Goal: Task Accomplishment & Management: Complete application form

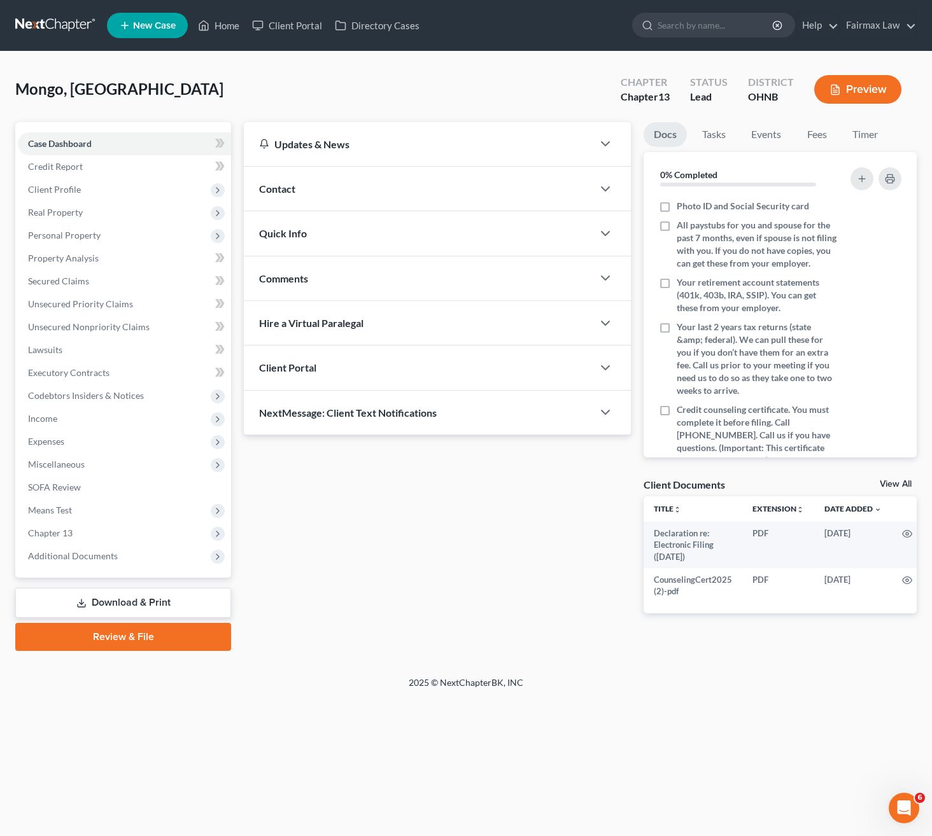
drag, startPoint x: 395, startPoint y: 62, endPoint x: 439, endPoint y: 38, distance: 49.8
click at [395, 62] on div "Mongo, Calia Upgraded Chapter Chapter 13 Status Lead District OHNB Preview Peti…" at bounding box center [466, 364] width 932 height 625
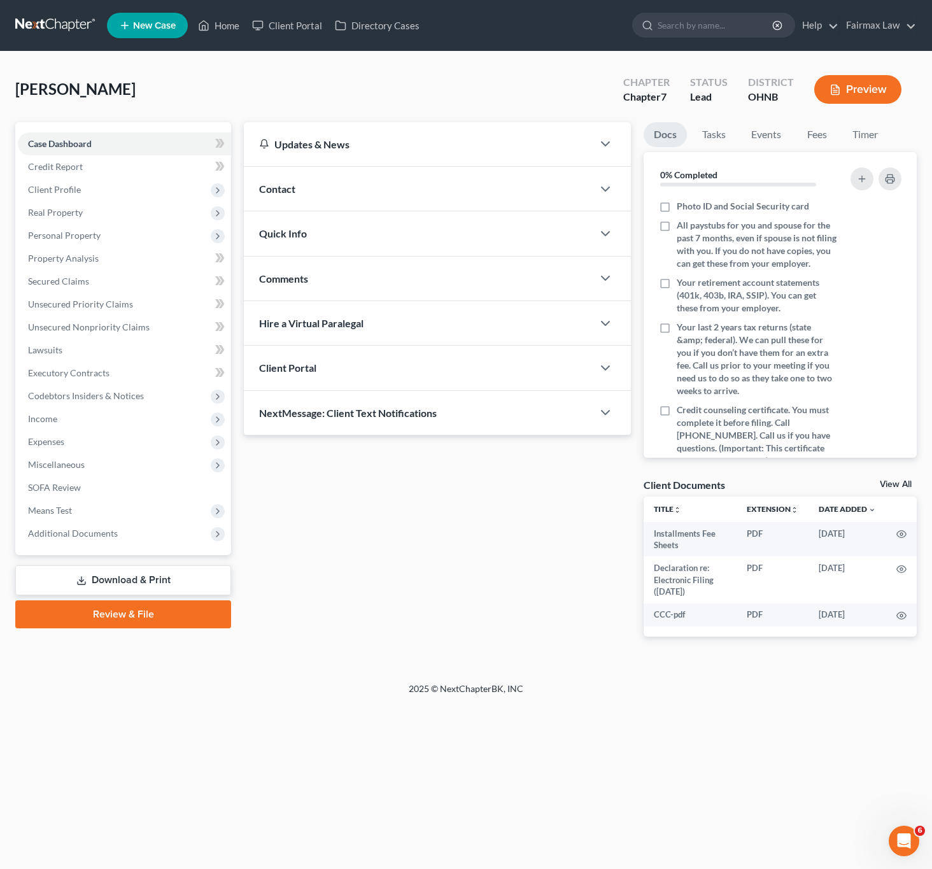
drag, startPoint x: 367, startPoint y: 73, endPoint x: 426, endPoint y: 46, distance: 65.5
click at [367, 73] on div "Walker, Brenda Upgraded Chapter Chapter 7 Status Lead District OHNB Preview" at bounding box center [465, 94] width 901 height 55
drag, startPoint x: 255, startPoint y: 90, endPoint x: 288, endPoint y: 84, distance: 34.3
click at [256, 90] on div "Pettegrew-Daley, Katie Upgraded Chapter Chapter 7 Status Lead District OHNB Pre…" at bounding box center [465, 94] width 901 height 55
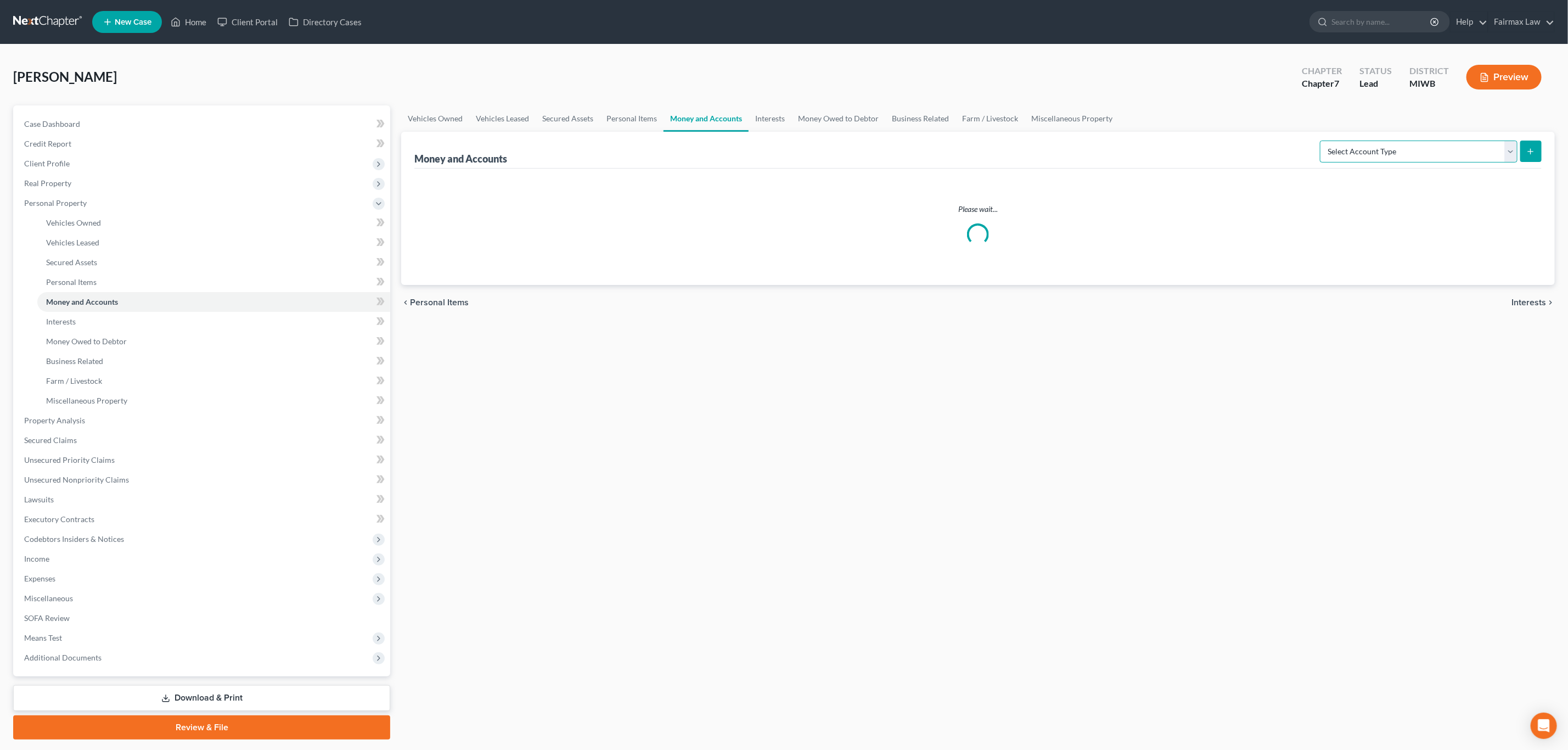
click at [1427, 154] on select "Select Account Type Brokerage Cash on Hand Certificates of Deposit Checking Acc…" at bounding box center [1419, 151] width 198 height 22
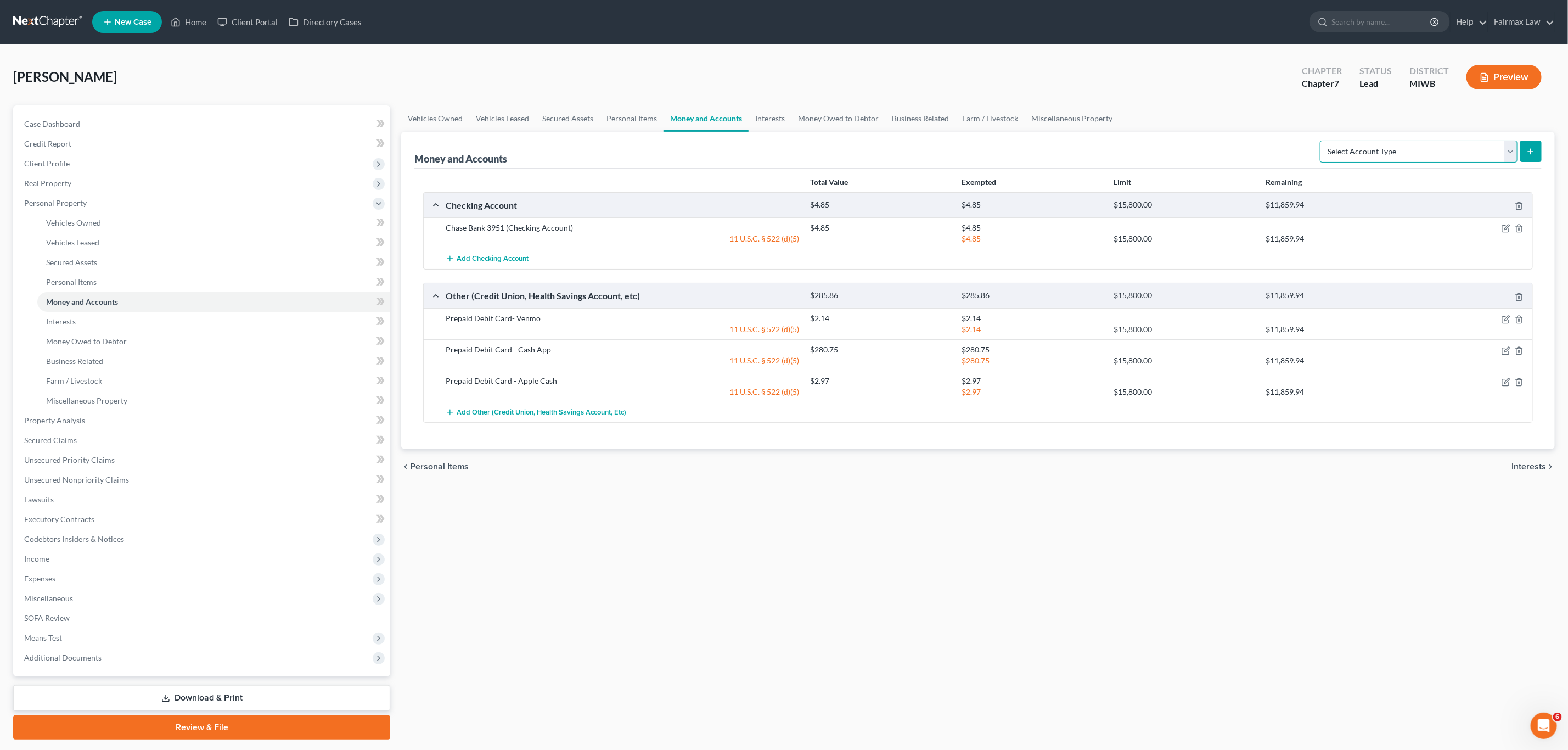
select select "checking"
click at [1322, 141] on select "Select Account Type Brokerage Cash on Hand Certificates of Deposit Checking Acc…" at bounding box center [1419, 151] width 198 height 22
click at [1532, 148] on icon "submit" at bounding box center [1531, 152] width 9 height 9
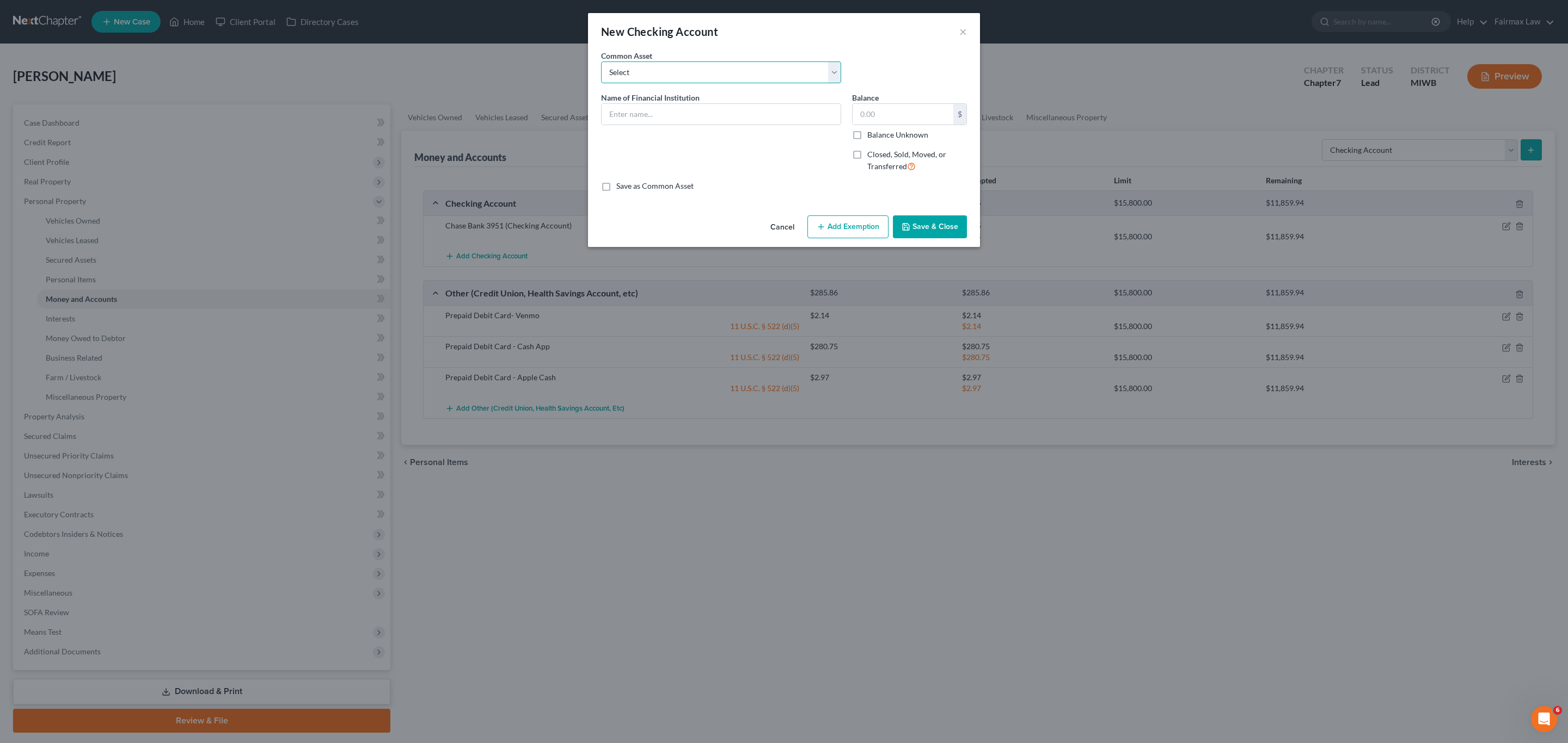
click at [685, 77] on select "Select Dollar Bank Wisely Comerica Bank USAA Huntington Bank Money Lion Chase B…" at bounding box center [721, 72] width 240 height 21
select select "6"
click at [601, 62] on select "Select Dollar Bank Wisely Comerica Bank USAA Huntington Bank Money Lion Chase B…" at bounding box center [721, 72] width 240 height 21
type input "Chase Bank"
type input "5.00"
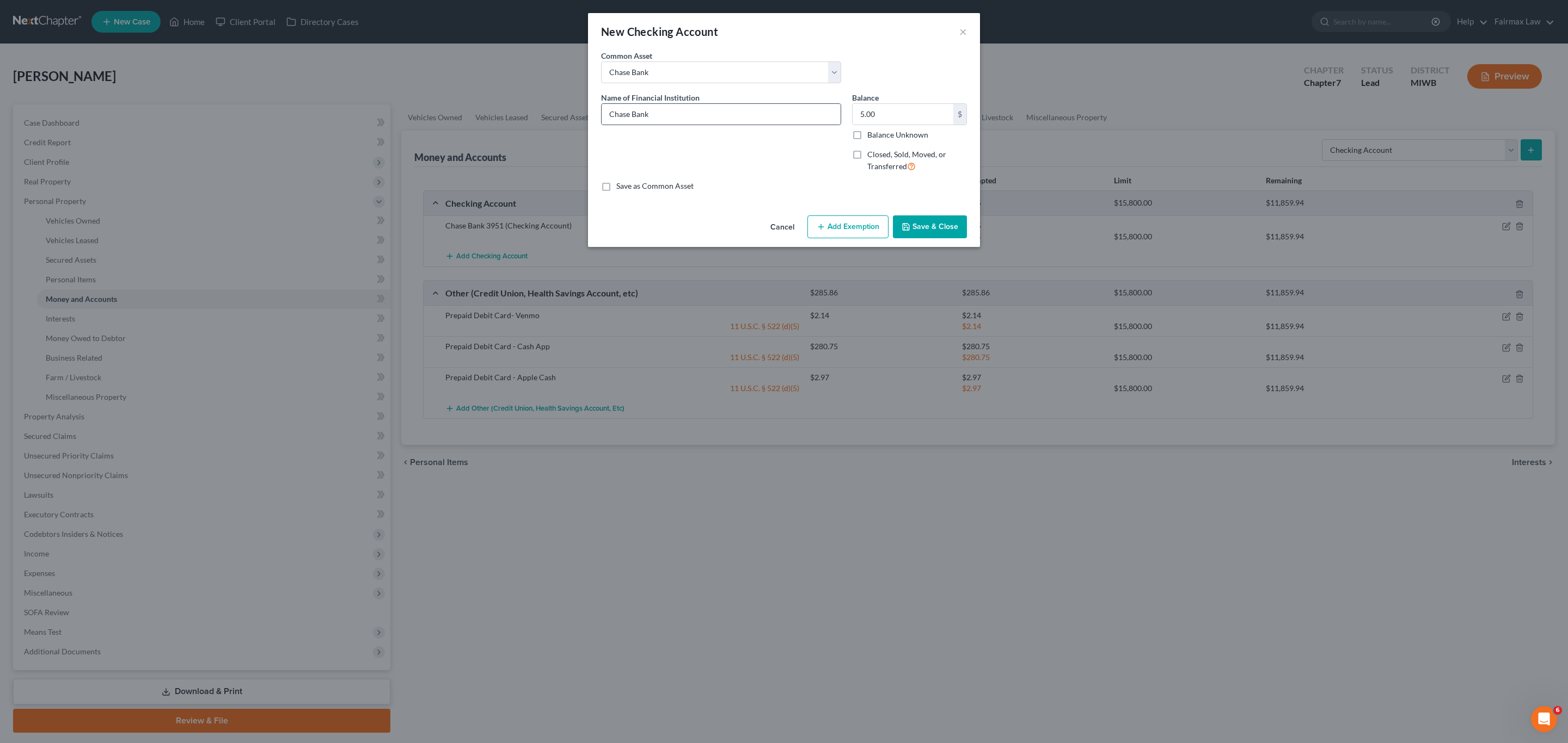
click at [734, 103] on div "Chase Bank" at bounding box center [721, 114] width 240 height 21
click at [709, 115] on input "Chase Bank" at bounding box center [720, 115] width 239 height 21
type input "Chase Bank 3139"
click at [914, 116] on input "5.00" at bounding box center [903, 115] width 101 height 21
type input "0"
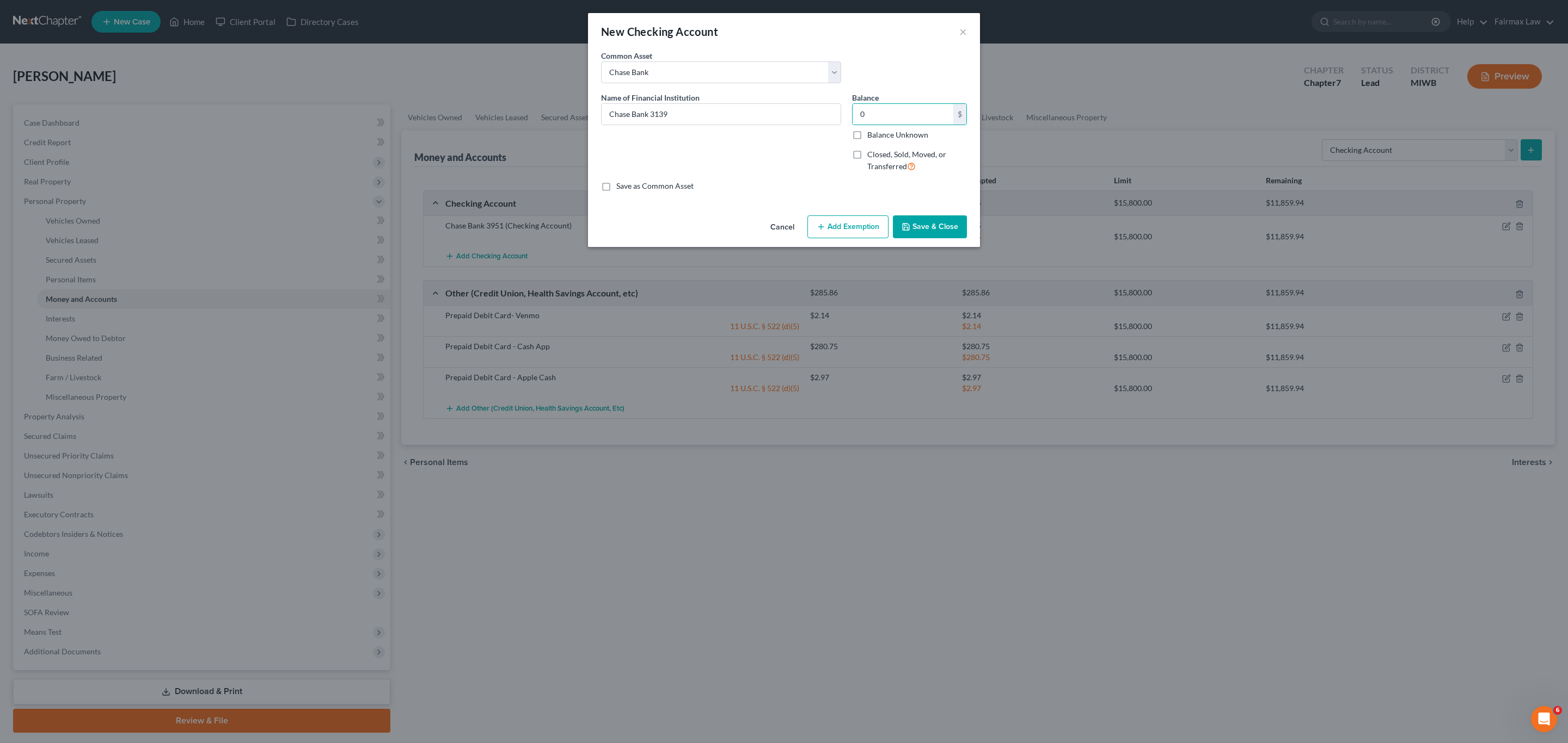
click at [920, 230] on button "Save & Close" at bounding box center [930, 227] width 74 height 23
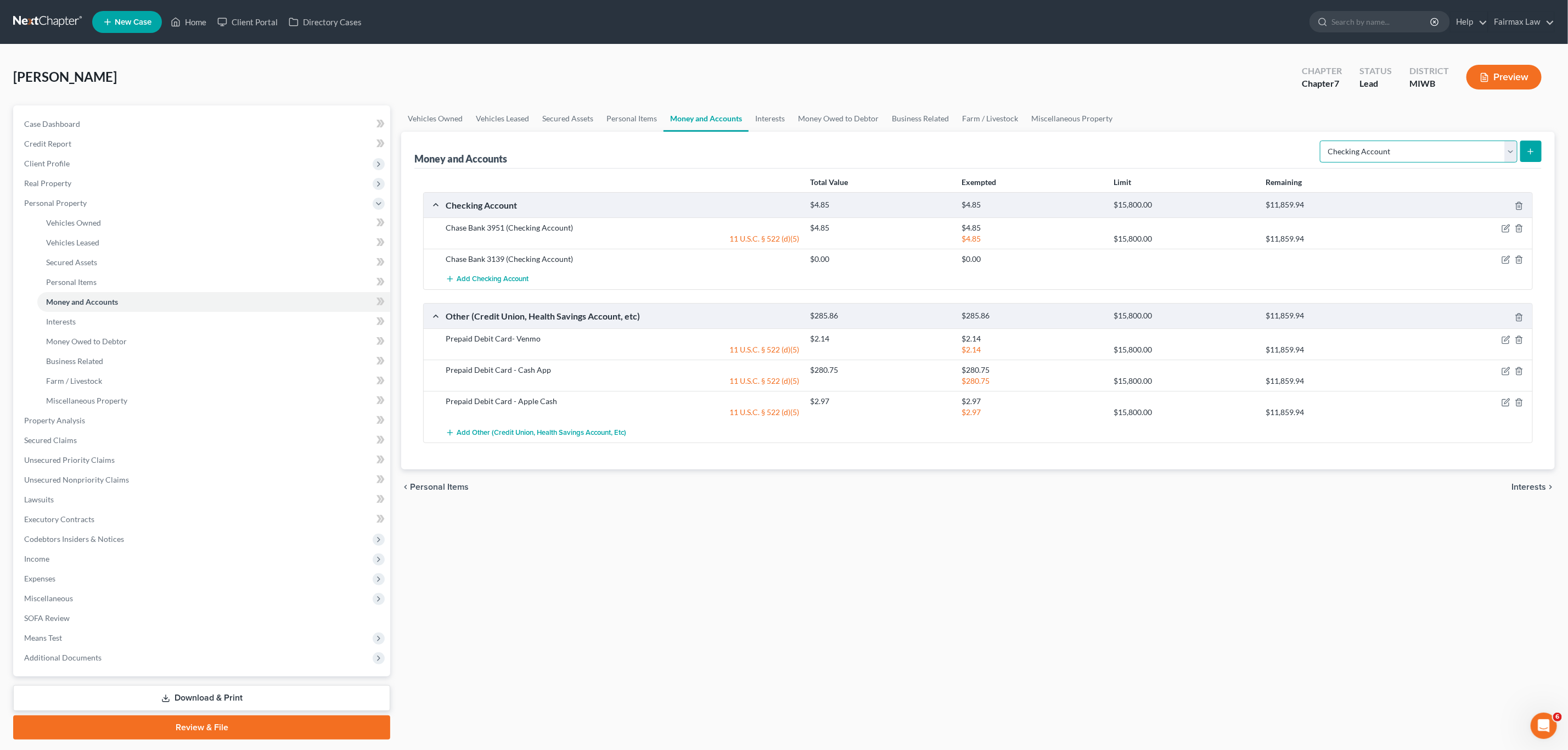
click at [1426, 146] on select "Select Account Type Brokerage Cash on Hand Certificates of Deposit Checking Acc…" at bounding box center [1419, 151] width 198 height 22
click at [1523, 154] on button "submit" at bounding box center [1531, 151] width 22 height 22
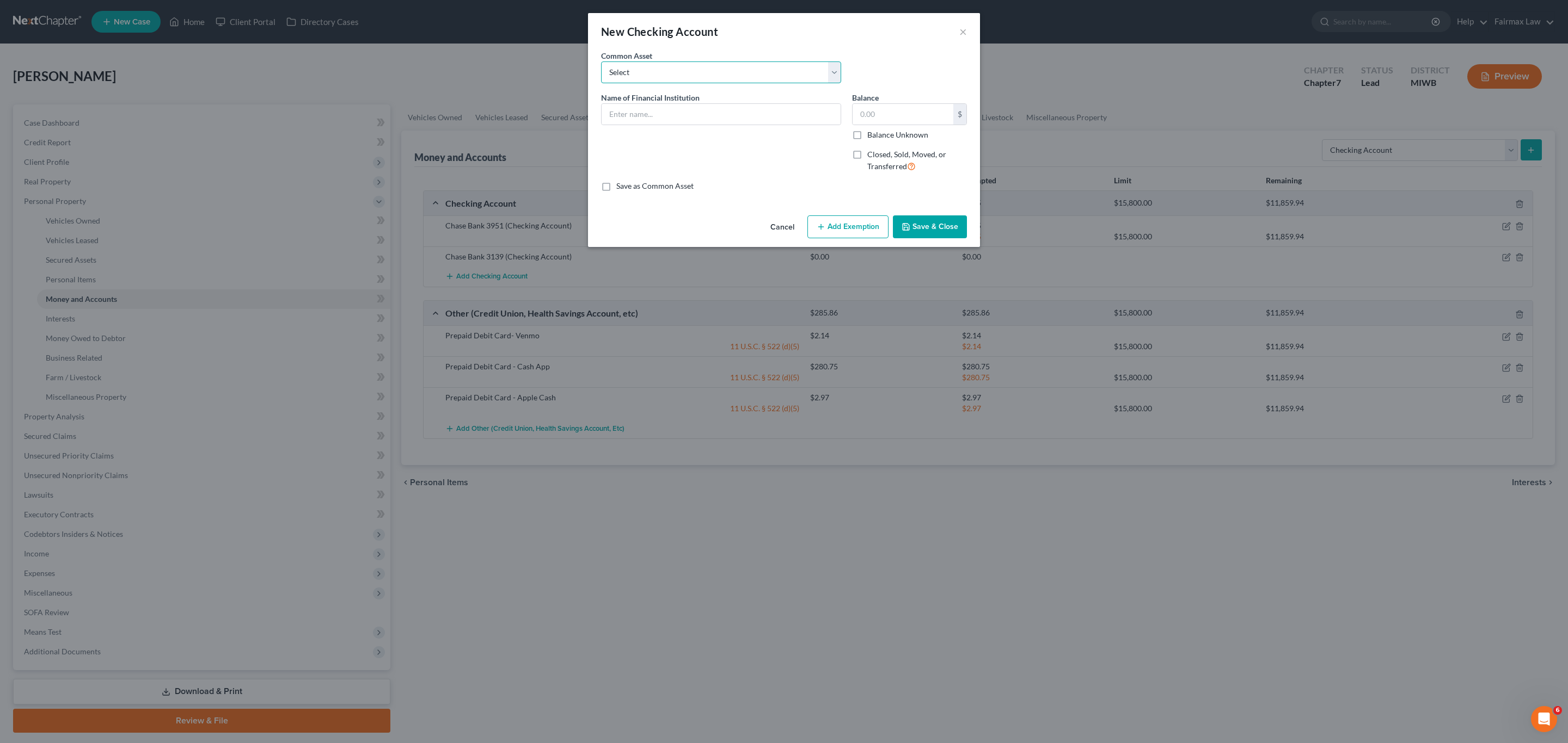
click at [684, 74] on select "Select Dollar Bank Wisely Comerica Bank USAA Huntington Bank Money Lion Chase B…" at bounding box center [721, 72] width 240 height 21
select select "10"
click at [601, 62] on select "Select Dollar Bank Wisely Comerica Bank USAA Huntington Bank Money Lion Chase B…" at bounding box center [721, 72] width 240 height 21
type input "Chase Bank"
type input "185.00"
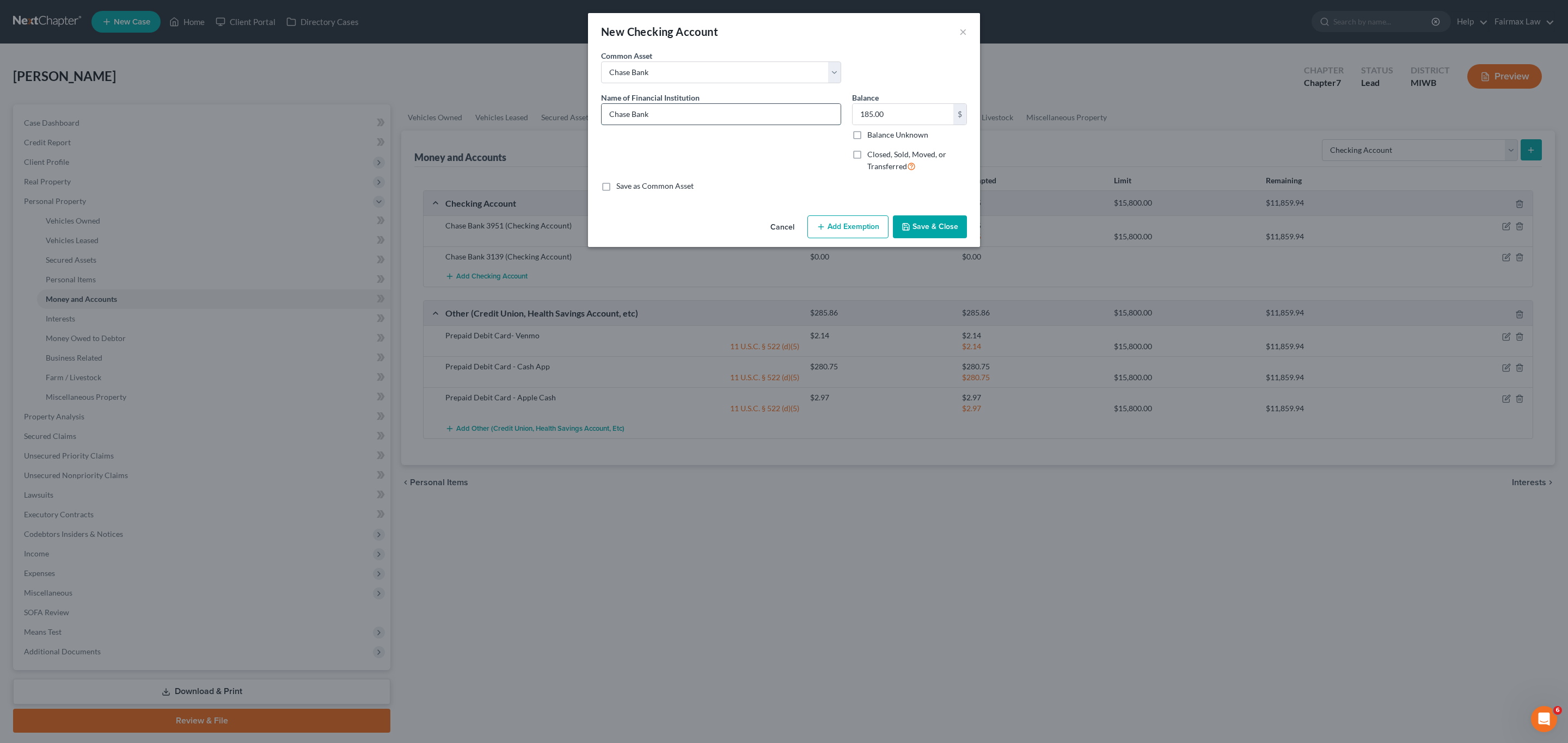
click at [754, 116] on input "Chase Bank" at bounding box center [720, 115] width 239 height 21
type input "Chase Bank 2223"
click at [902, 105] on input "185.00" at bounding box center [903, 115] width 101 height 21
type input "44.31"
click at [846, 224] on button "Add Exemption" at bounding box center [848, 227] width 81 height 23
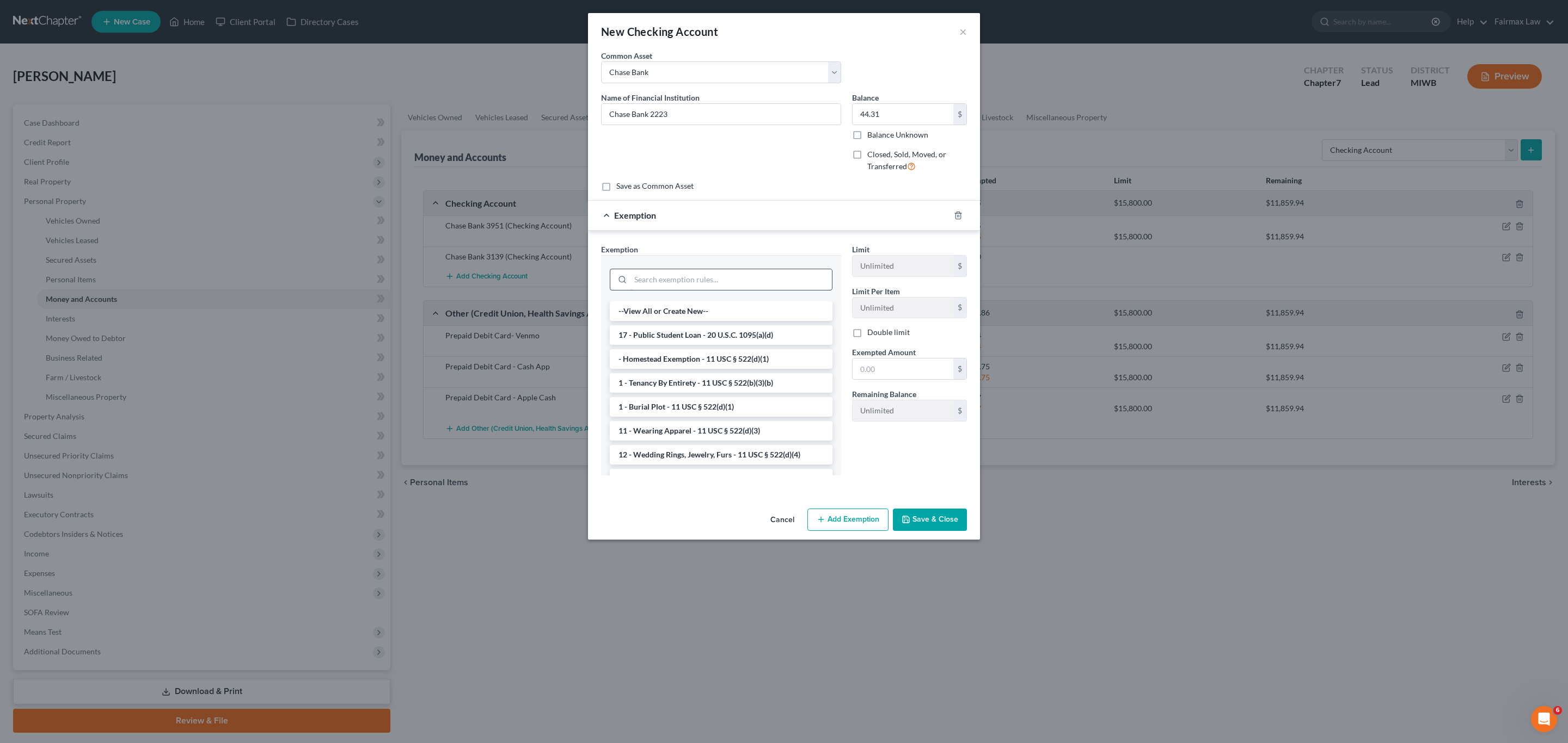
click at [696, 278] on input "search" at bounding box center [731, 280] width 201 height 21
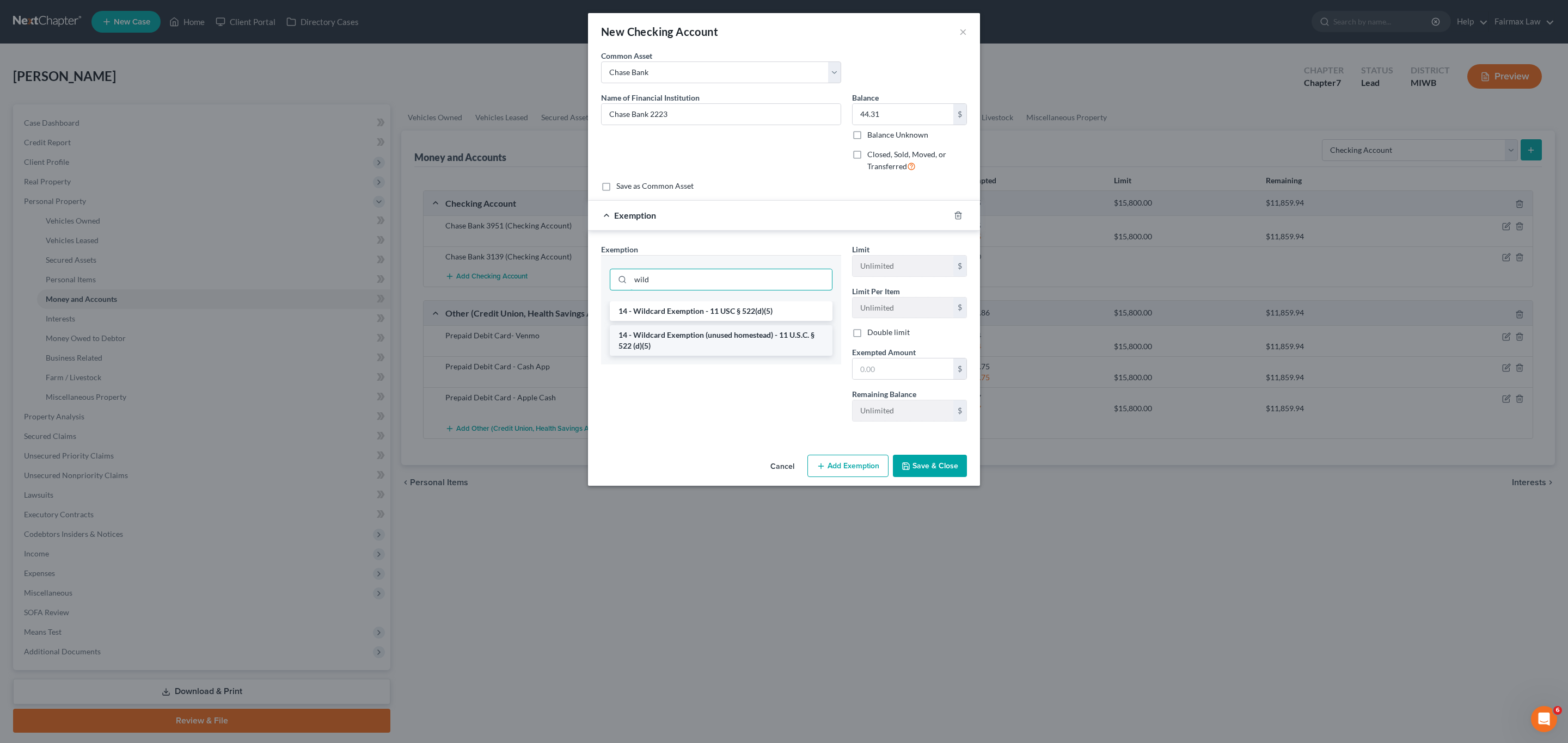
type input "wild"
drag, startPoint x: 716, startPoint y: 346, endPoint x: 742, endPoint y: 351, distance: 26.5
click at [716, 346] on li "14 - Wildcard Exemption (unused homestead) - 11 U.S.C. § 522 (d)(5)" at bounding box center [721, 341] width 222 height 31
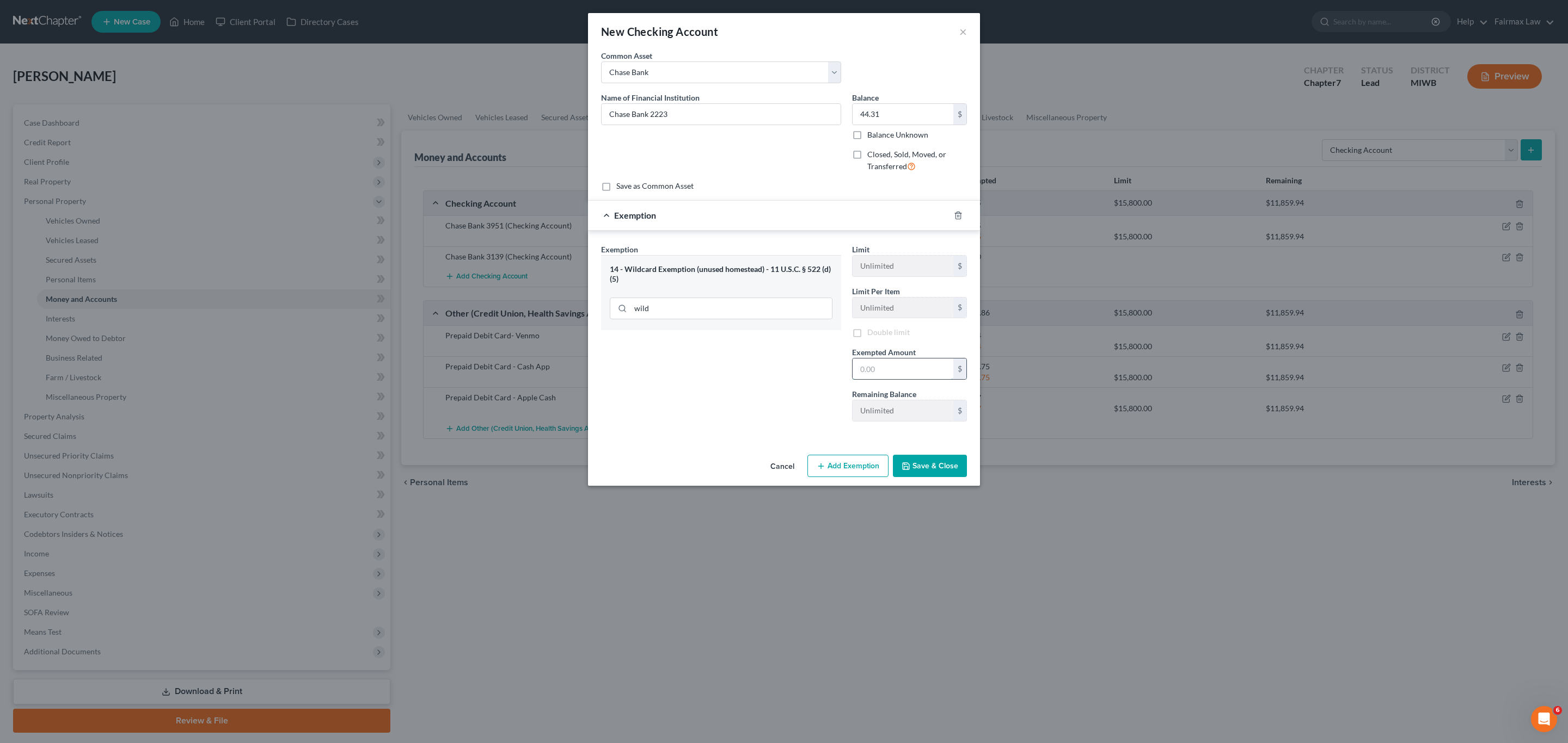
click at [875, 376] on input "text" at bounding box center [903, 369] width 101 height 21
type input "44.31"
click at [937, 472] on button "Save & Close" at bounding box center [930, 466] width 74 height 23
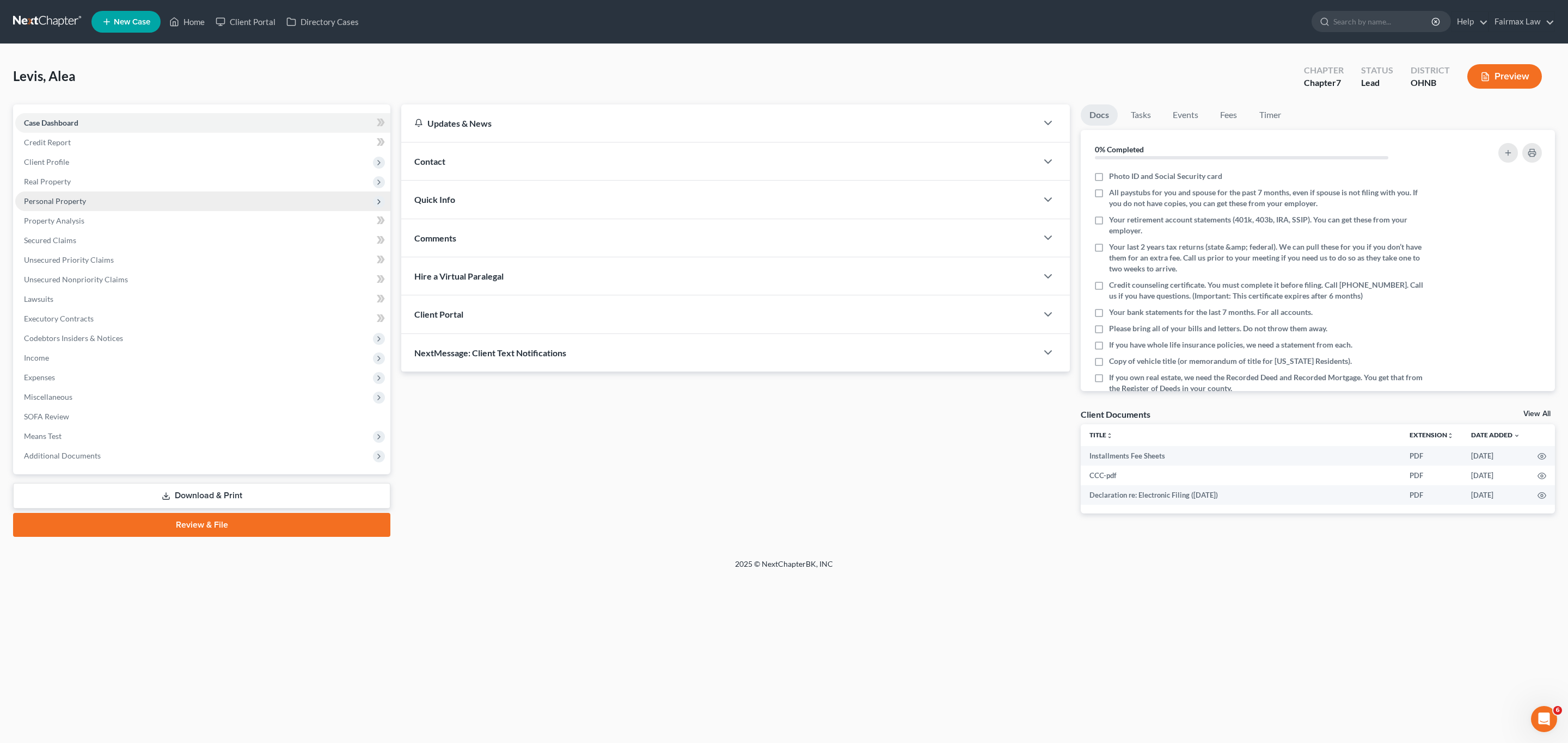
click at [48, 198] on span "Personal Property" at bounding box center [55, 201] width 62 height 9
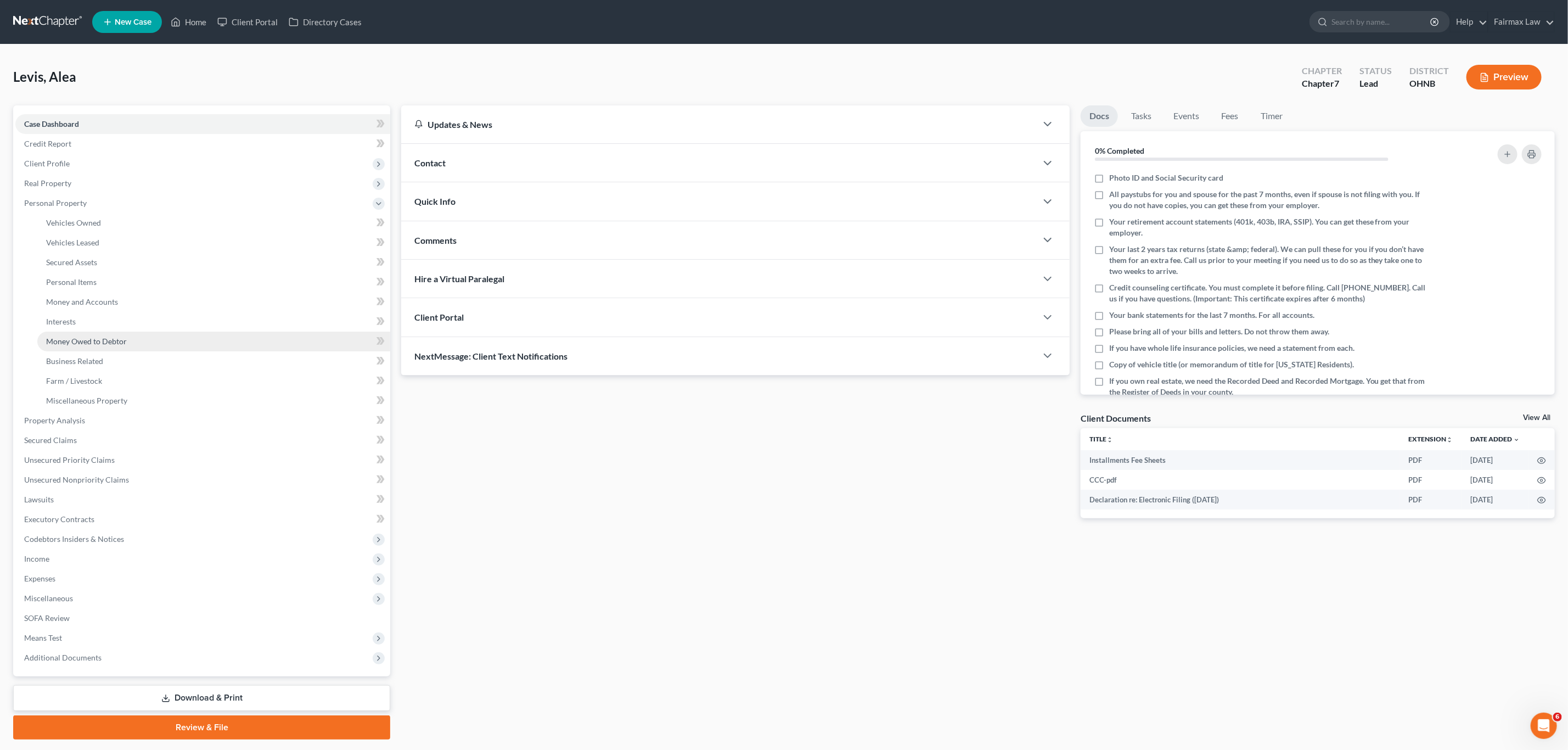
click at [105, 337] on span "Money Owed to Debtor" at bounding box center [86, 341] width 81 height 9
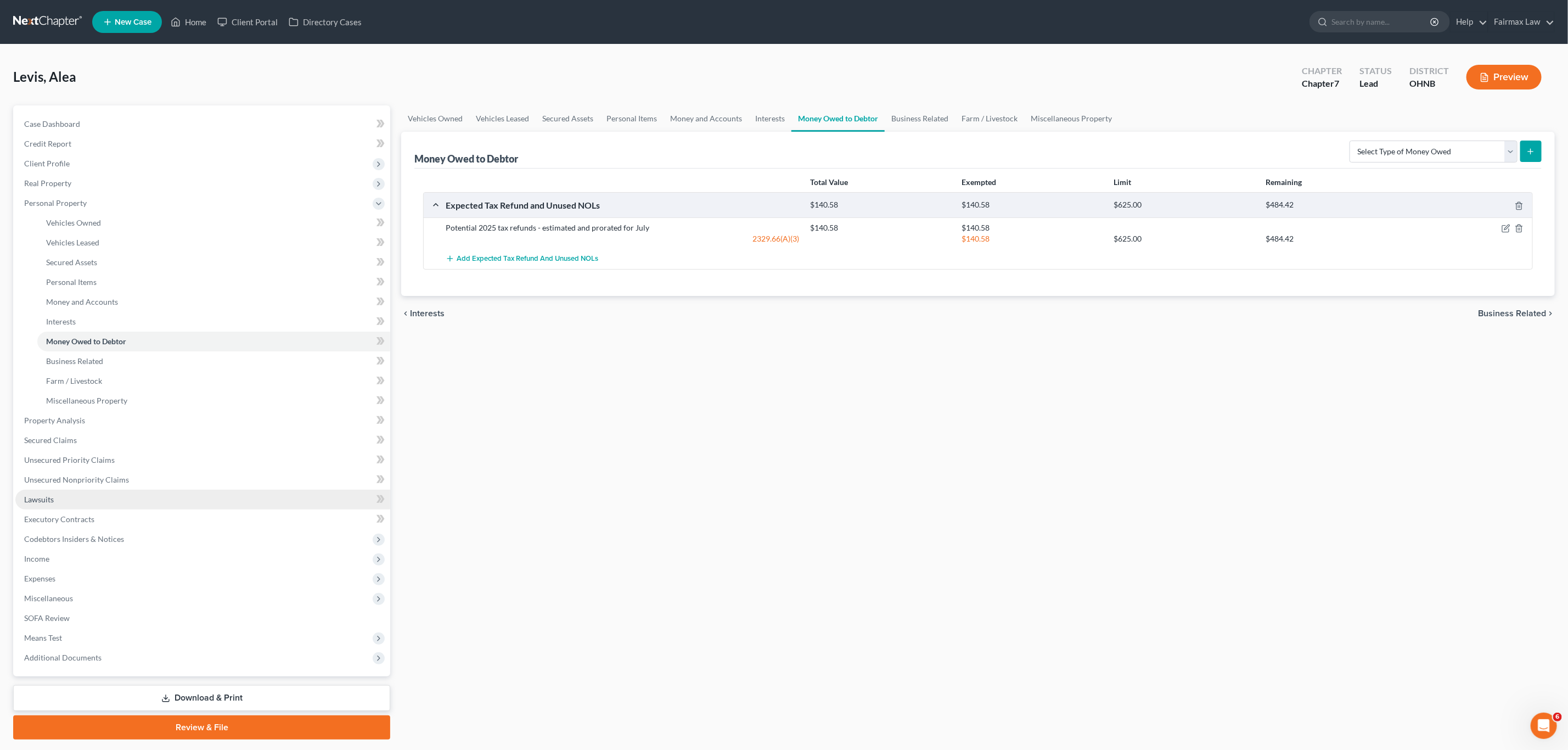
click at [53, 498] on span "Lawsuits" at bounding box center [39, 499] width 29 height 9
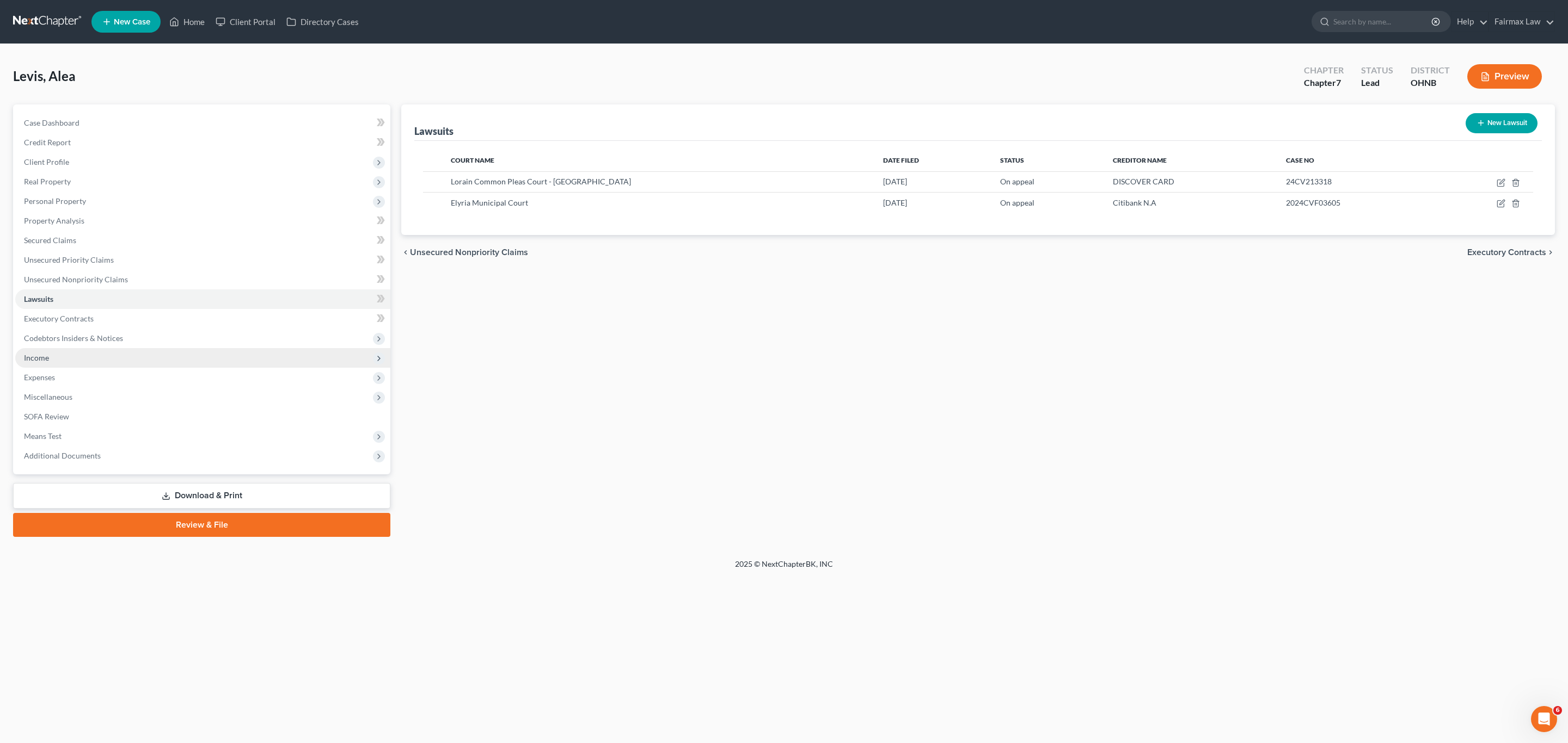
click at [80, 353] on span "Income" at bounding box center [203, 357] width 375 height 20
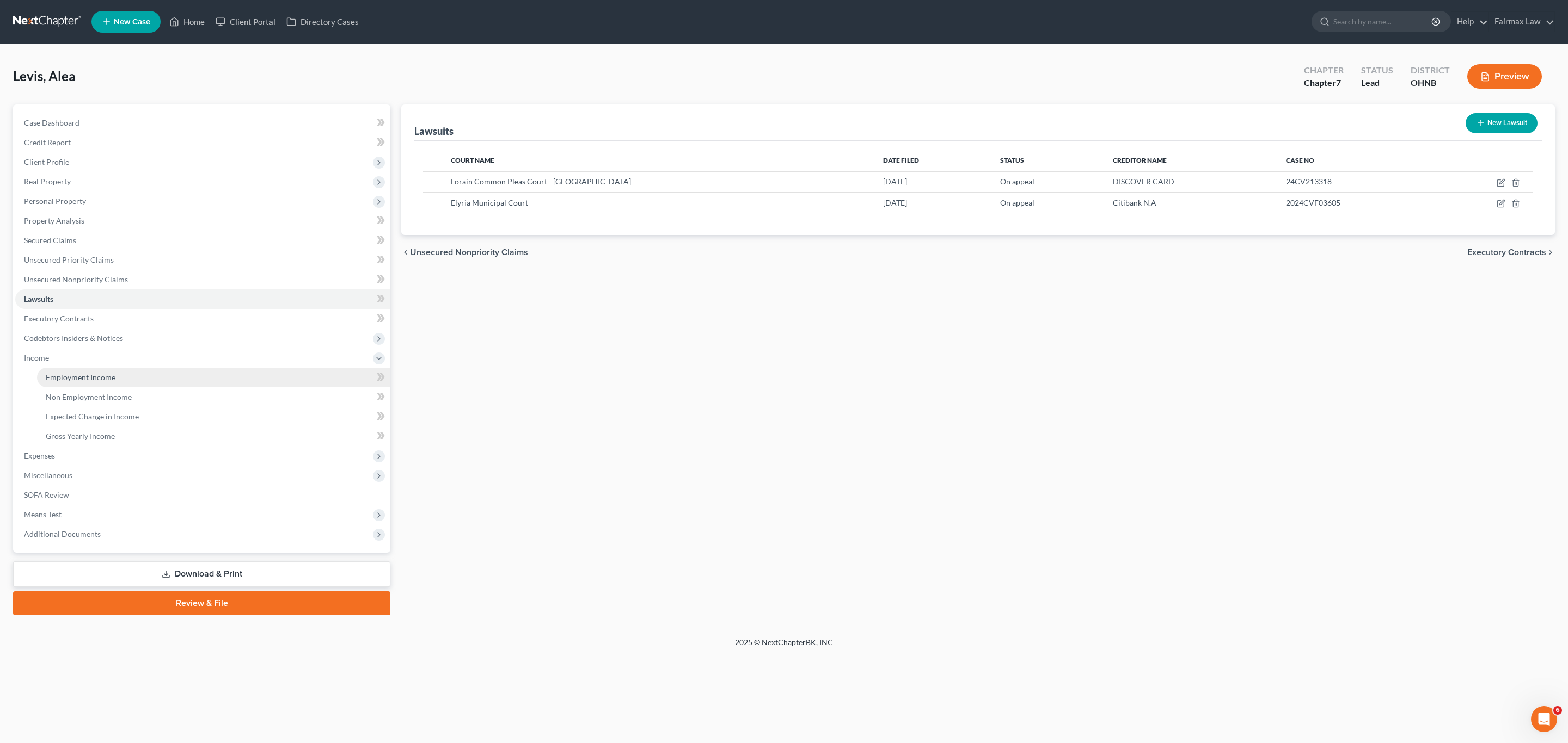
click at [80, 369] on link "Employment Income" at bounding box center [213, 377] width 353 height 20
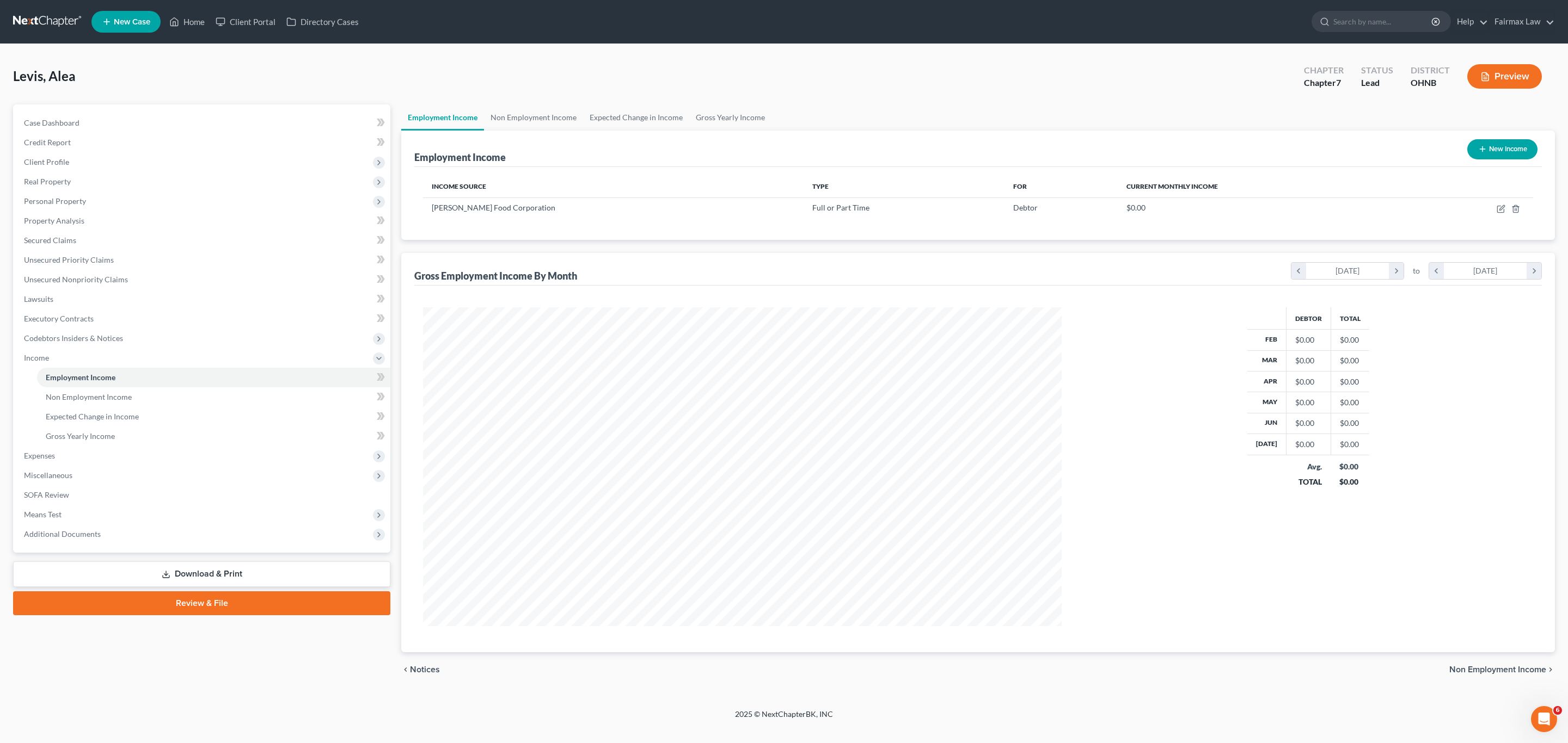
scroll to position [318, 660]
click at [1498, 210] on icon "button" at bounding box center [1500, 209] width 7 height 7
select select "0"
select select "36"
select select "0"
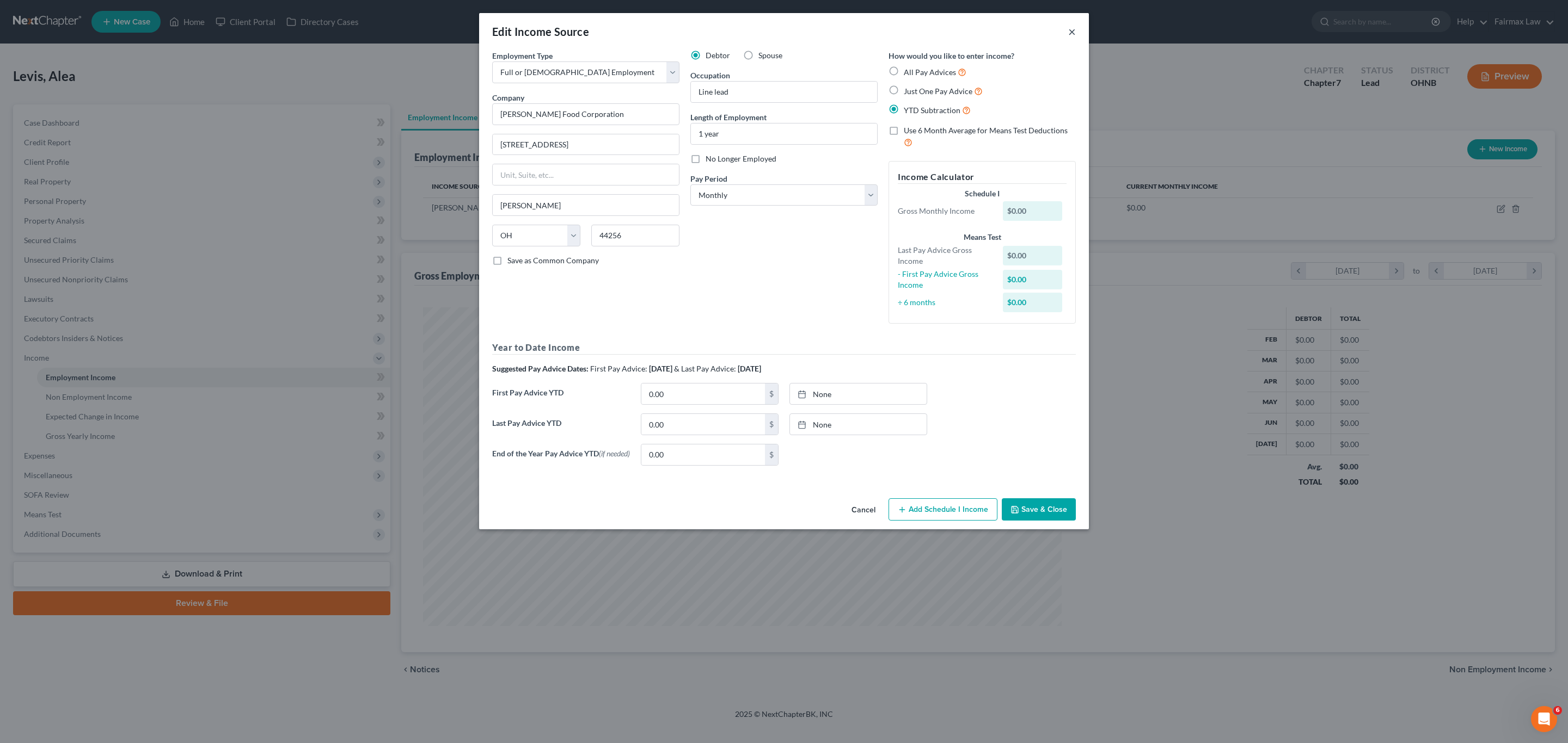
click at [1068, 32] on button "×" at bounding box center [1072, 31] width 8 height 13
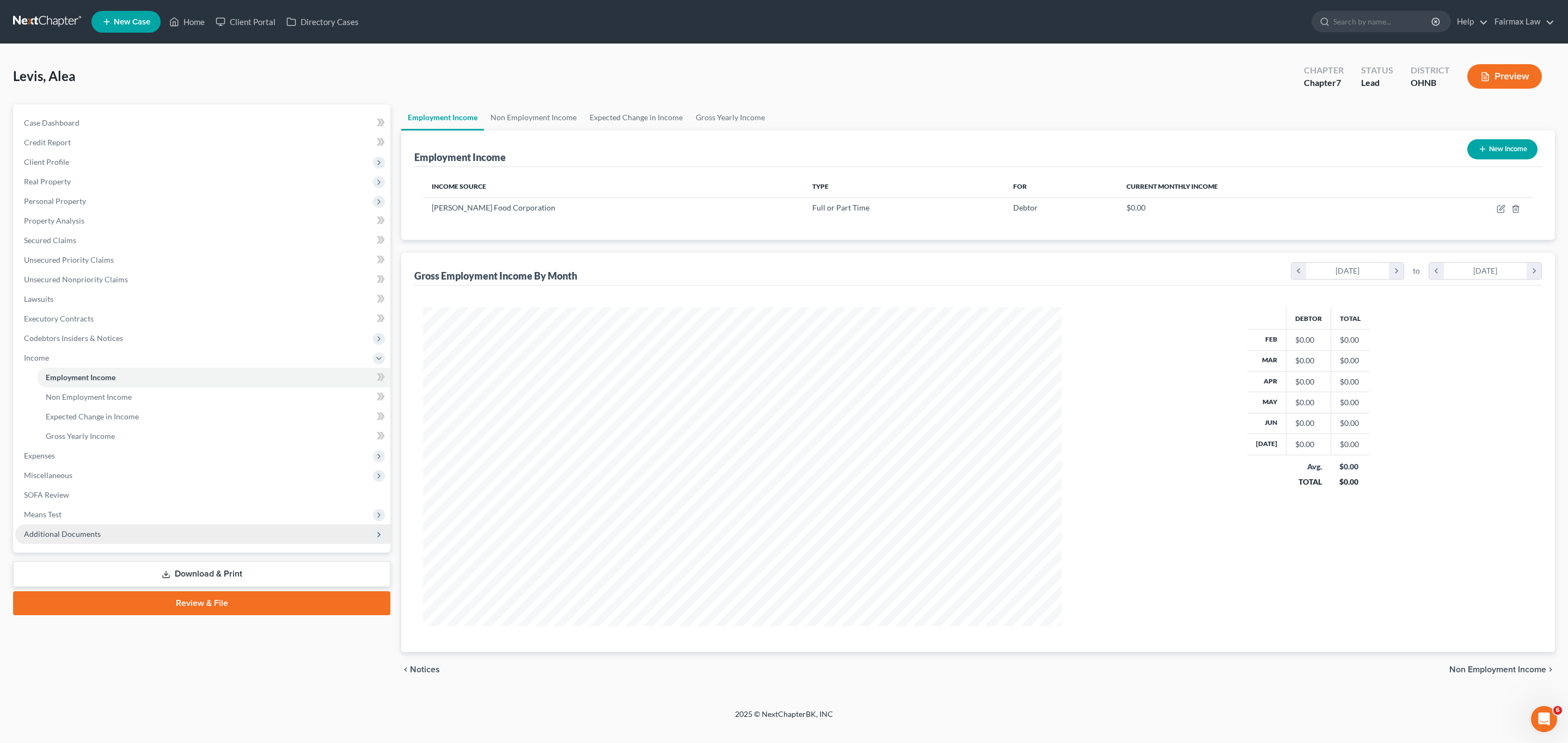
click at [113, 529] on span "Additional Documents" at bounding box center [203, 534] width 375 height 20
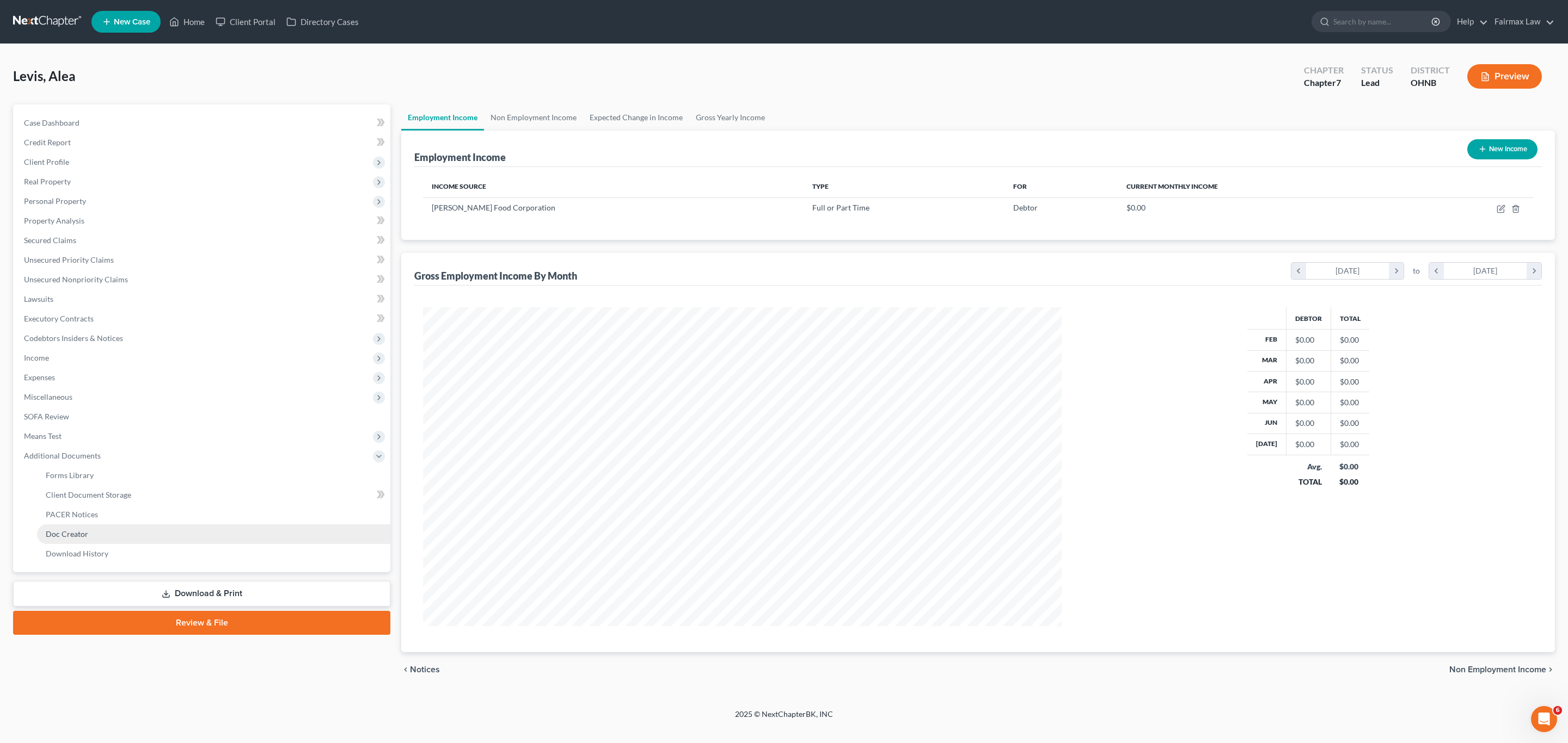
scroll to position [543832, 543759]
click at [133, 487] on link "Client Document Storage" at bounding box center [213, 495] width 353 height 20
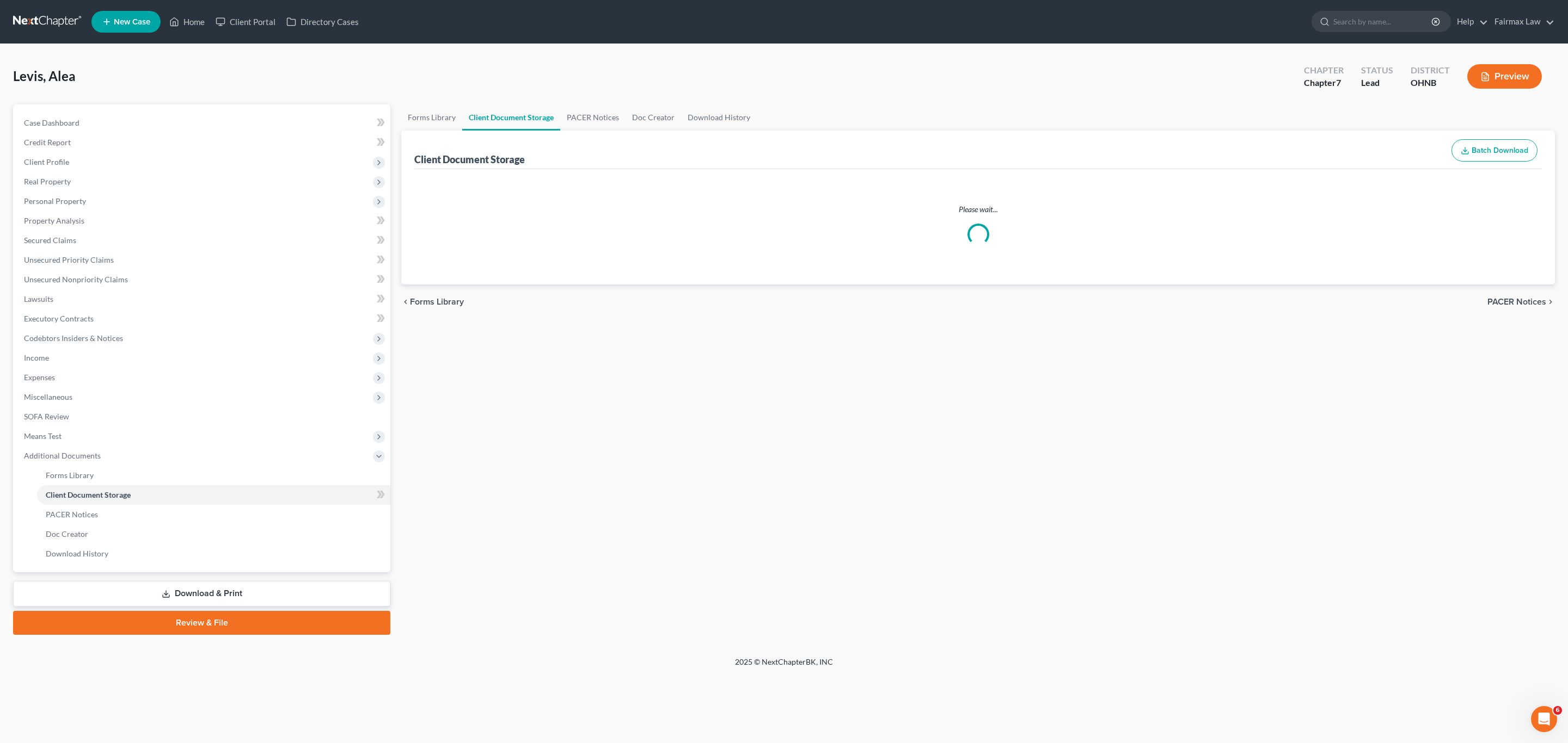
select select "16"
select select "5"
select select "24"
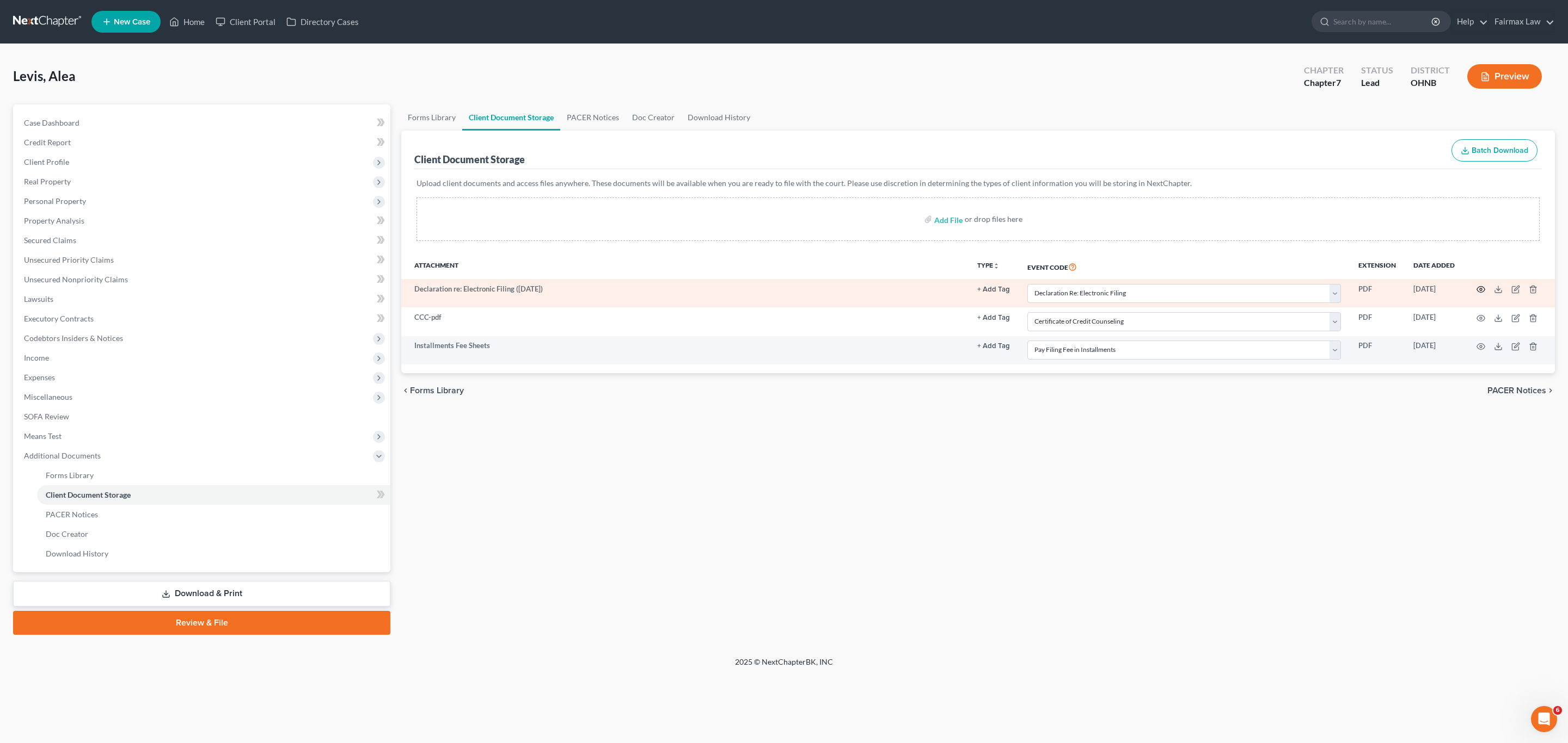
click at [1478, 291] on icon "button" at bounding box center [1481, 289] width 9 height 9
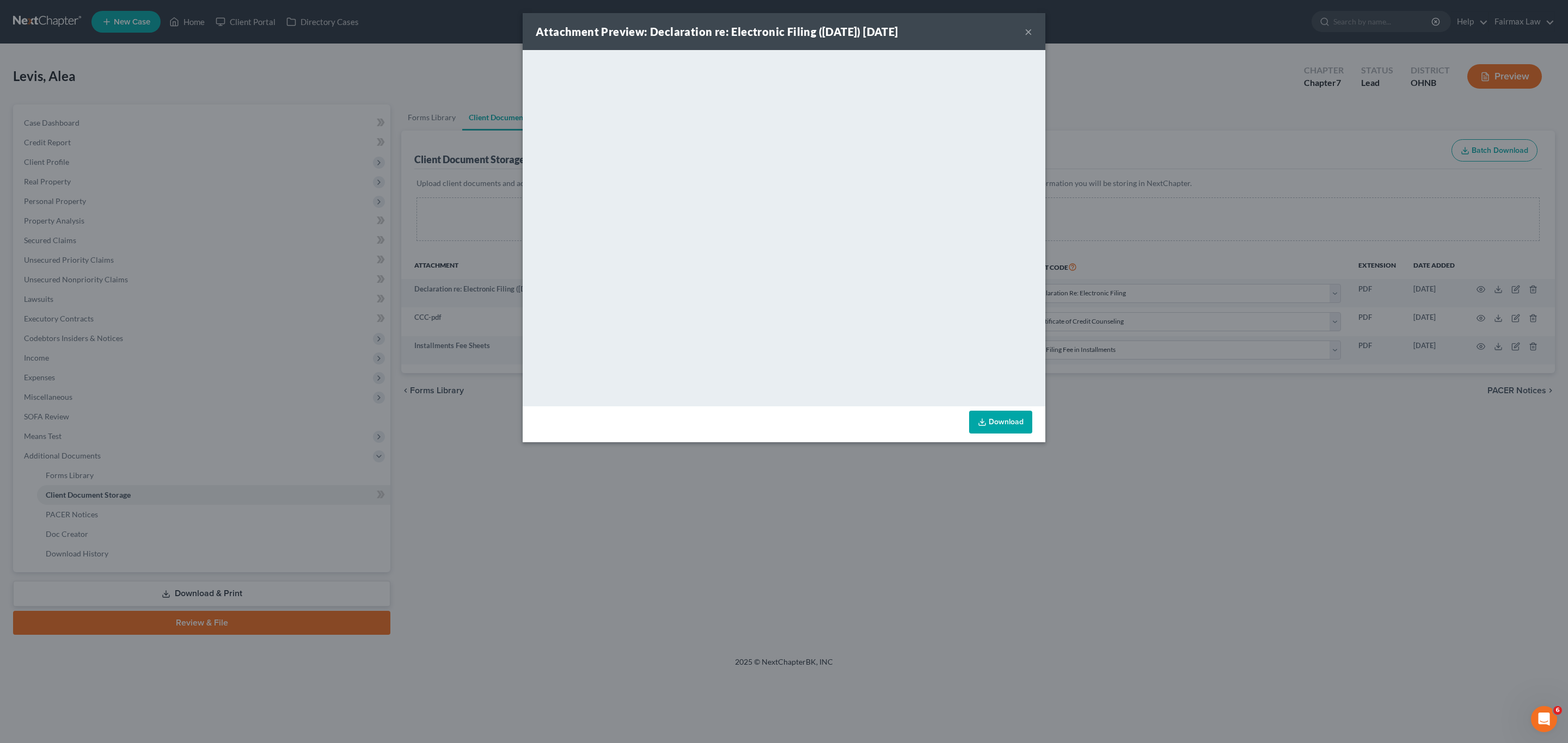
click at [1027, 27] on button "×" at bounding box center [1028, 31] width 8 height 13
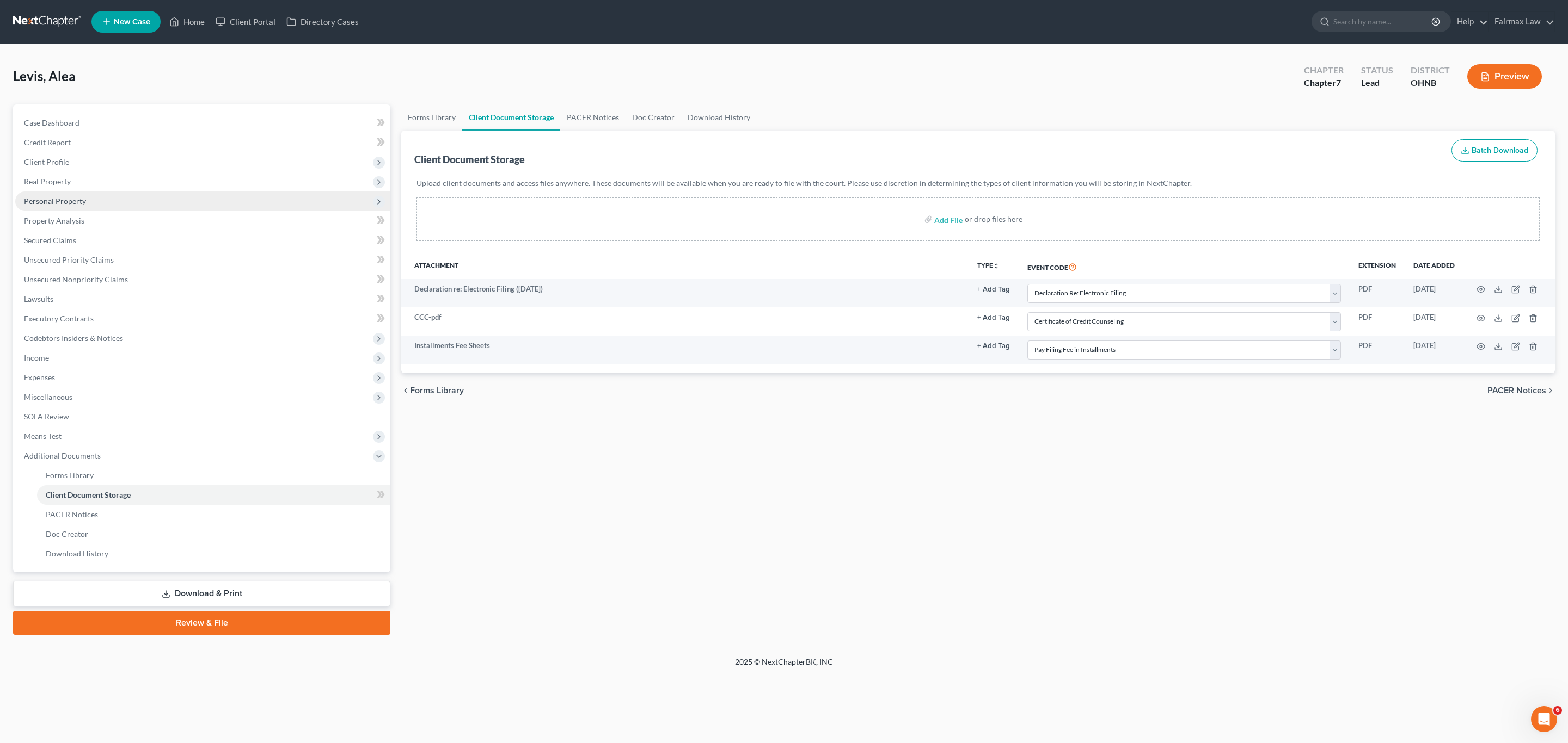
click at [63, 204] on span "Personal Property" at bounding box center [55, 201] width 62 height 9
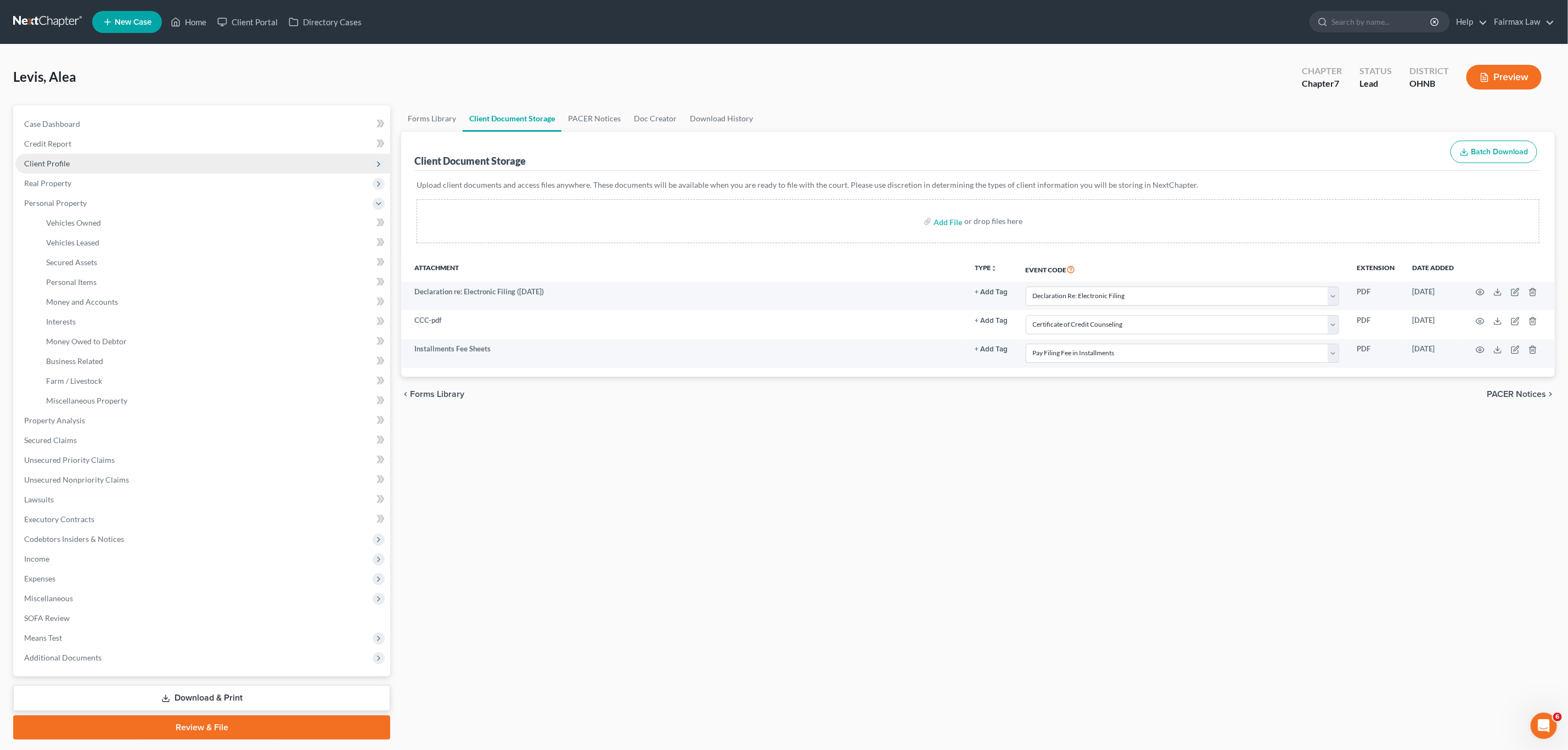
click at [66, 157] on span "Client Profile" at bounding box center [203, 163] width 375 height 20
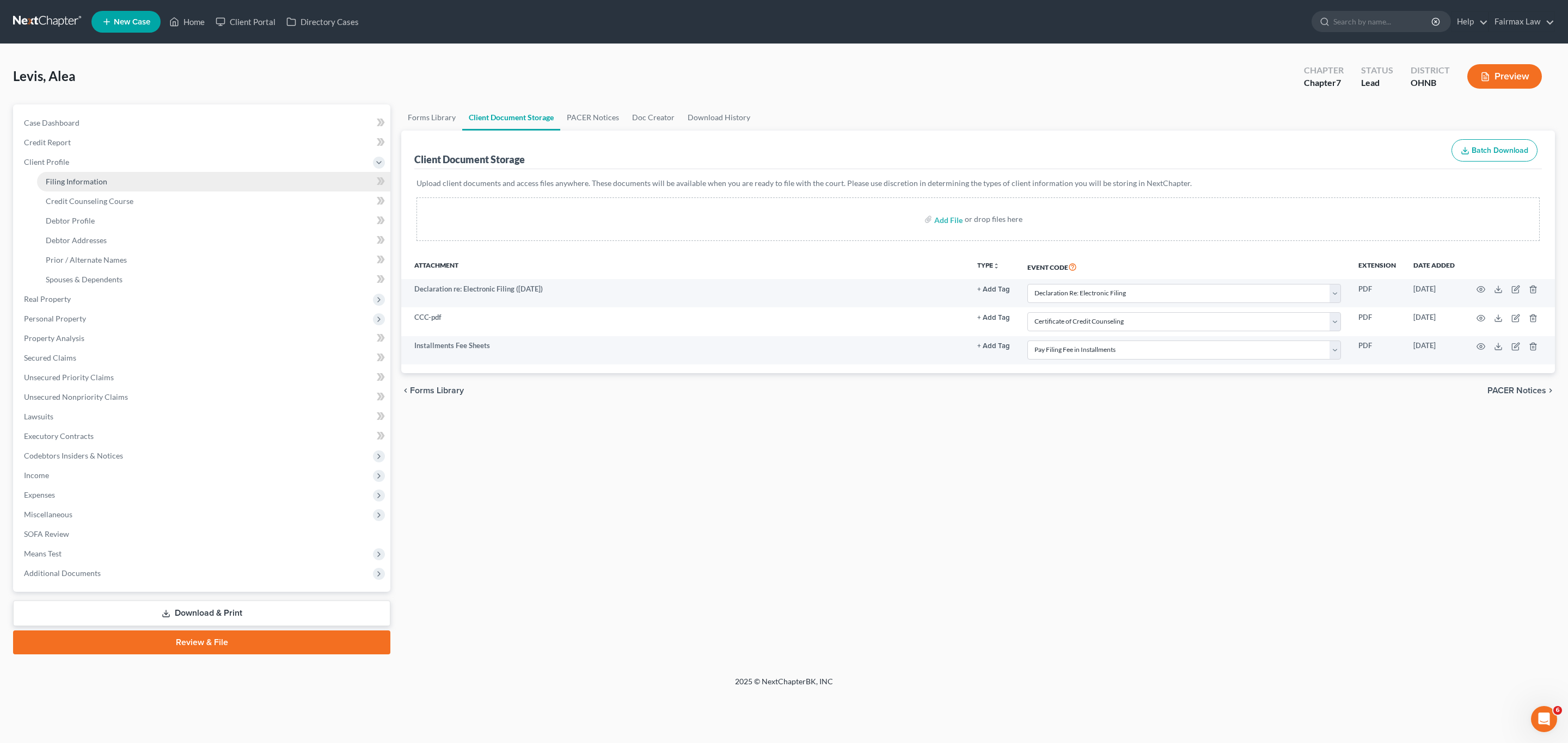
click at [82, 176] on link "Filing Information" at bounding box center [213, 181] width 353 height 20
select select "1"
select select "0"
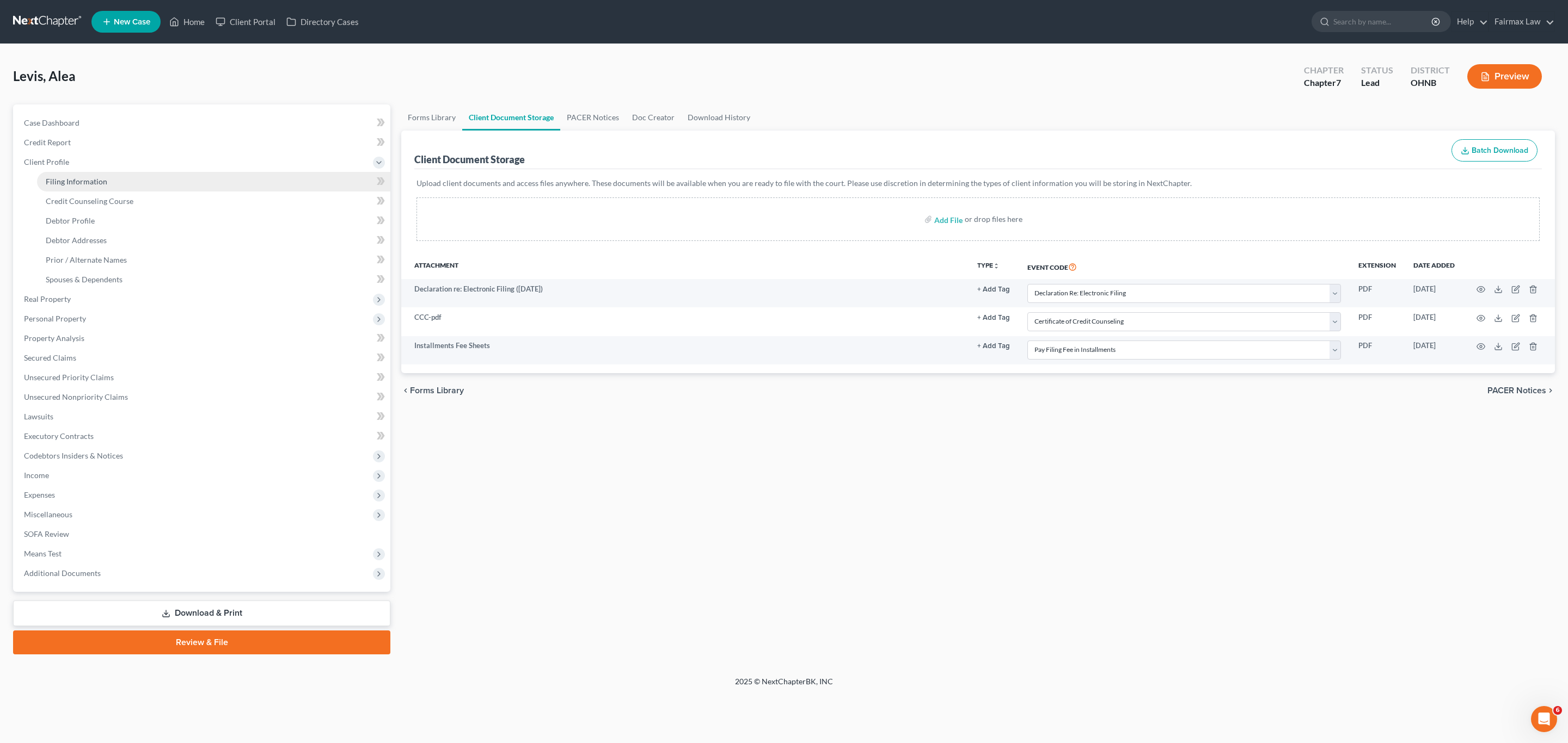
select select "36"
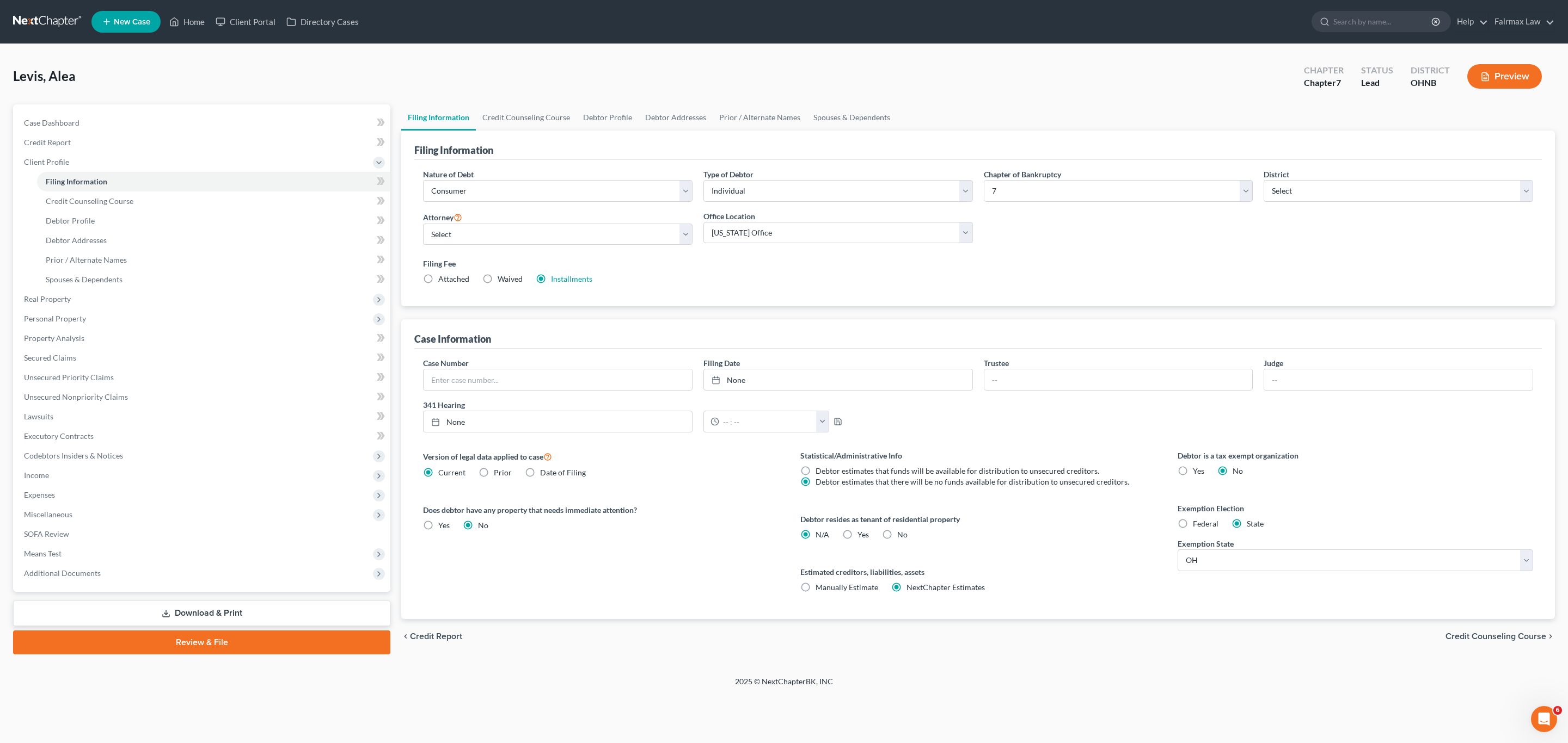
click at [931, 273] on div "Filing Fee Attached Waived Waived Installments Installments" at bounding box center [979, 271] width 1110 height 27
click at [558, 280] on link "Installments" at bounding box center [571, 279] width 41 height 9
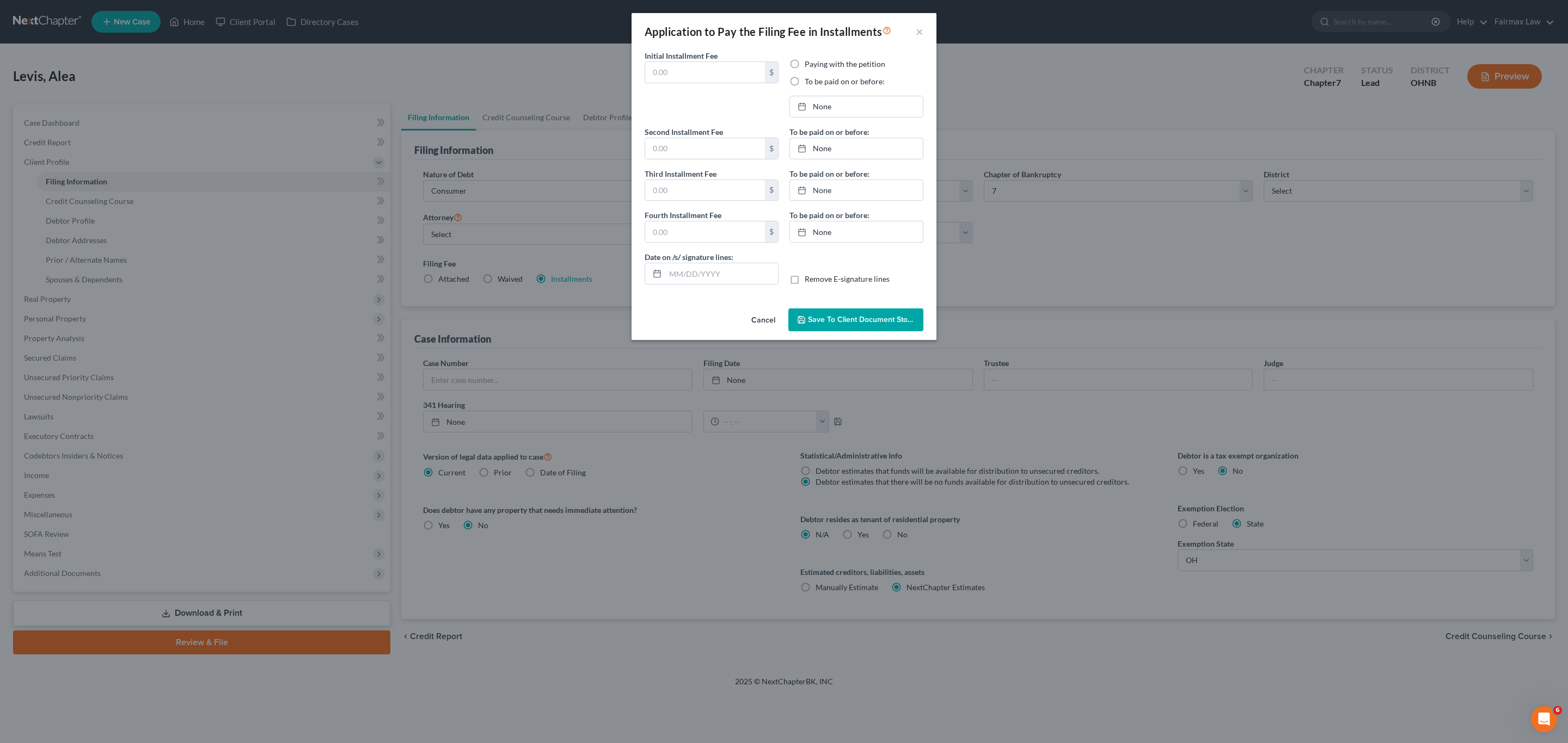
type input "84.50"
radio input "true"
type input "84.50"
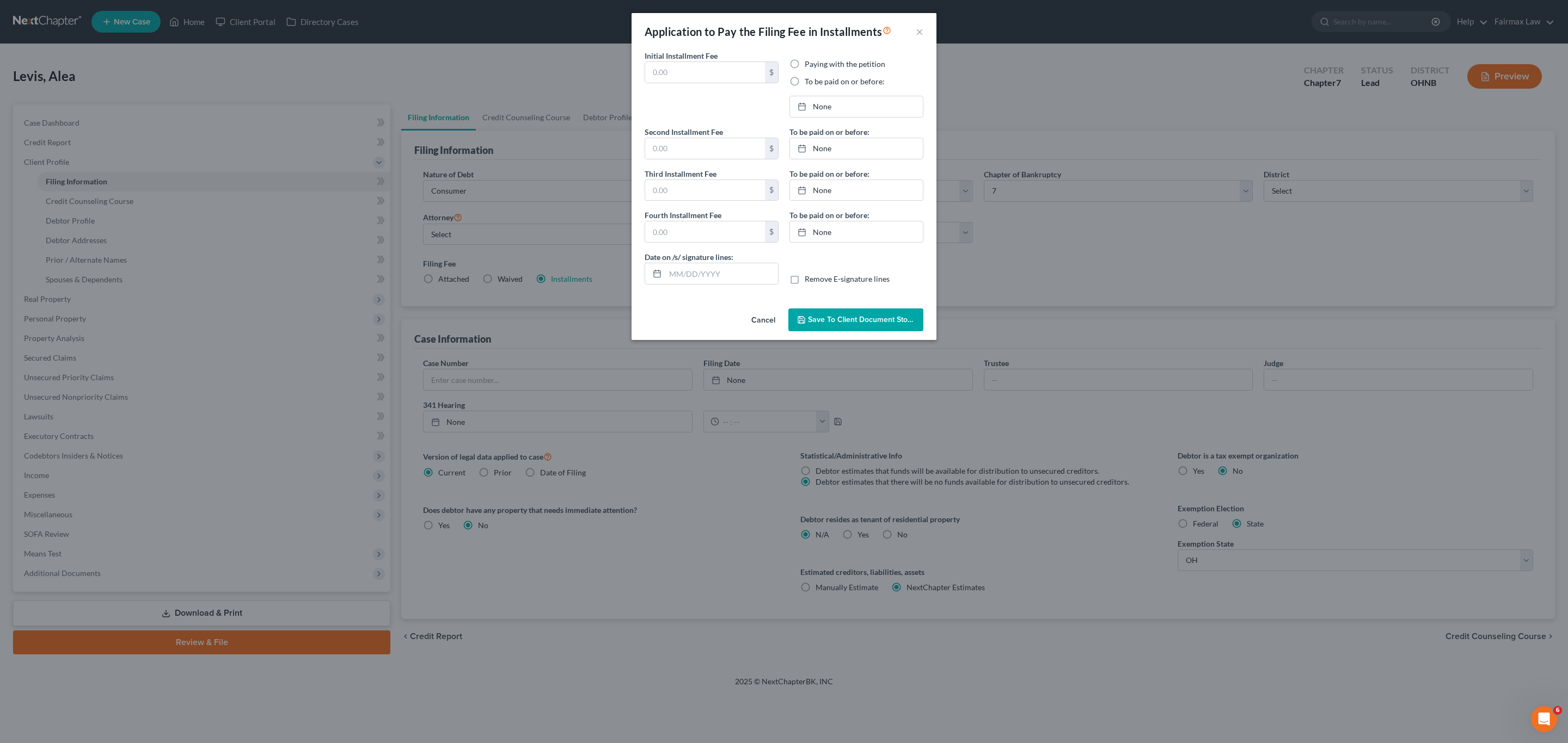
type input "08/18/2025"
drag, startPoint x: 720, startPoint y: 276, endPoint x: 662, endPoint y: 279, distance: 58.1
click at [662, 278] on div "08/18/2025" at bounding box center [712, 273] width 134 height 21
click at [842, 110] on link "8/30/2025" at bounding box center [855, 107] width 133 height 21
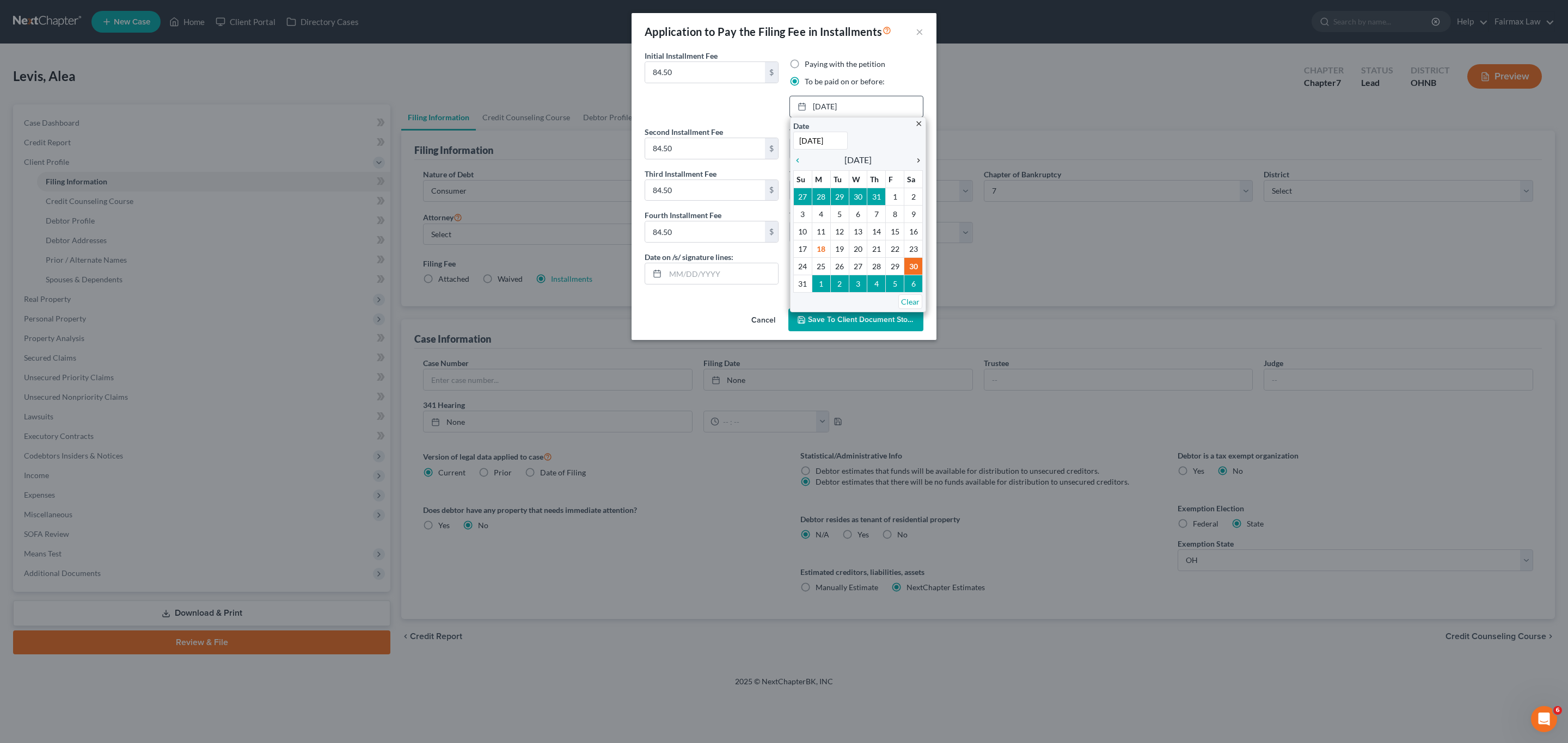
click at [919, 158] on icon "chevron_right" at bounding box center [915, 161] width 15 height 9
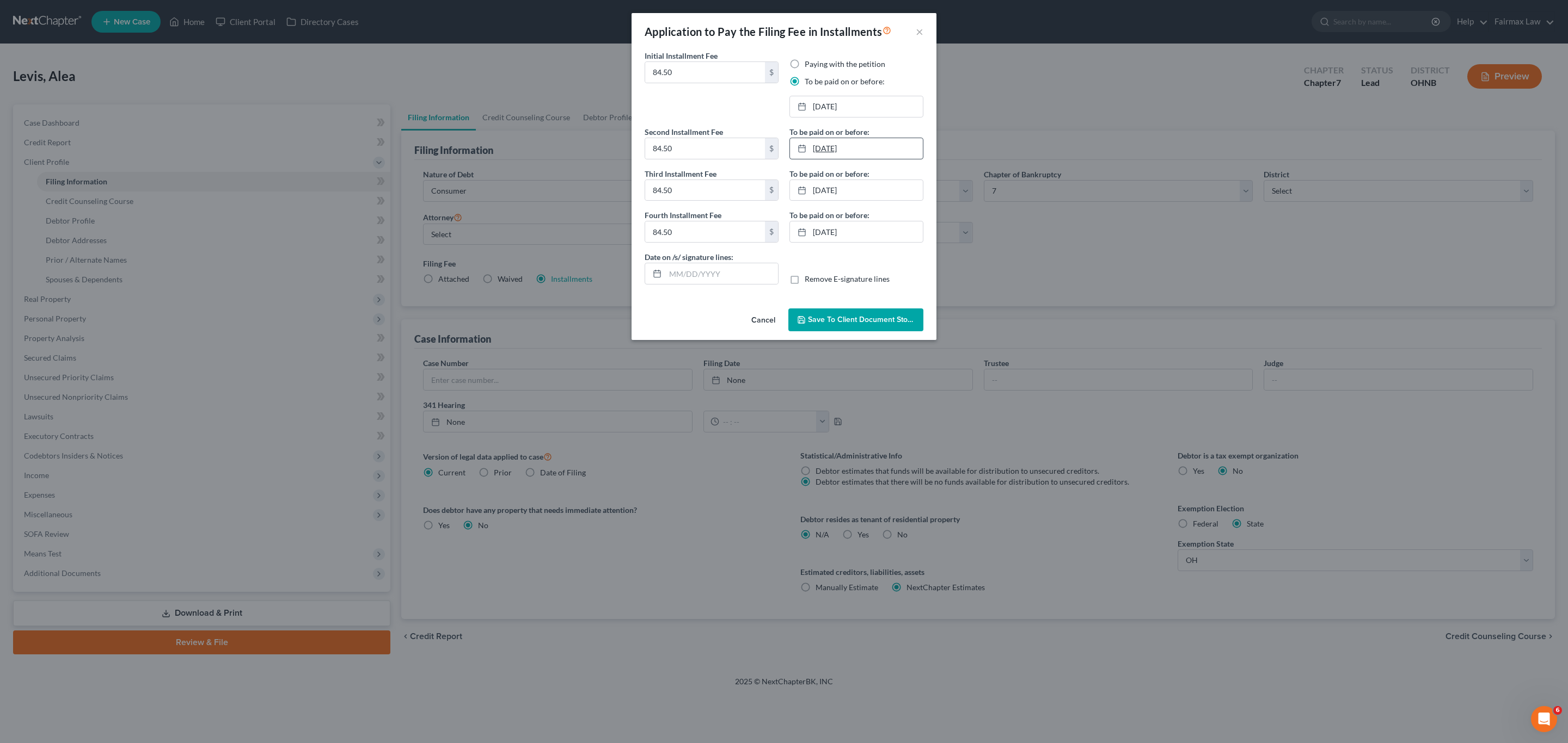
click at [830, 145] on link "9/30/2025" at bounding box center [855, 149] width 133 height 21
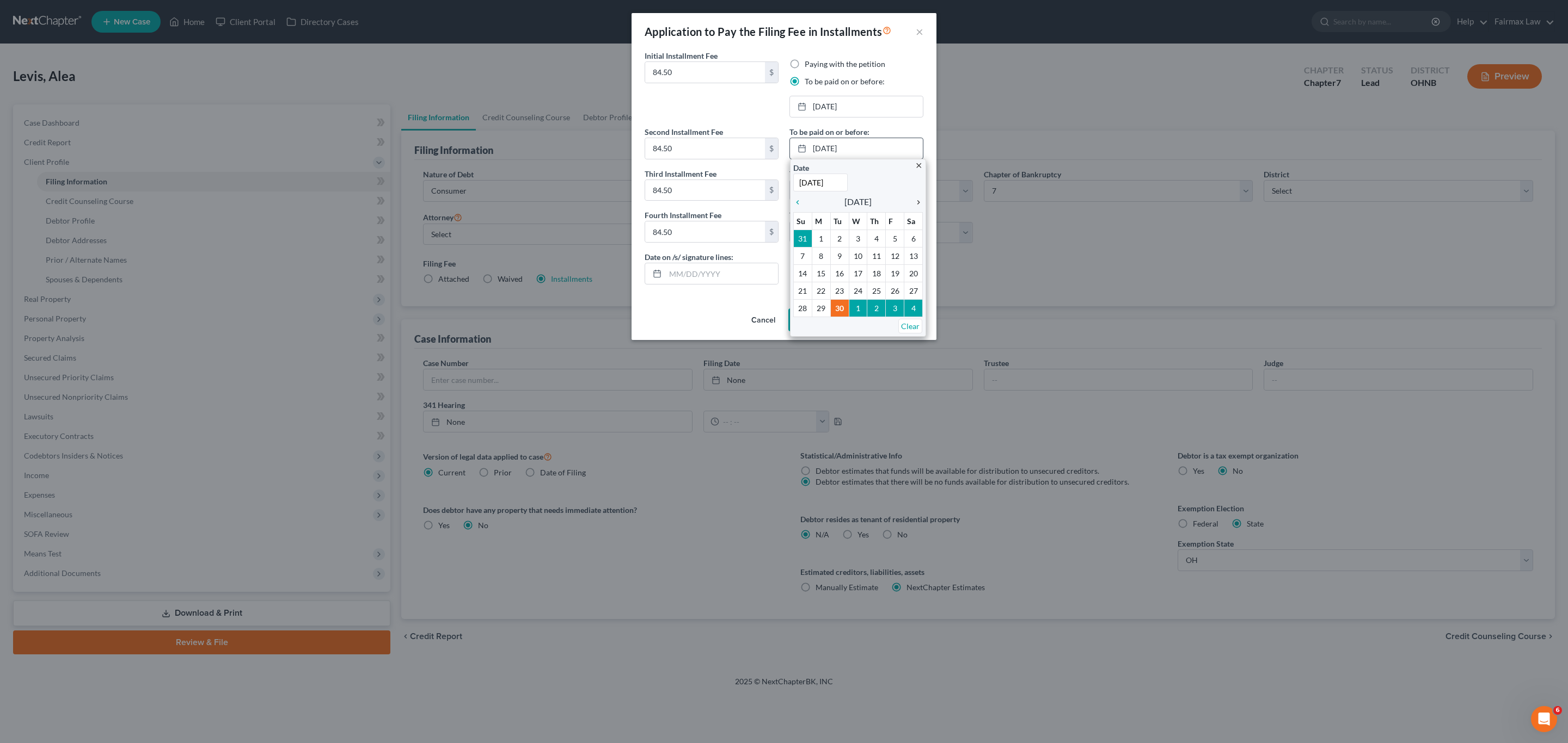
click at [917, 203] on icon "chevron_right" at bounding box center [915, 203] width 15 height 9
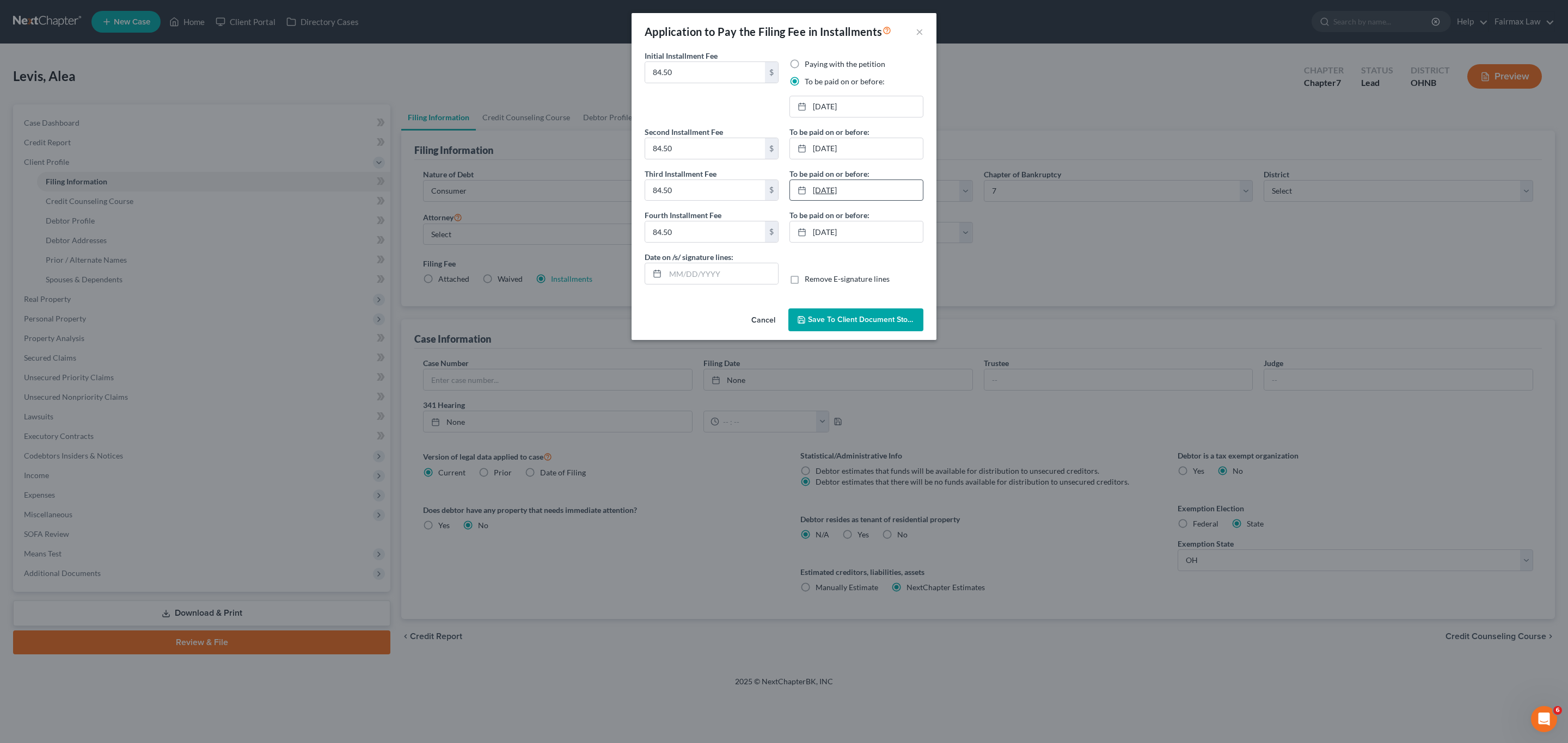
click at [820, 186] on link "10/30/2025" at bounding box center [855, 191] width 133 height 21
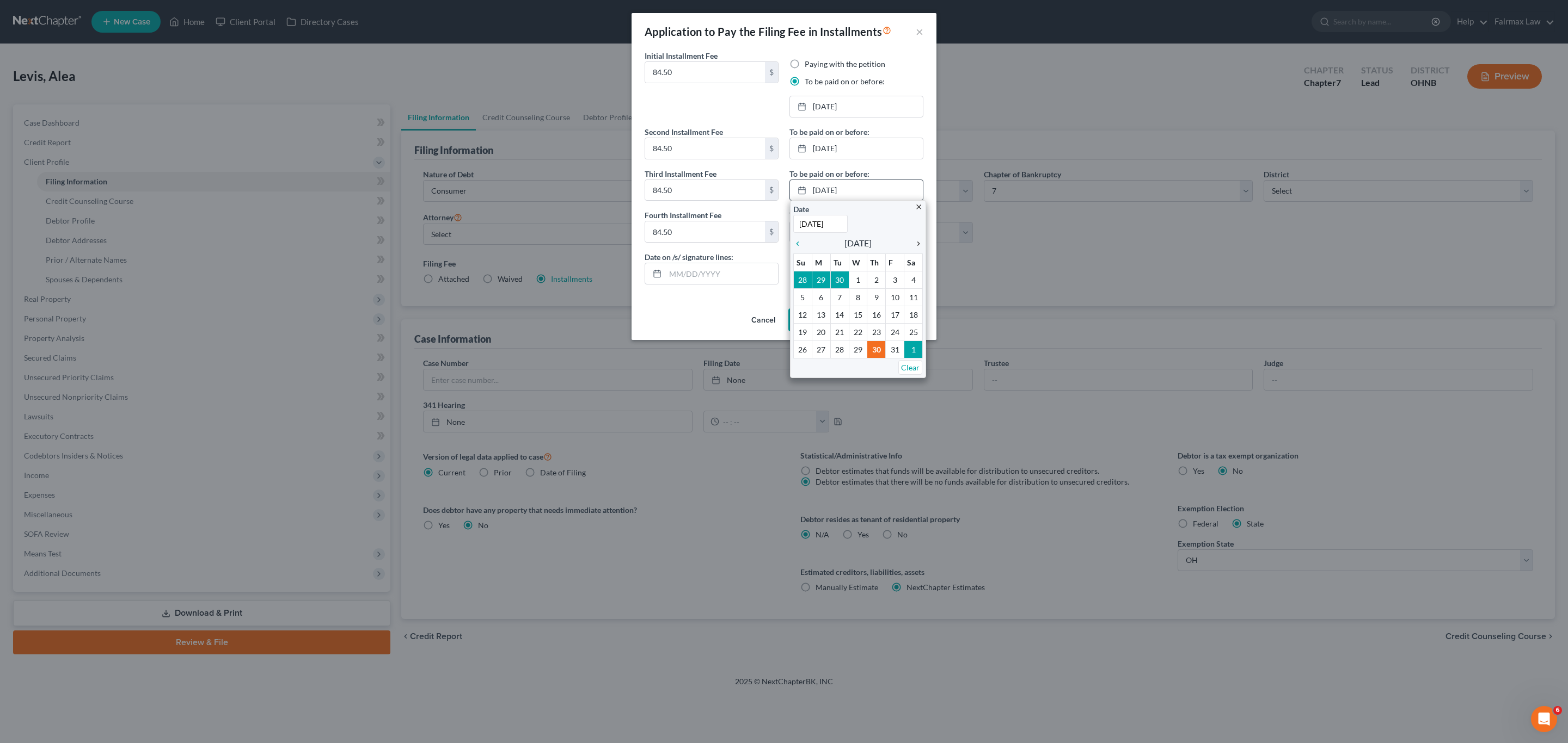
click at [915, 245] on icon "chevron_right" at bounding box center [915, 244] width 15 height 9
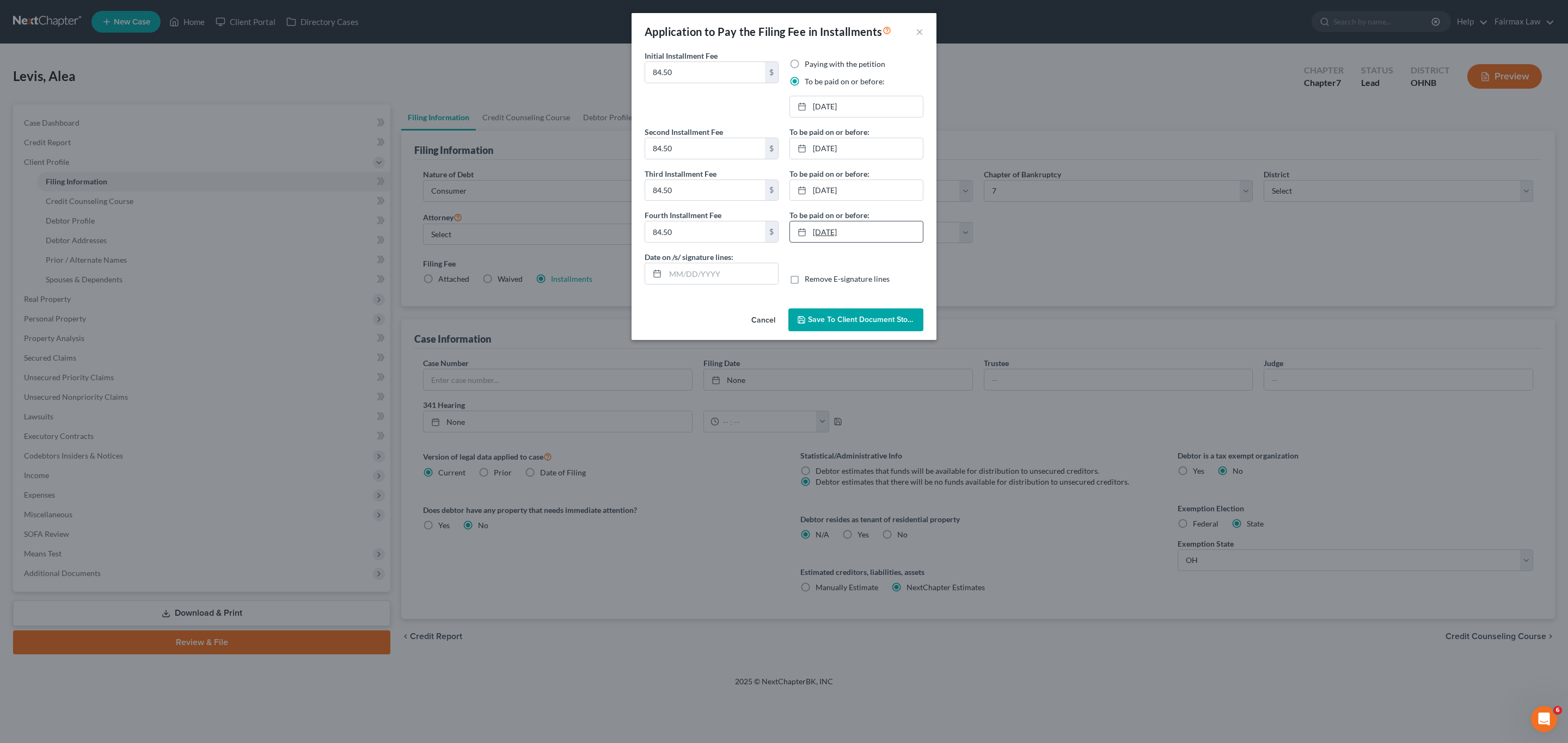
click at [821, 224] on link "11/27/2025" at bounding box center [855, 232] width 133 height 21
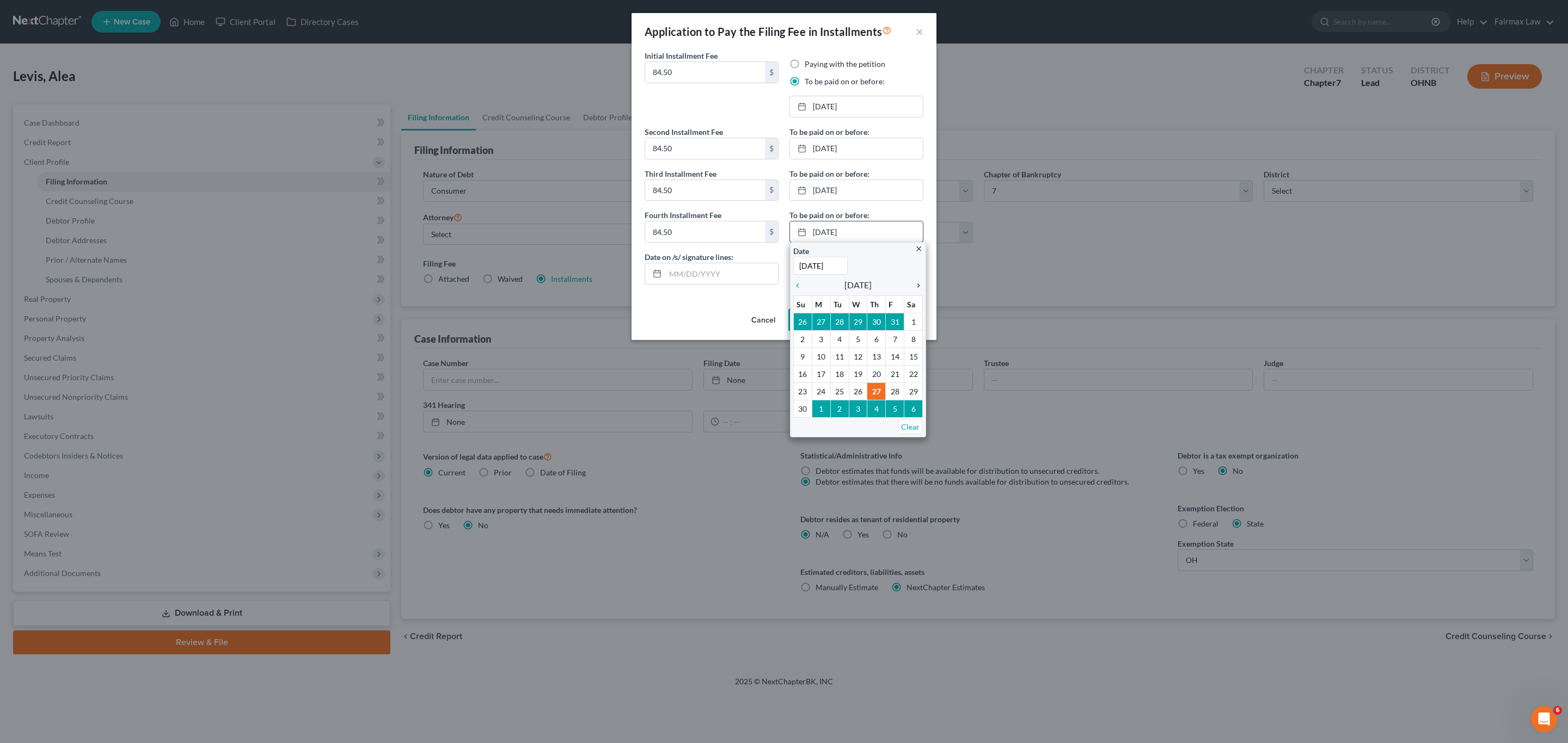
click at [918, 286] on icon "chevron_right" at bounding box center [915, 286] width 15 height 9
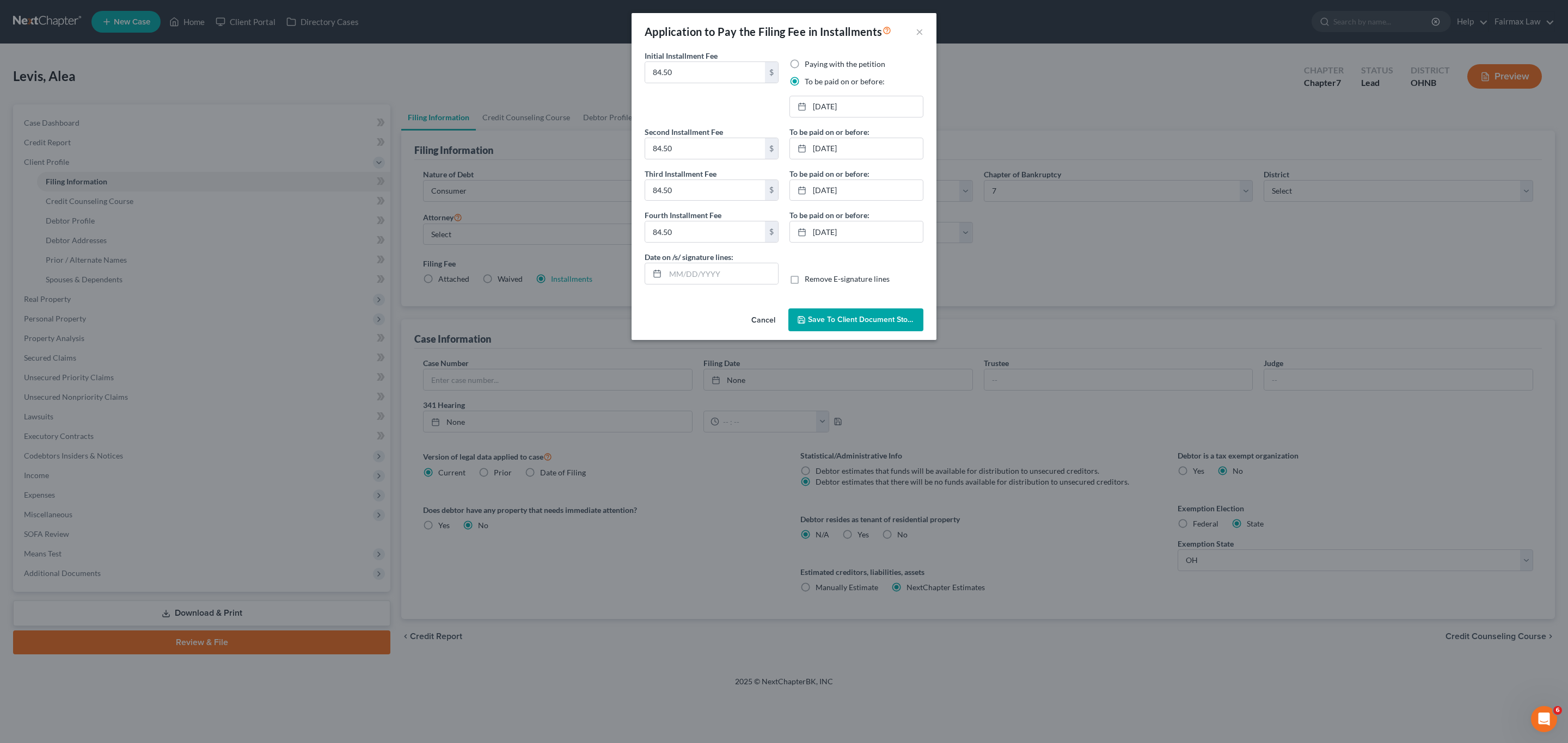
click at [881, 315] on button "Save to Client Document Storage" at bounding box center [856, 320] width 135 height 23
click at [867, 48] on div "Application to Pay the Filing Fee in Installments ×" at bounding box center [784, 31] width 305 height 37
click at [920, 30] on button "×" at bounding box center [919, 31] width 8 height 13
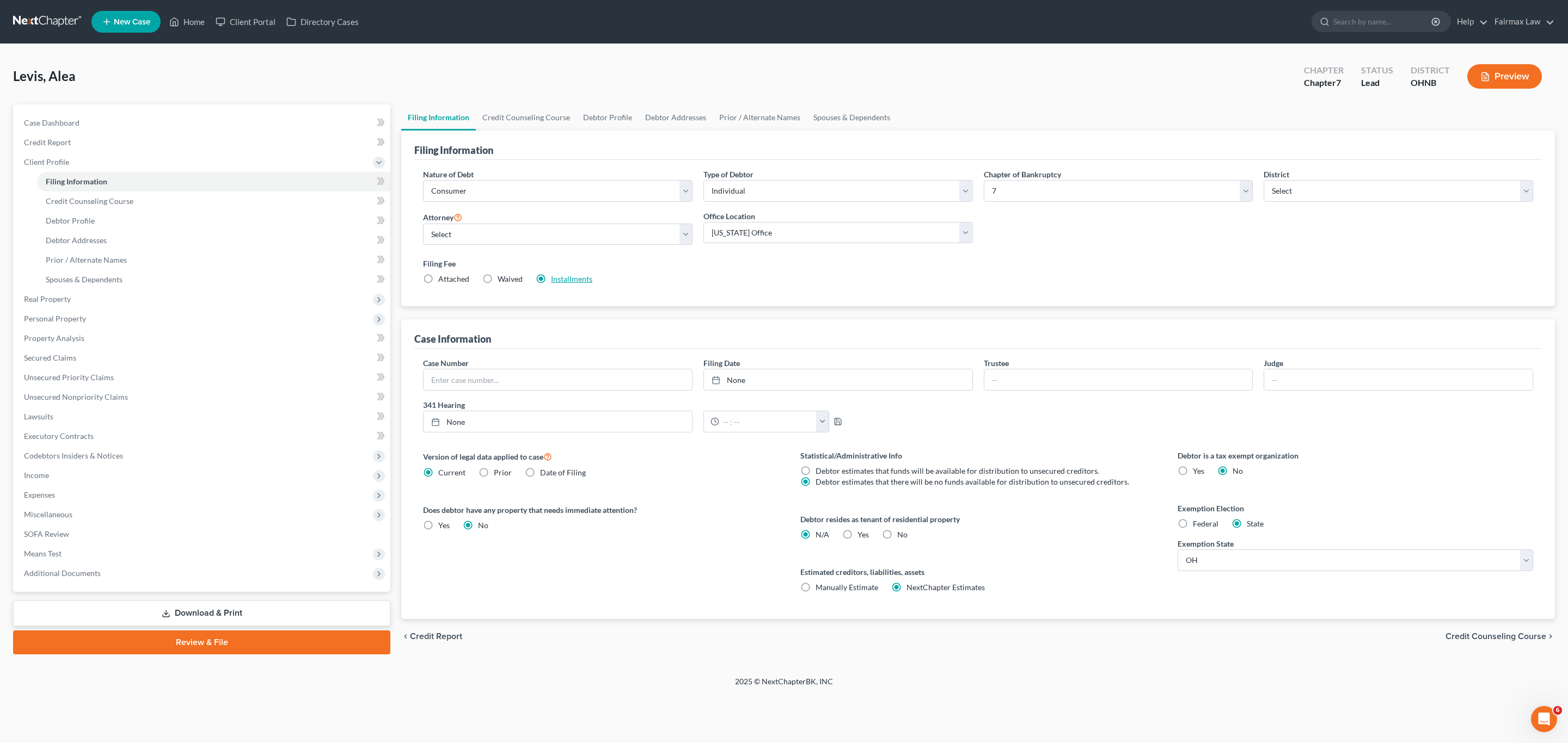
click at [572, 282] on link "Installments" at bounding box center [571, 279] width 41 height 9
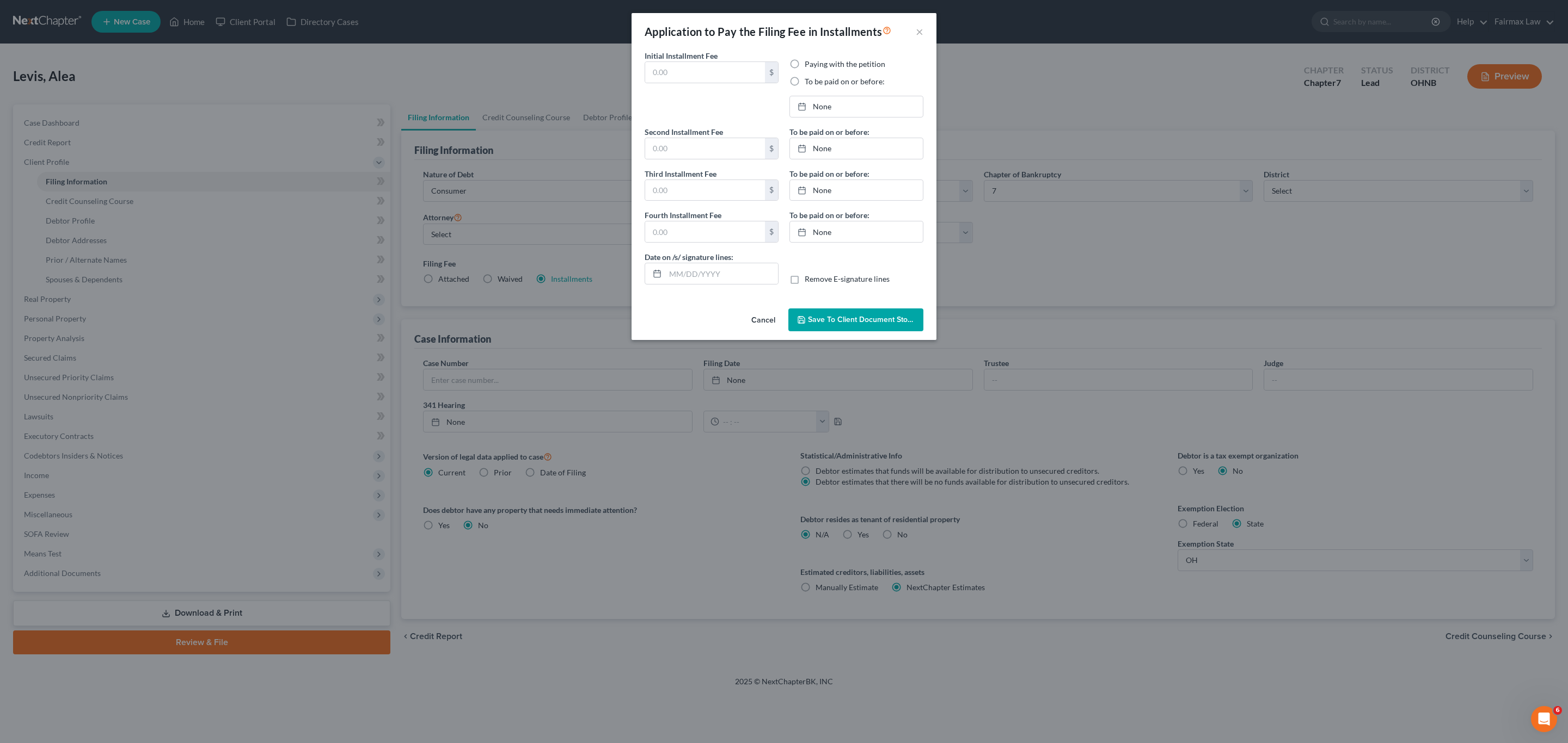
type input "84.50"
radio input "true"
type input "84.50"
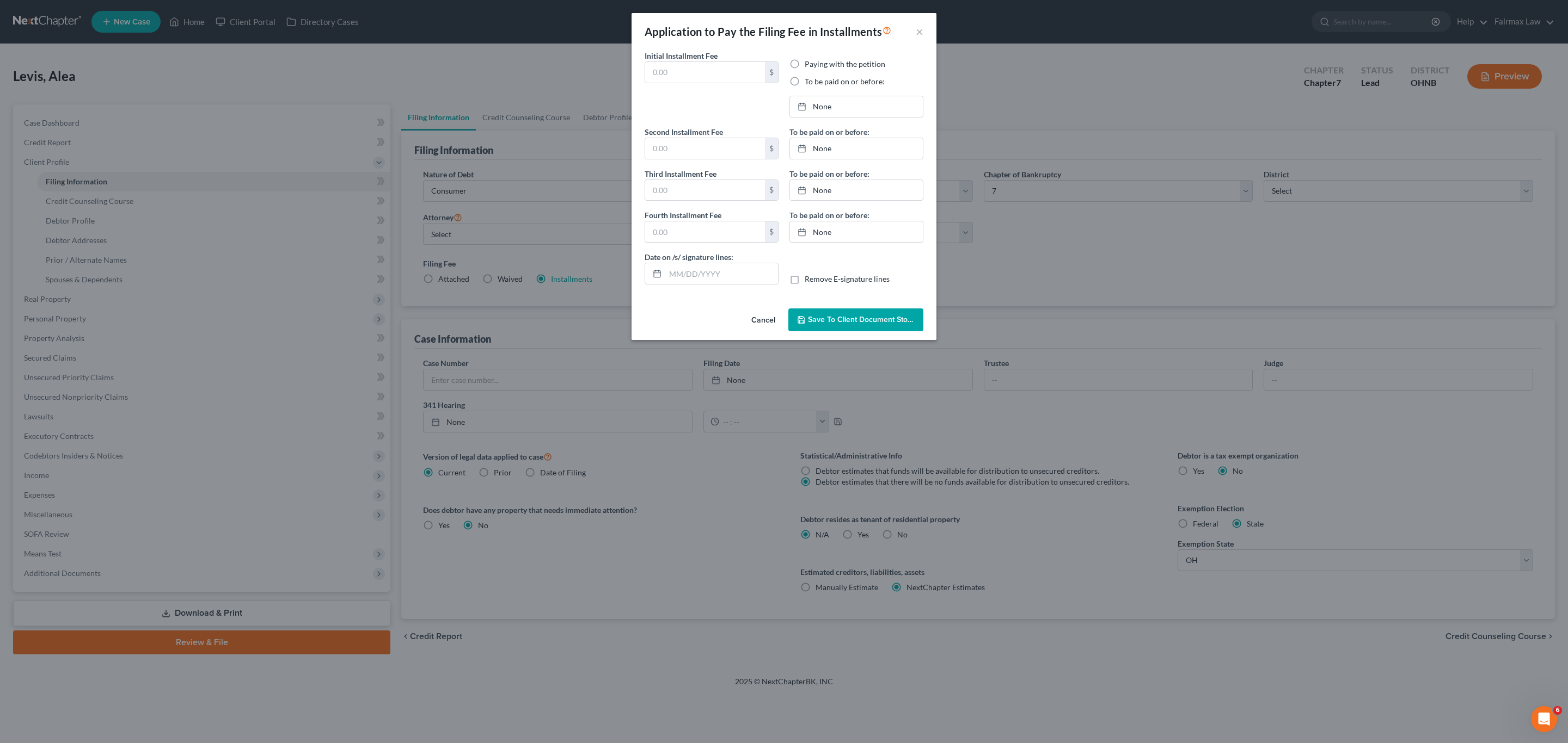
type input "08/18/2025"
drag, startPoint x: 689, startPoint y: 280, endPoint x: 651, endPoint y: 289, distance: 39.1
click at [651, 289] on div "Date on /s/ signature lines: 08/18/2025 Remove E-signature lines" at bounding box center [784, 272] width 290 height 42
click at [892, 258] on div "Date on /s/ signature lines: Remove E-signature lines" at bounding box center [784, 272] width 290 height 42
click at [884, 317] on span "Save to Client Document Storage" at bounding box center [865, 319] width 115 height 9
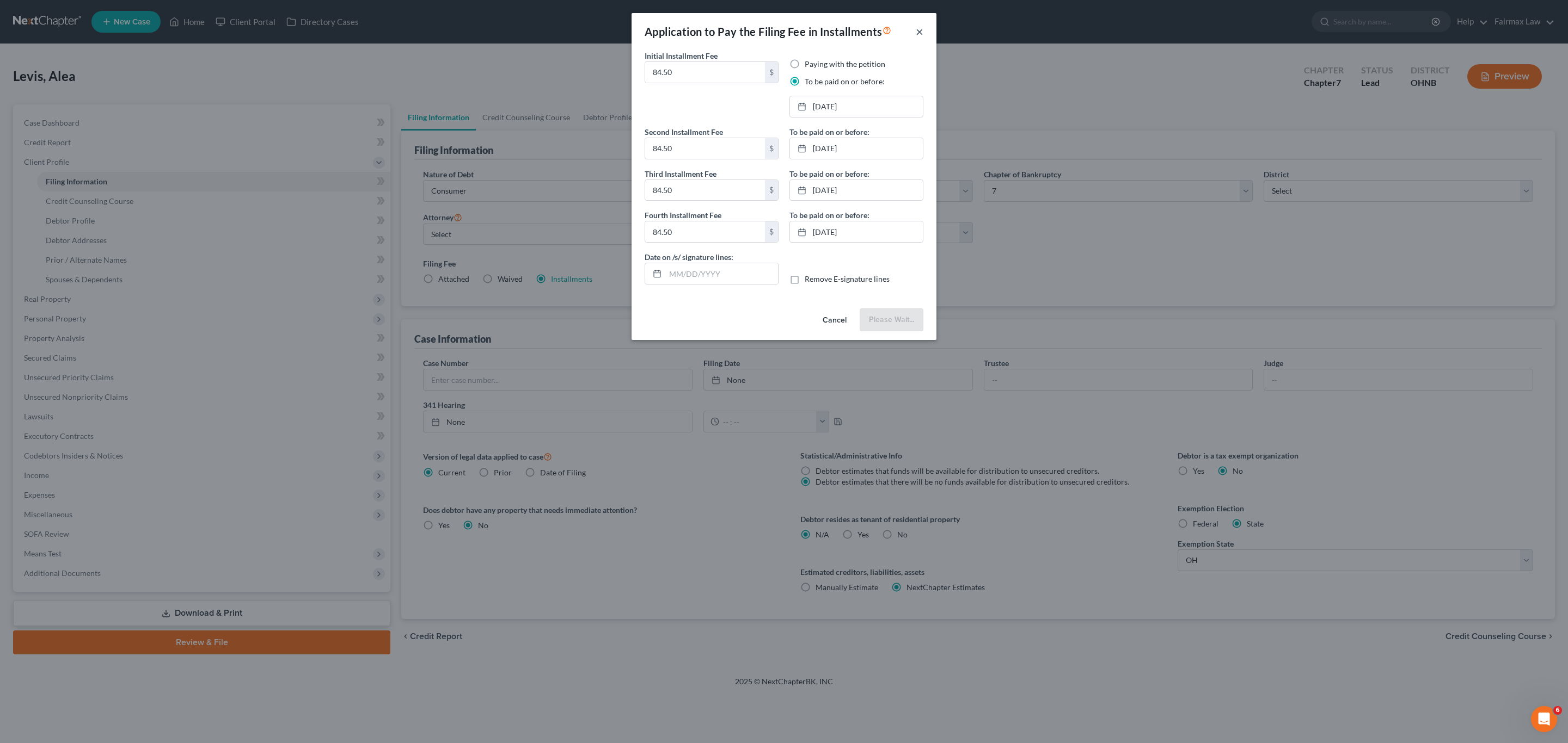
click at [923, 35] on button "×" at bounding box center [919, 31] width 8 height 13
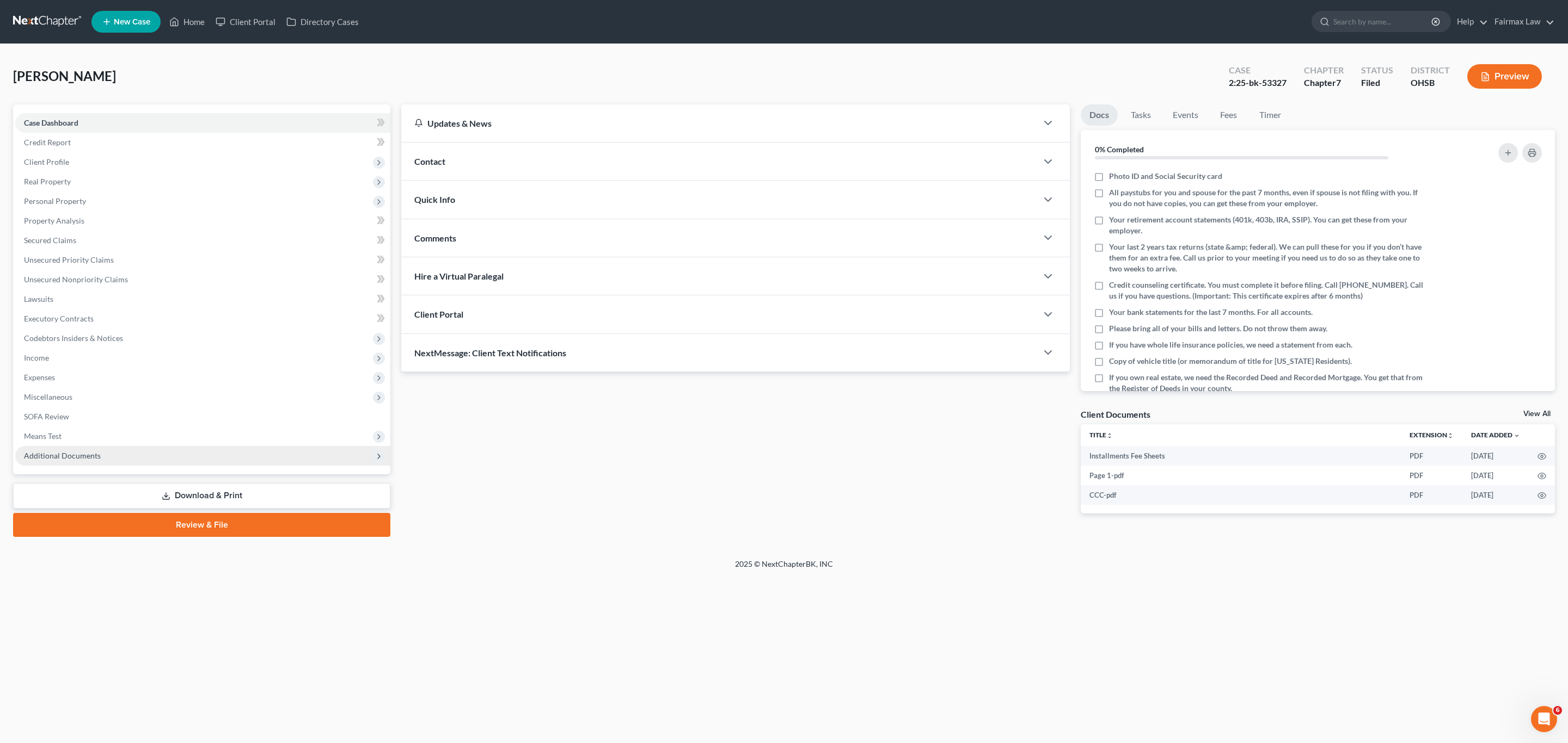
drag, startPoint x: 38, startPoint y: 459, endPoint x: 47, endPoint y: 460, distance: 9.1
click at [38, 457] on span "Additional Documents" at bounding box center [62, 456] width 77 height 9
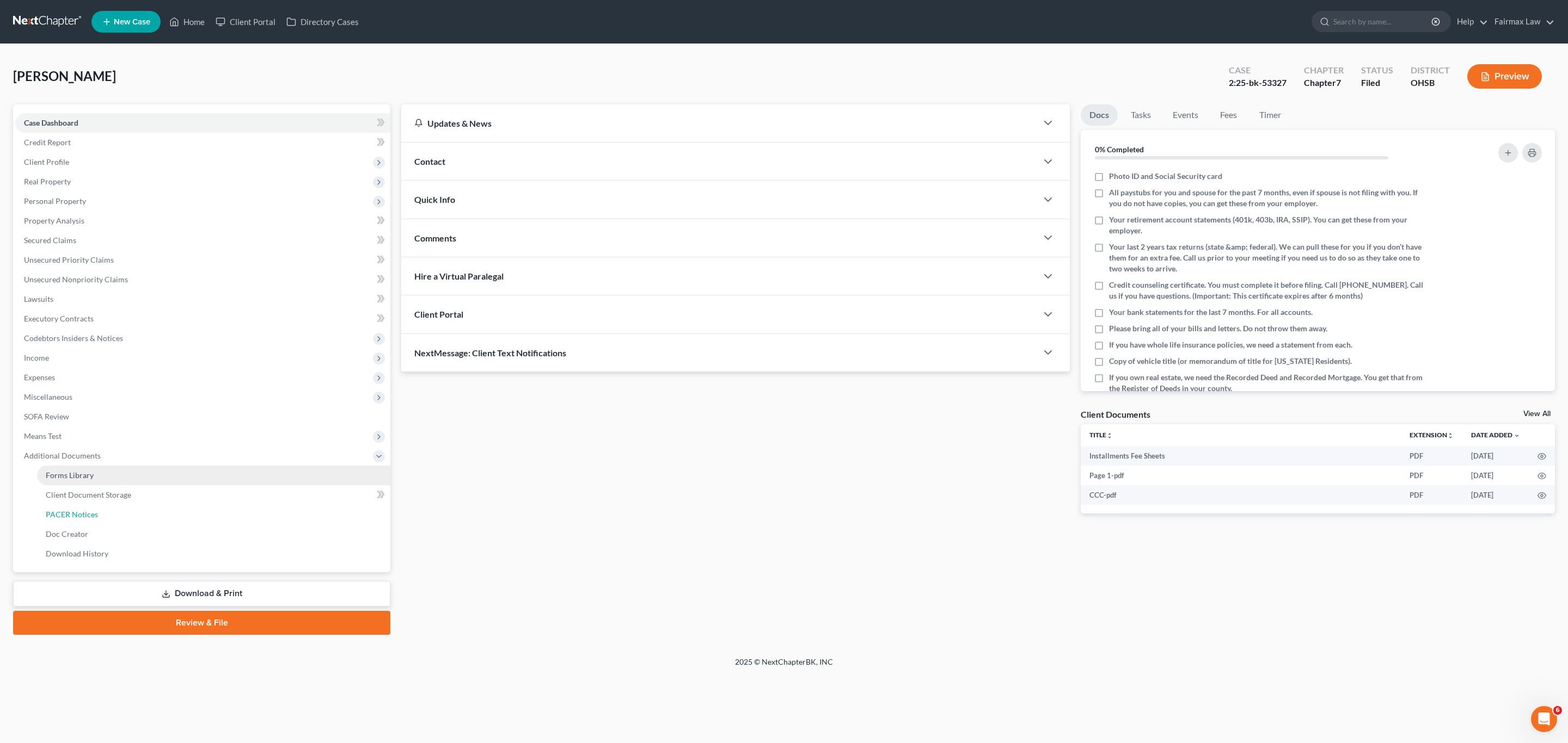
click at [109, 508] on link "PACER Notices" at bounding box center [213, 515] width 353 height 20
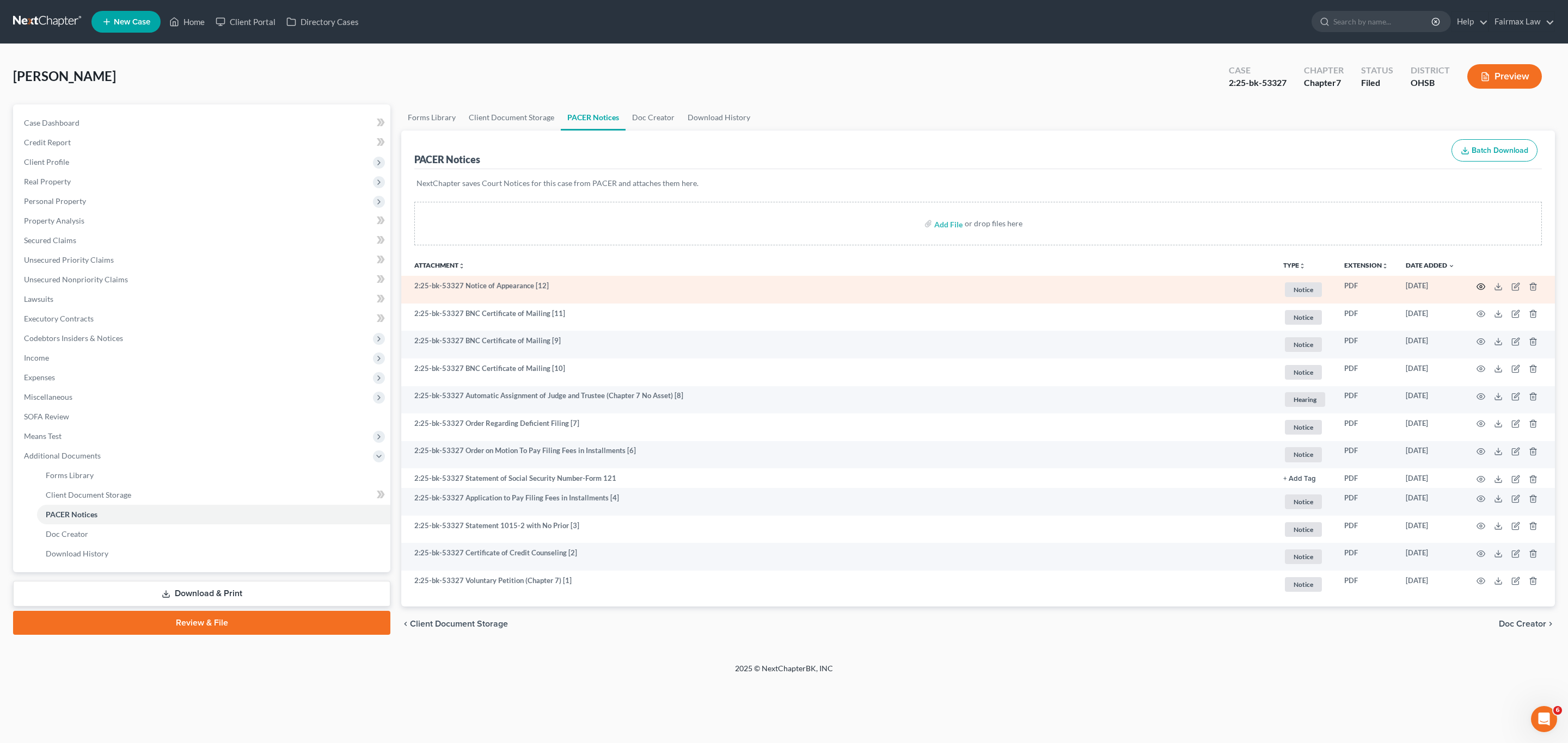
click at [1482, 286] on circle "button" at bounding box center [1481, 286] width 3 height 3
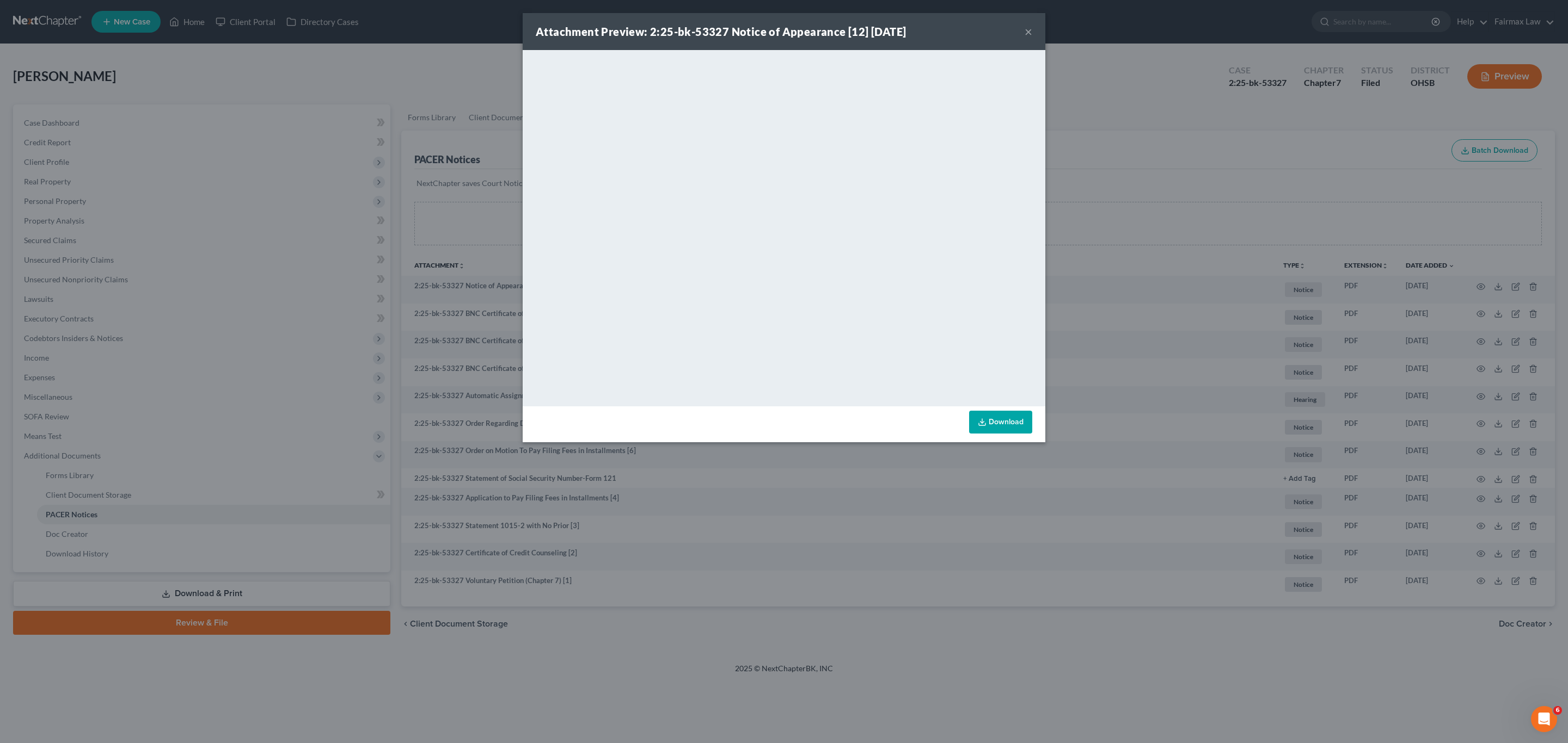
click at [1028, 29] on button "×" at bounding box center [1028, 31] width 8 height 13
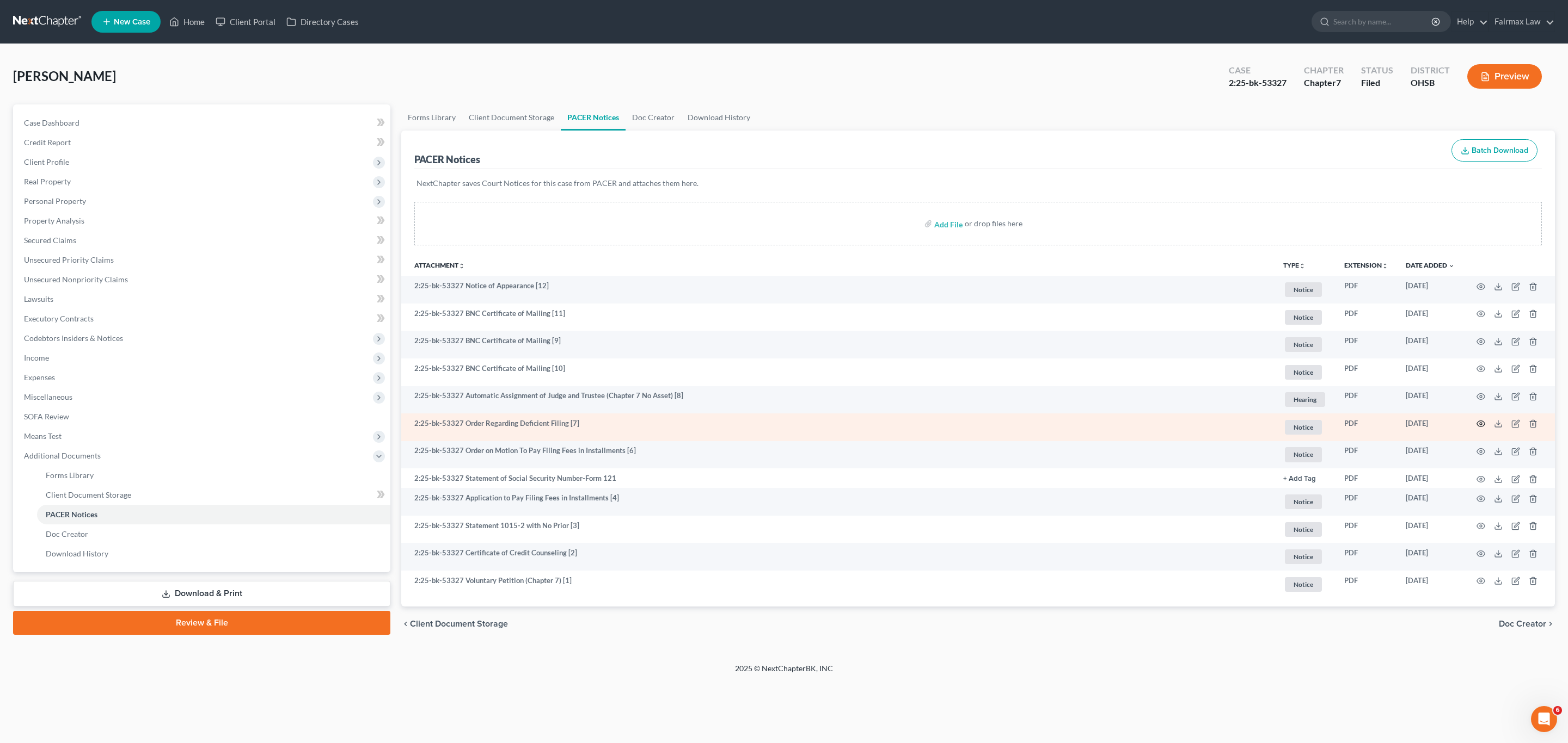
click at [1482, 424] on icon "button" at bounding box center [1481, 424] width 9 height 9
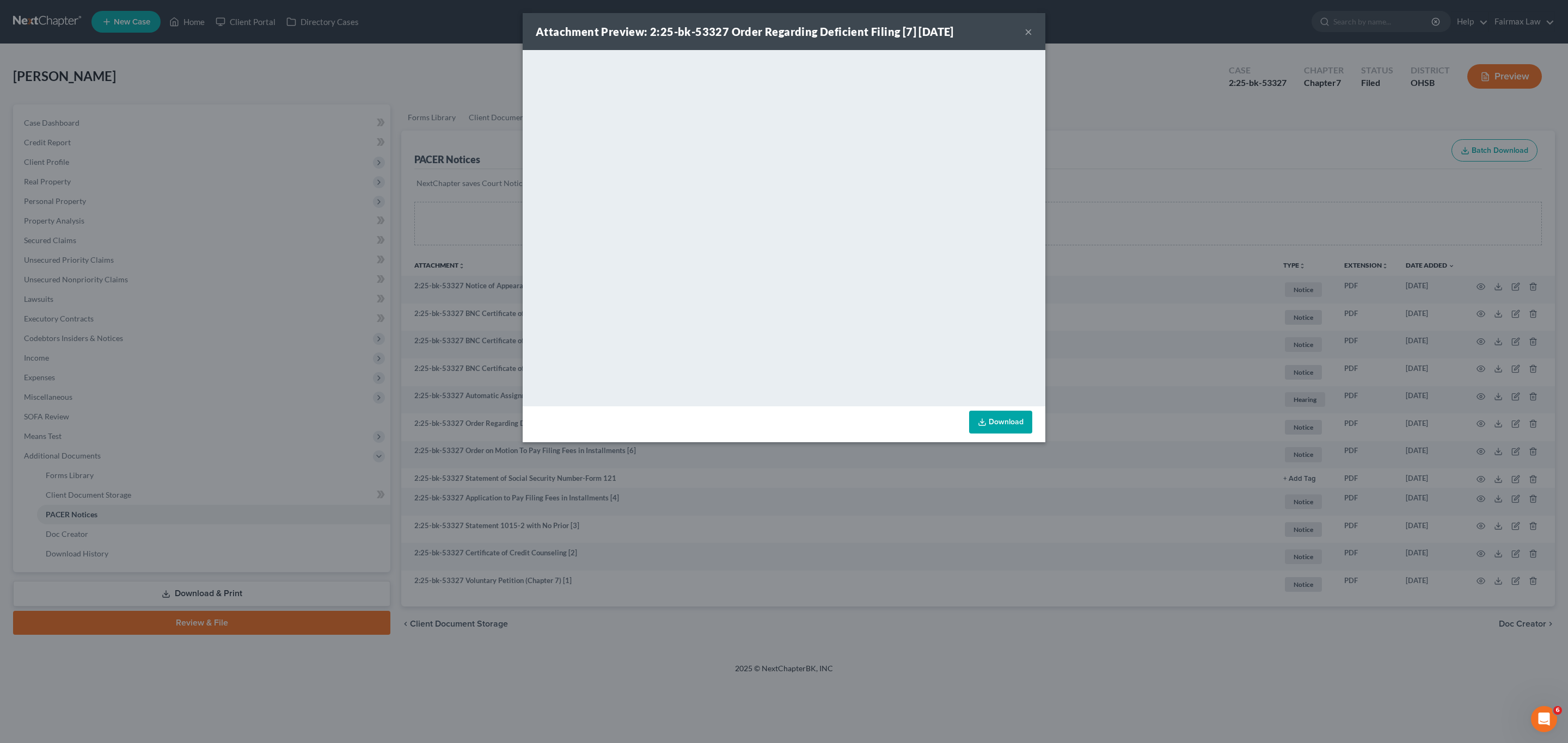
click at [1027, 29] on button "×" at bounding box center [1028, 31] width 8 height 13
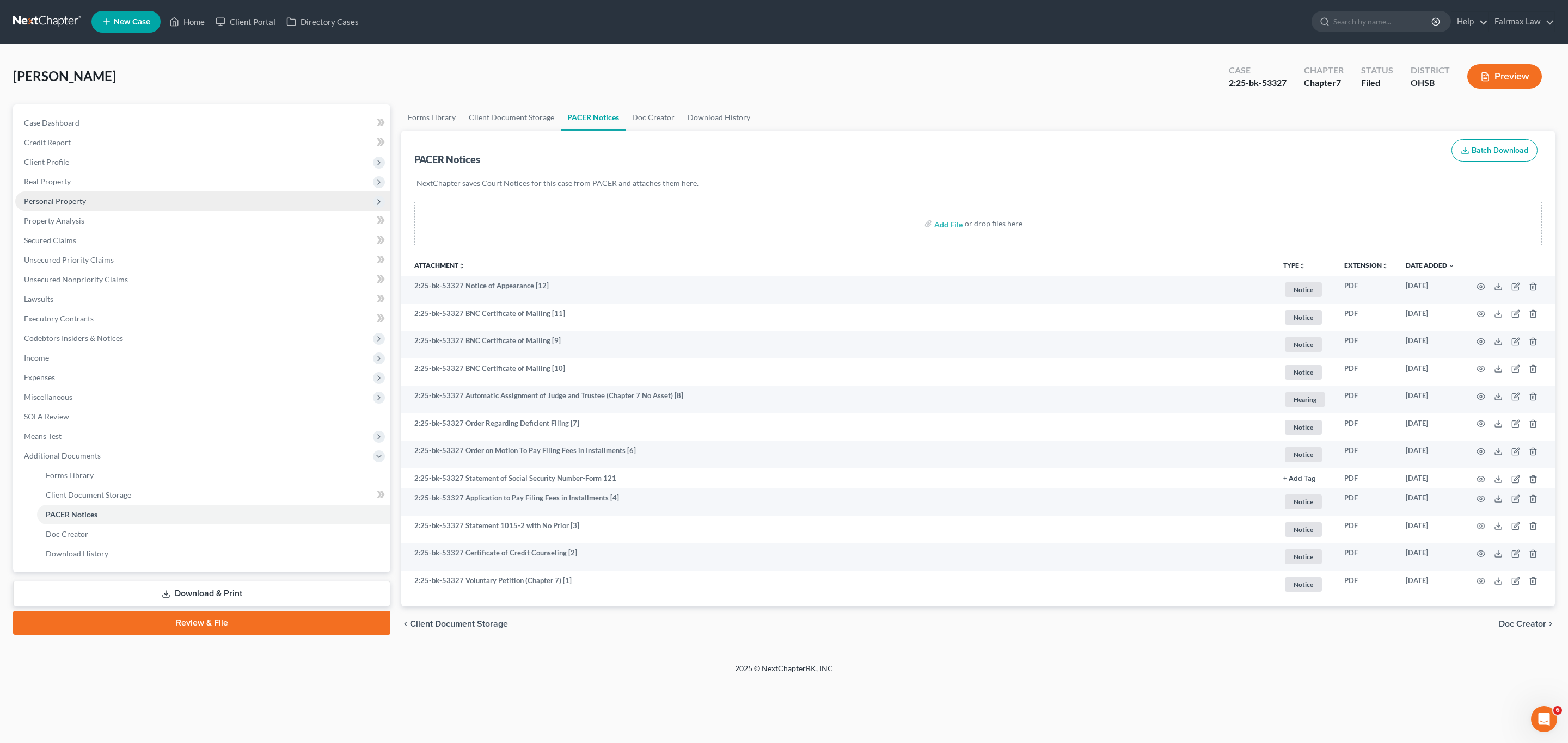
click at [56, 203] on span "Personal Property" at bounding box center [55, 201] width 62 height 9
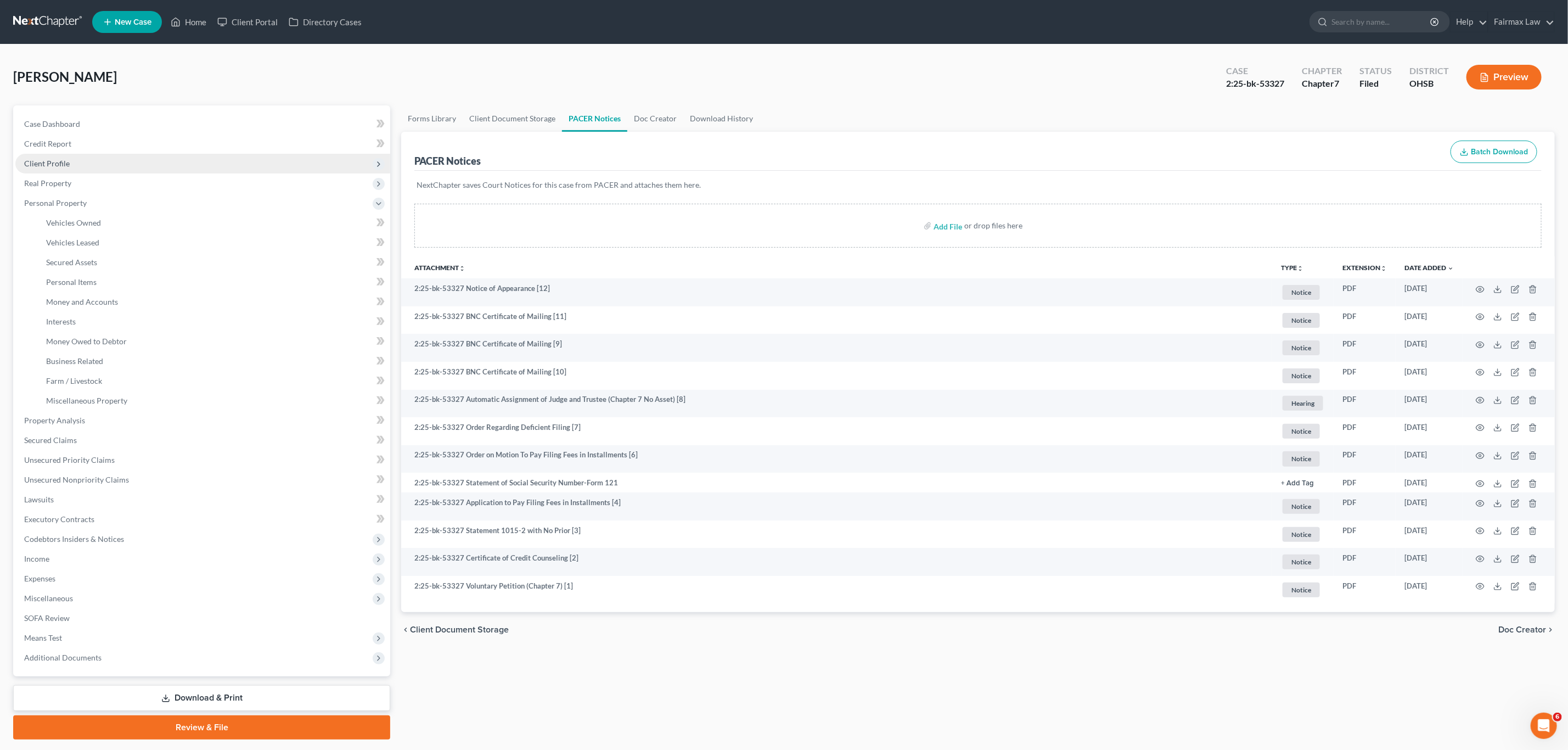
click at [52, 163] on span "Client Profile" at bounding box center [47, 163] width 46 height 9
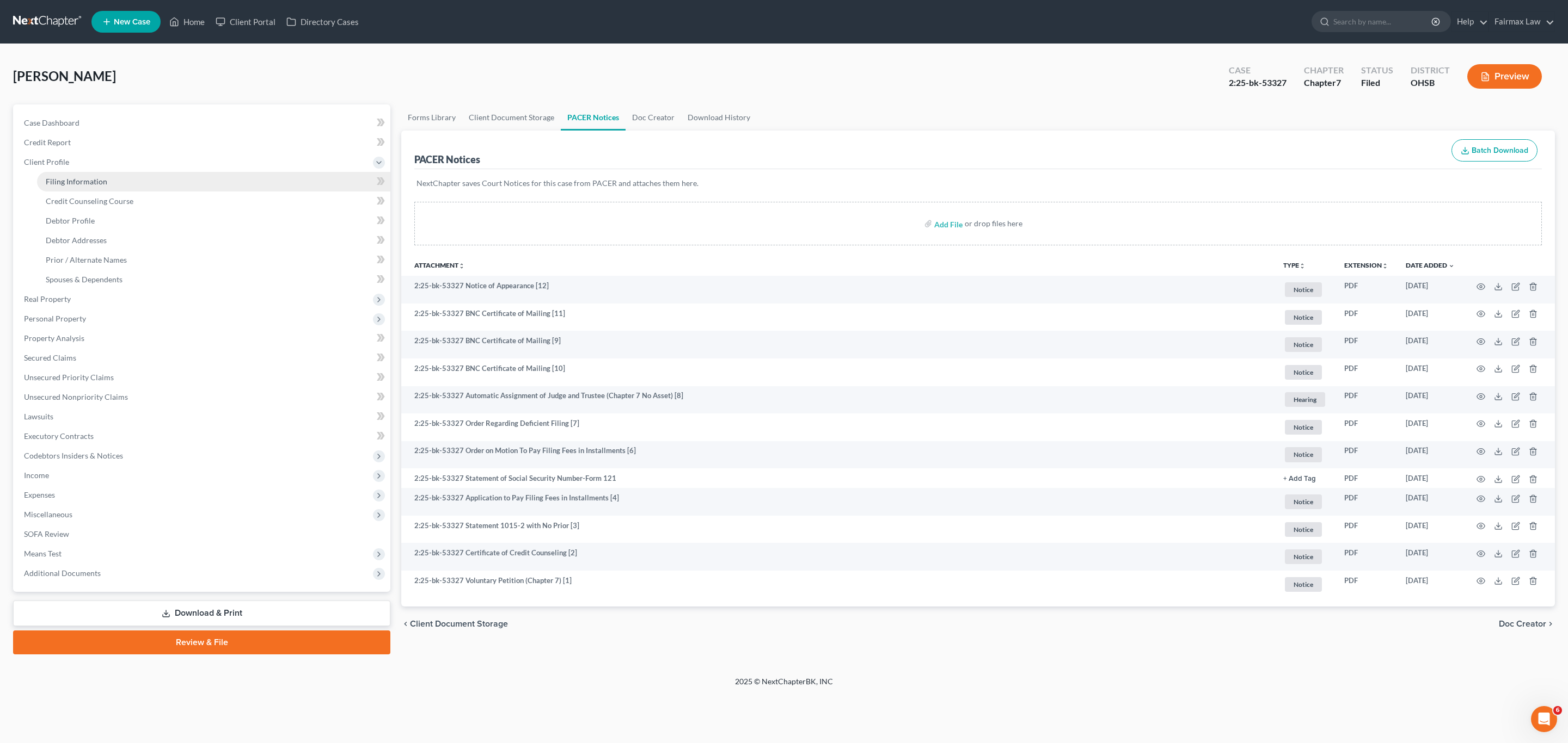
click at [74, 180] on span "Filing Information" at bounding box center [76, 181] width 62 height 9
select select "1"
select select "0"
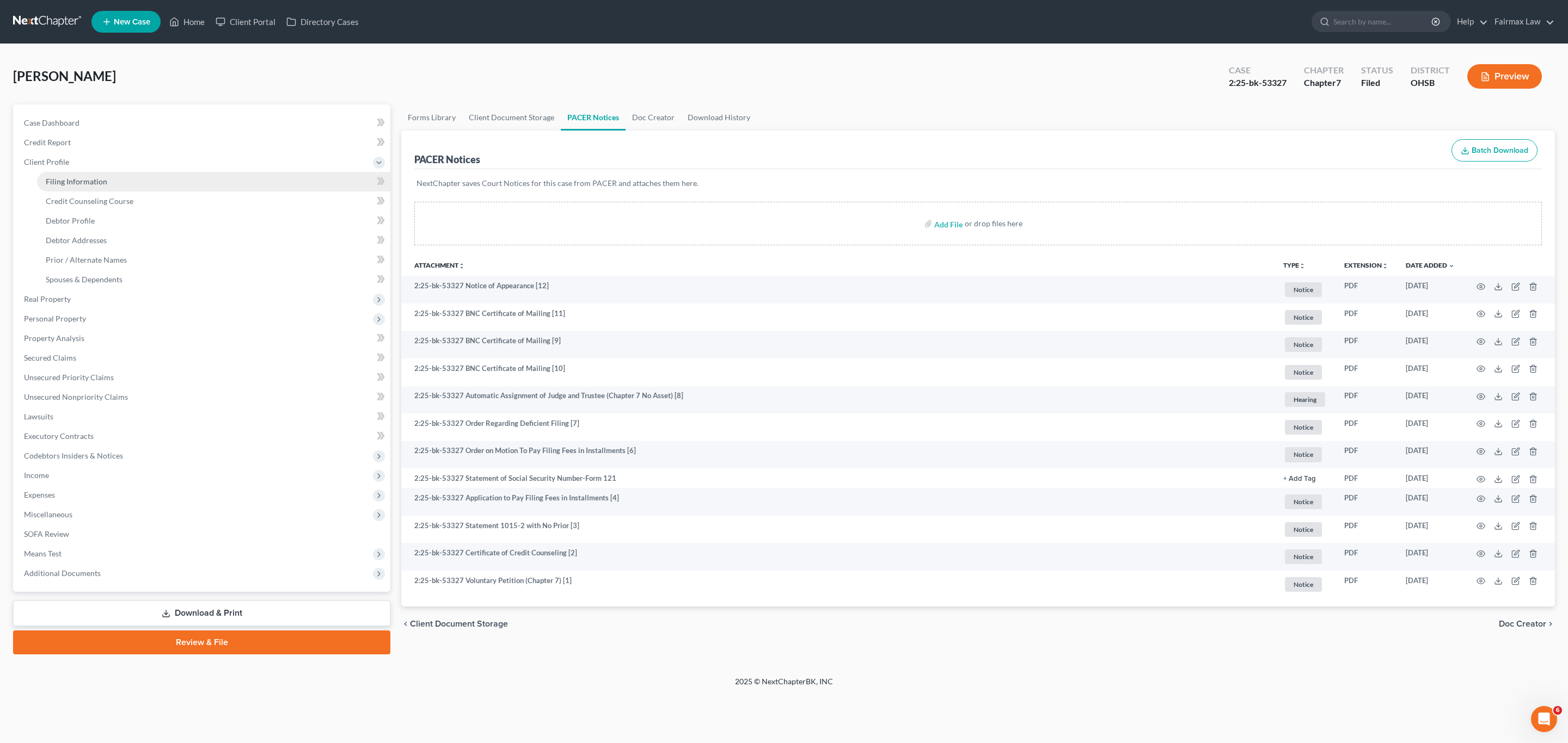
select select "36"
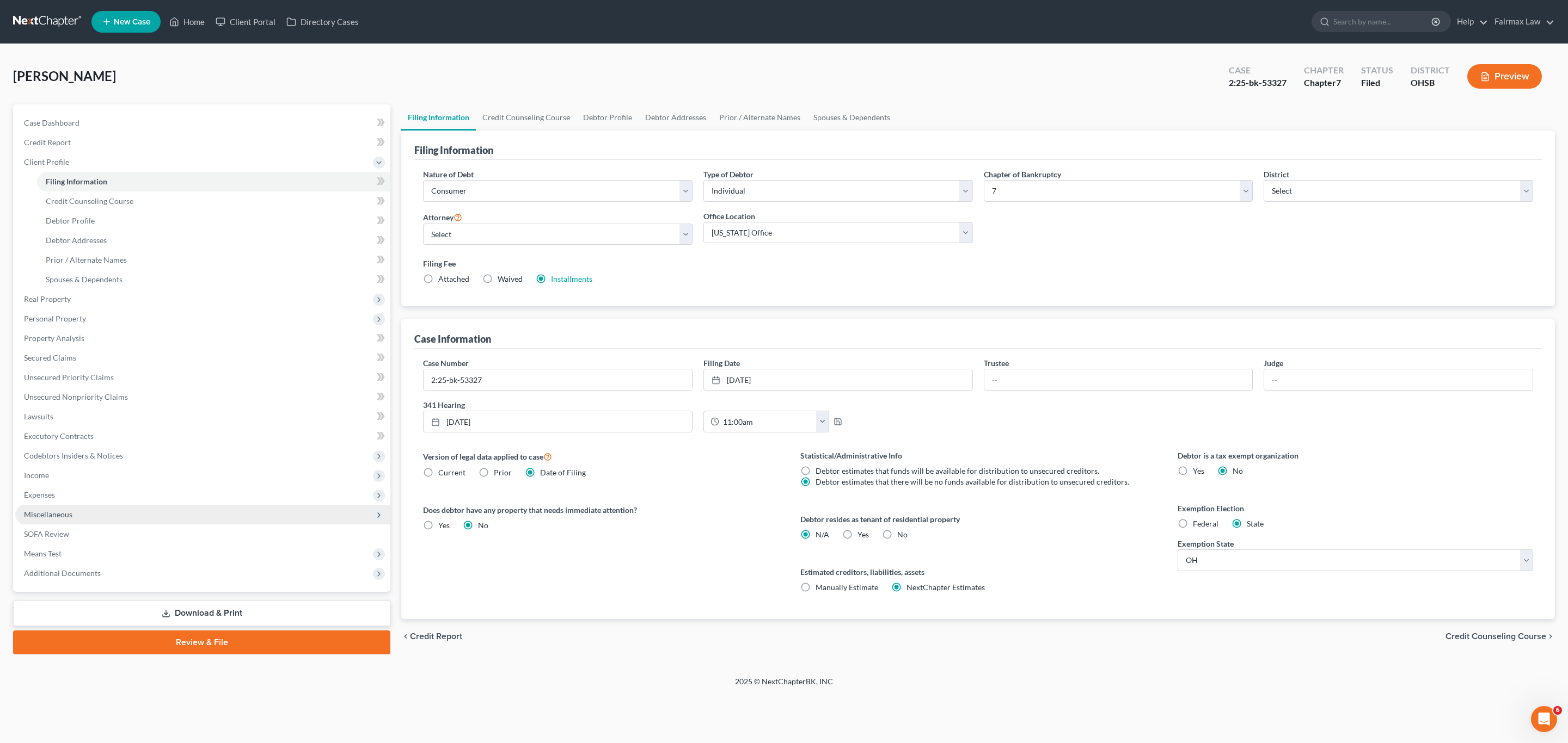
click at [52, 511] on span "Miscellaneous" at bounding box center [48, 514] width 49 height 9
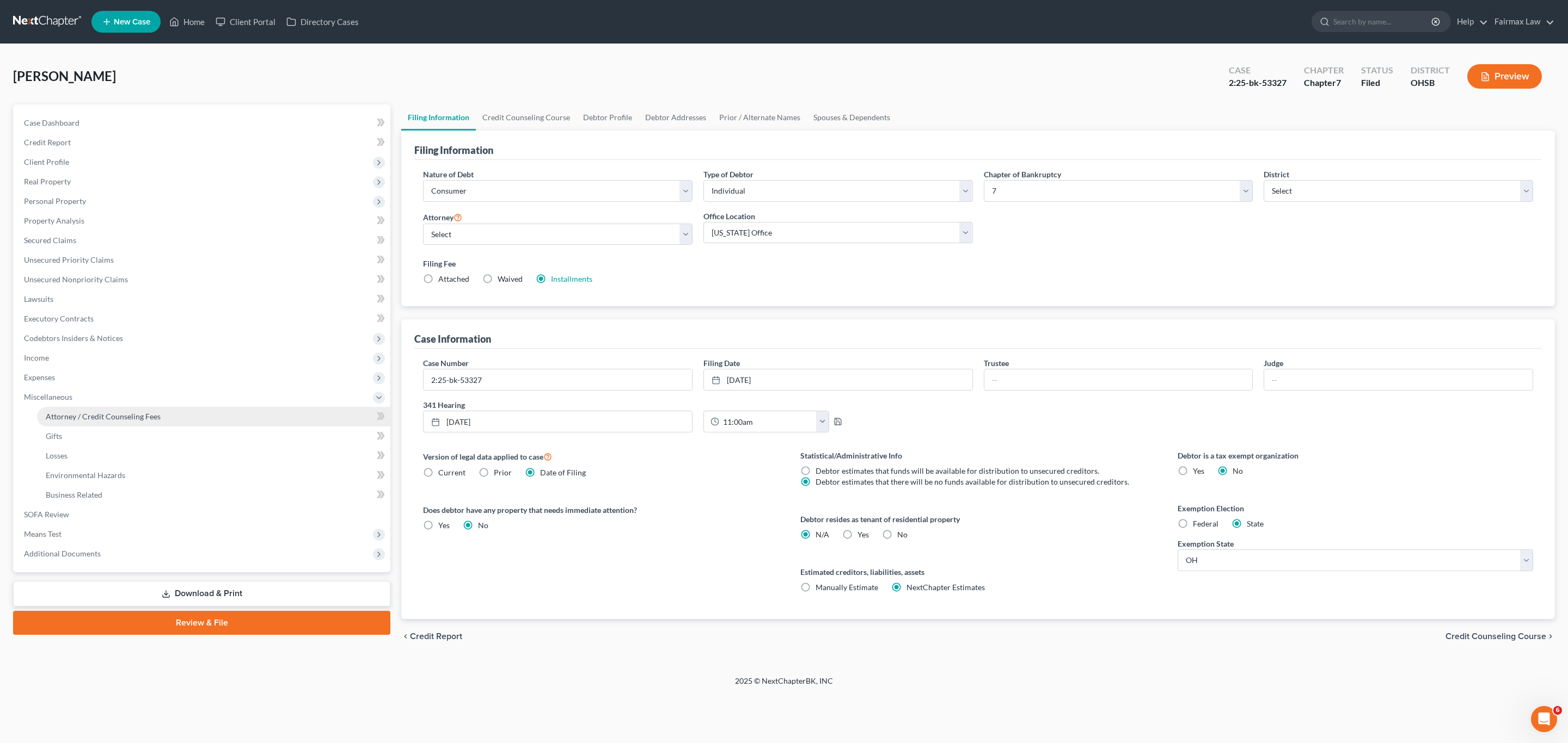
click at [86, 420] on link "Attorney / Credit Counseling Fees" at bounding box center [213, 416] width 353 height 20
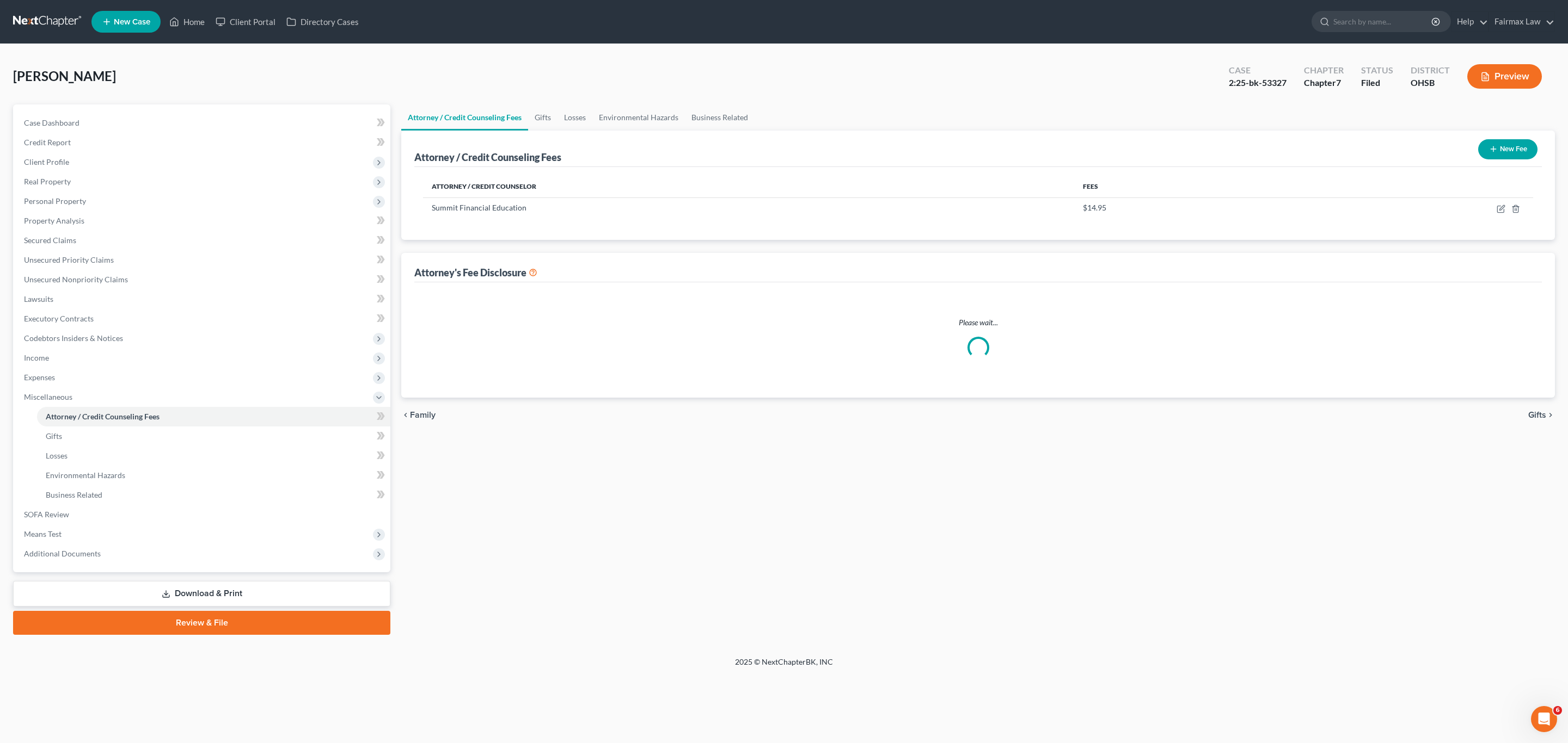
select select "5"
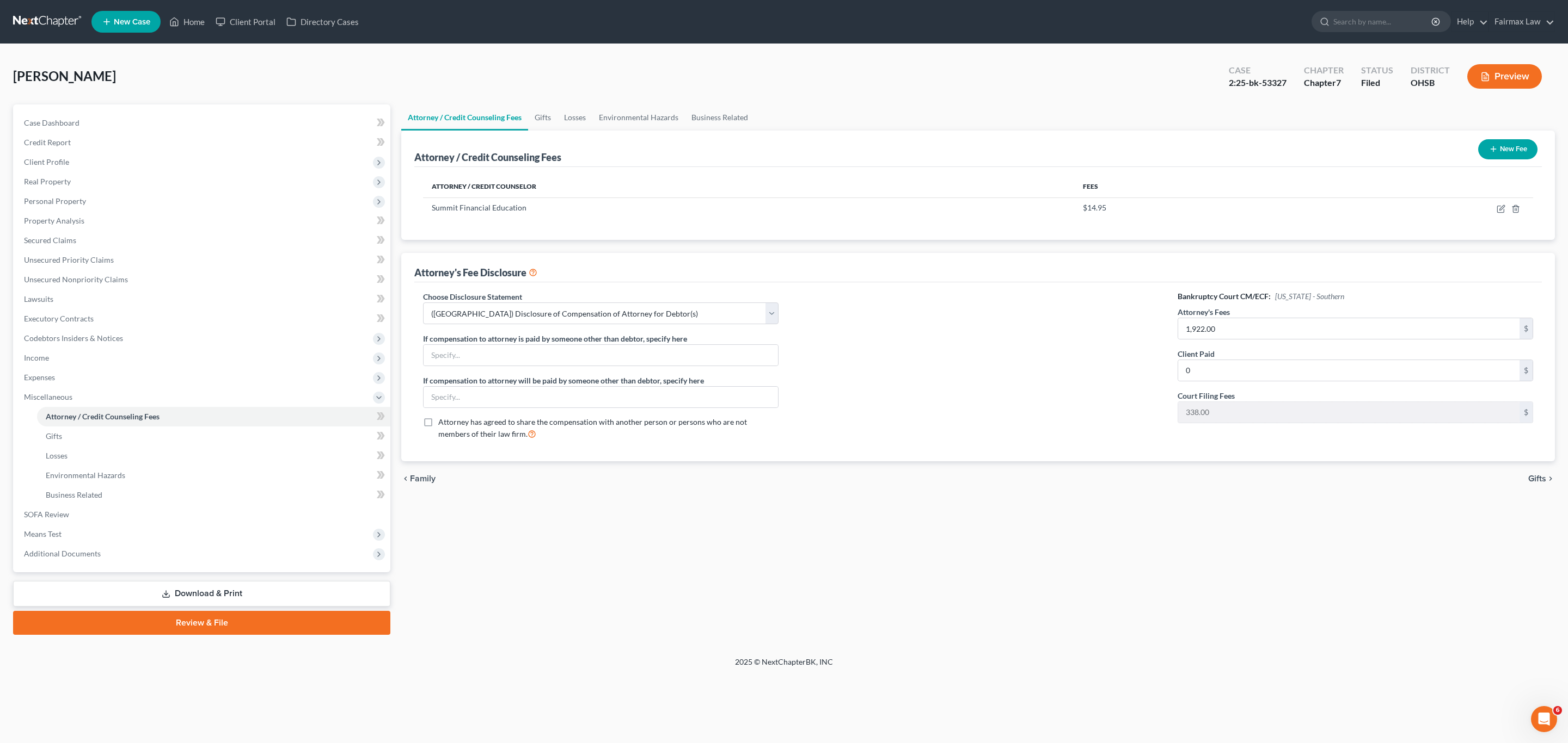
click at [1493, 150] on icon "button" at bounding box center [1494, 149] width 9 height 9
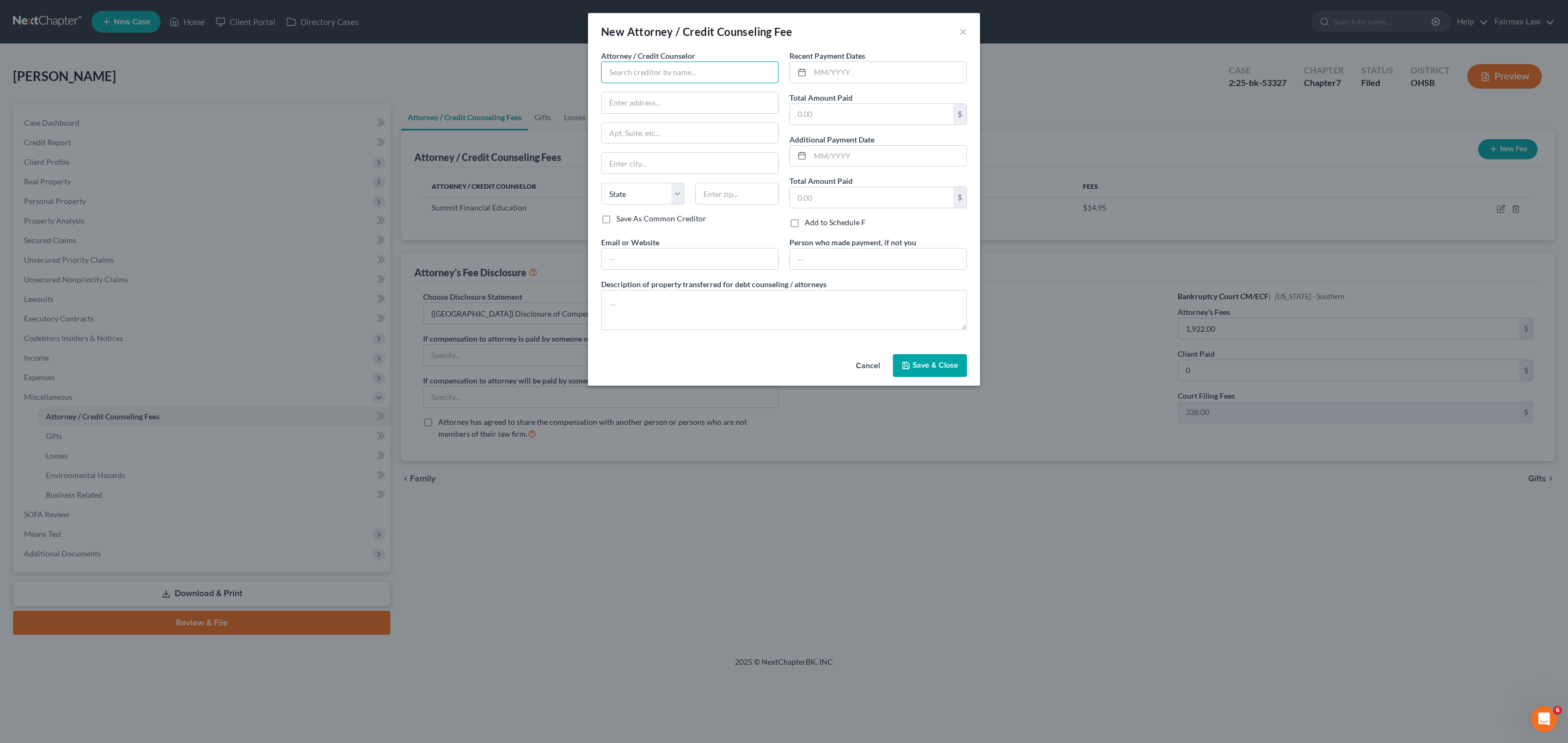
click at [663, 63] on input "text" at bounding box center [689, 72] width 177 height 21
click at [673, 142] on div "Fairmax Law PLLC" at bounding box center [666, 140] width 113 height 11
type input "Fairmax Law PLLC"
type input "15000 Madison Ave"
type input "Lakewood"
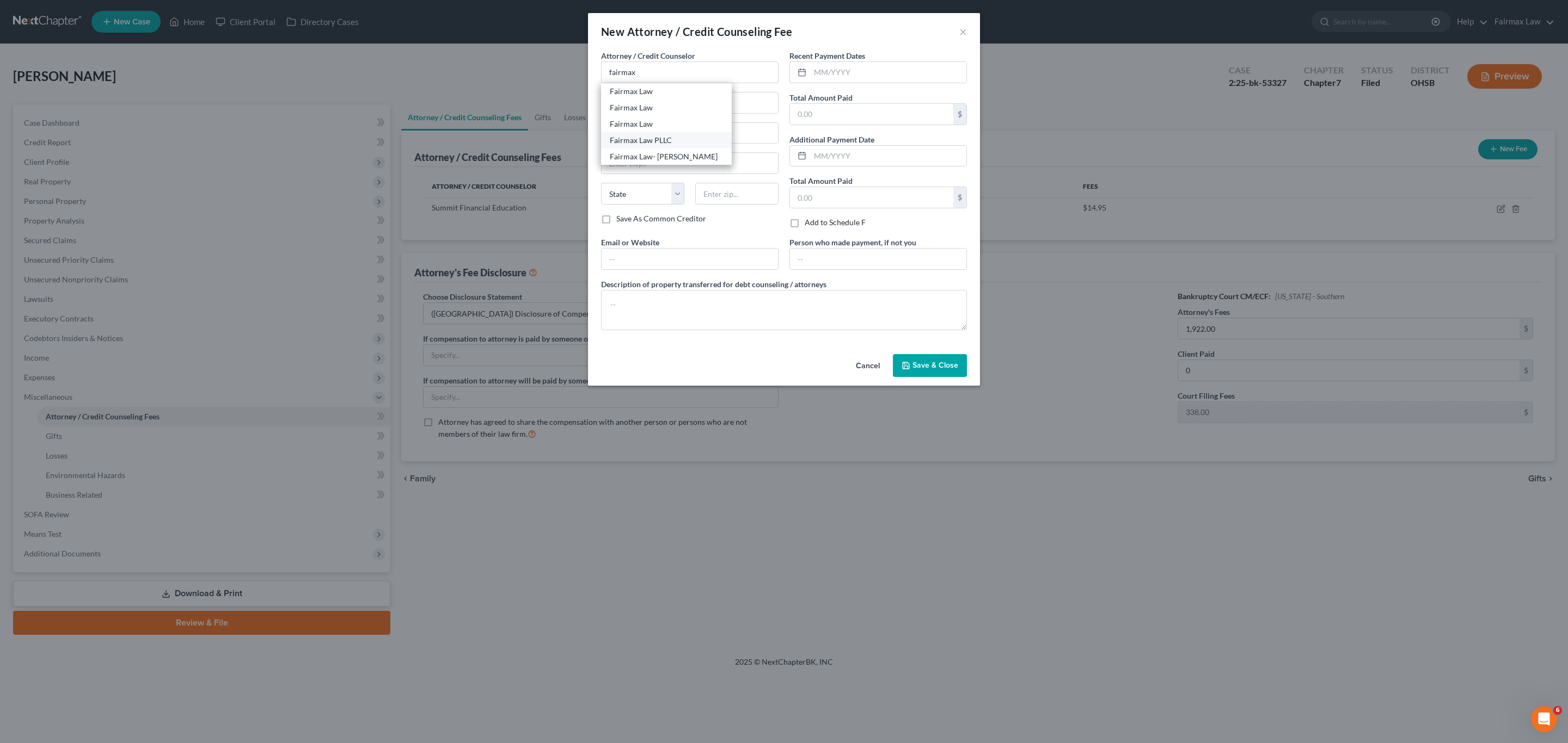
select select "36"
type input "44107"
click at [905, 116] on input "text" at bounding box center [871, 115] width 163 height 21
type input "0"
click at [670, 314] on textarea at bounding box center [784, 310] width 366 height 40
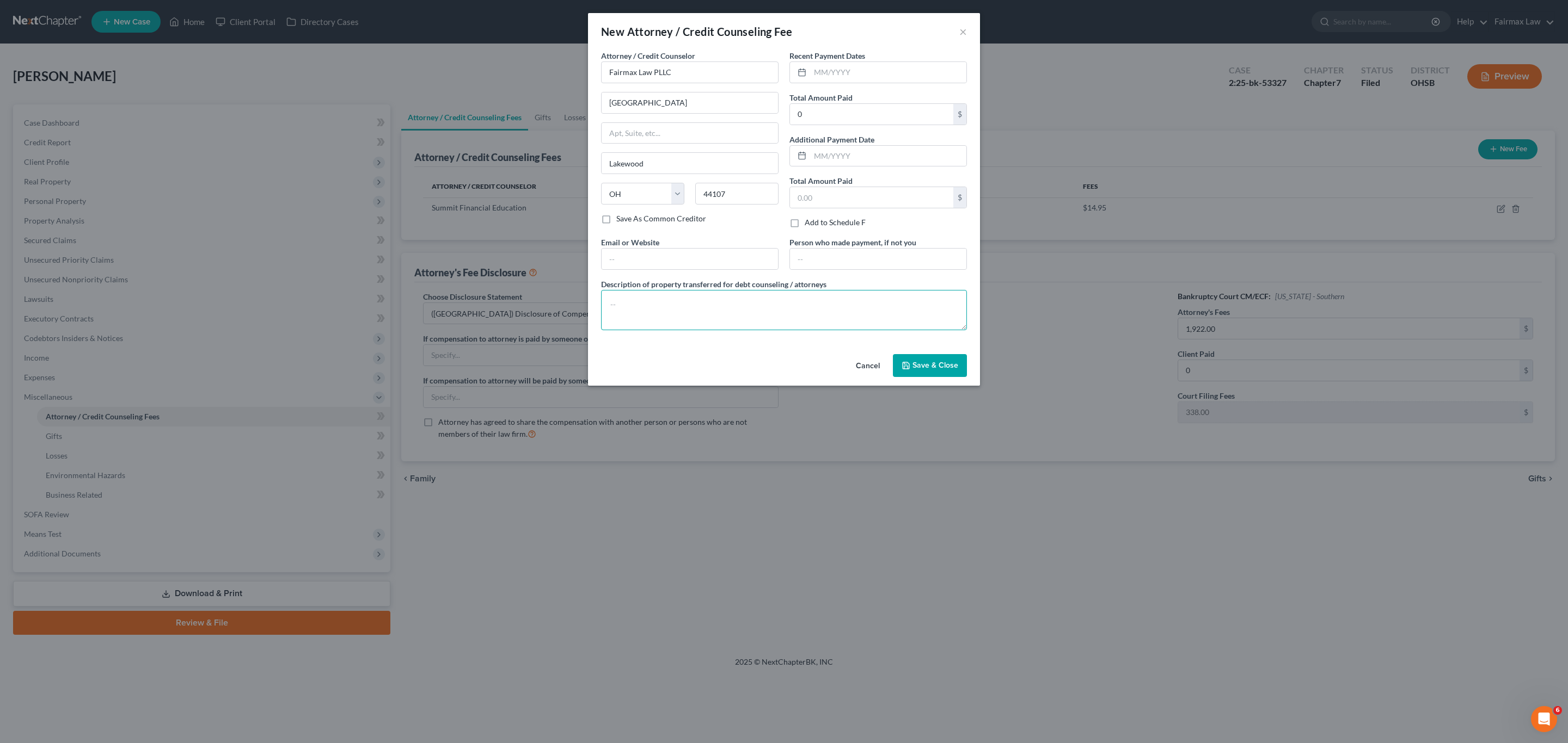
paste textarea "Due to the debtor’s limited monthly budget surplus, they are unable to reasonab…"
type textarea "Due to the debtor’s limited monthly budget surplus, they are unable to reasonab…"
click at [937, 364] on span "Save & Close" at bounding box center [935, 365] width 45 height 9
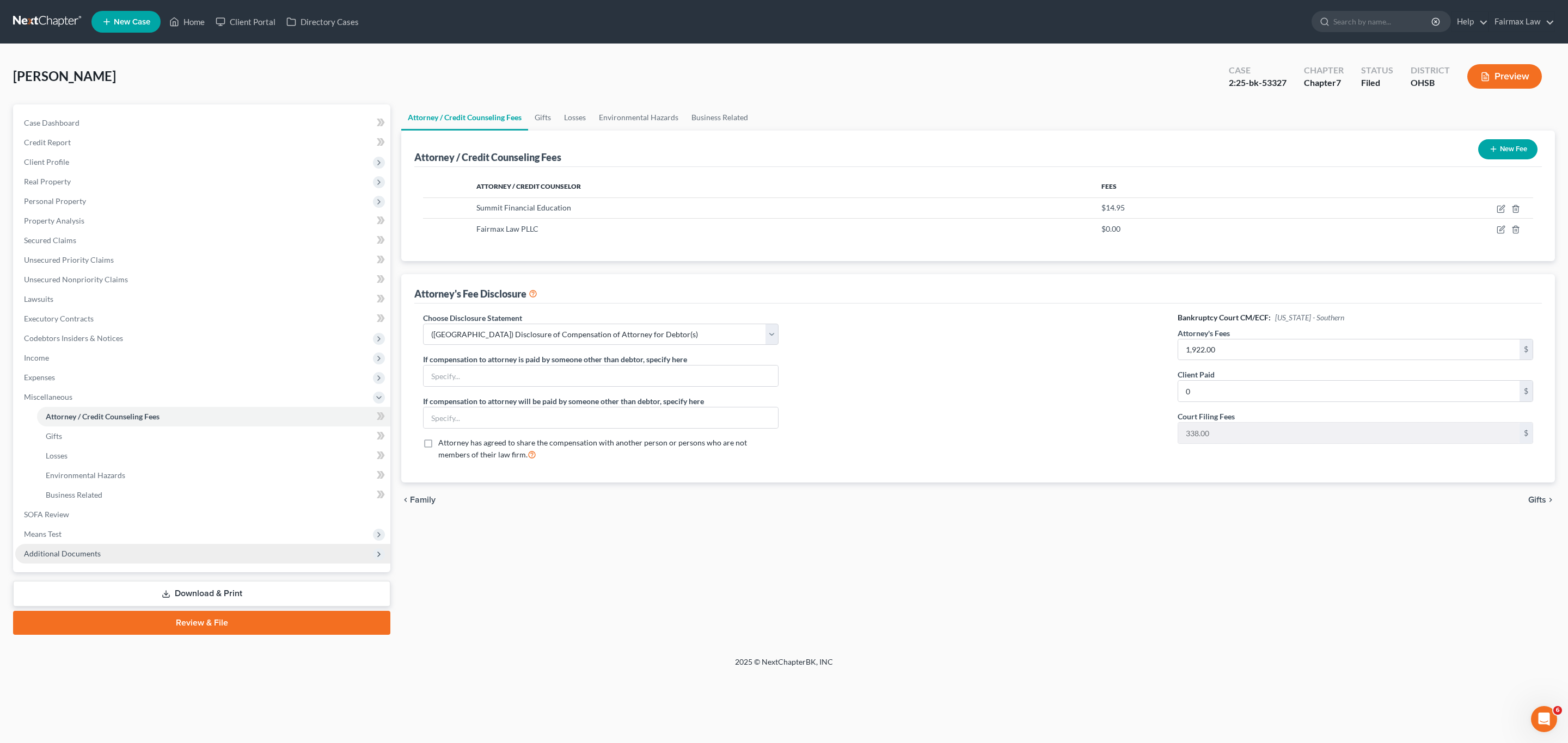
drag, startPoint x: 109, startPoint y: 556, endPoint x: 131, endPoint y: 557, distance: 22.0
click at [109, 556] on span "Additional Documents" at bounding box center [203, 553] width 375 height 20
click at [174, 587] on link "Download & Print" at bounding box center [201, 594] width 377 height 26
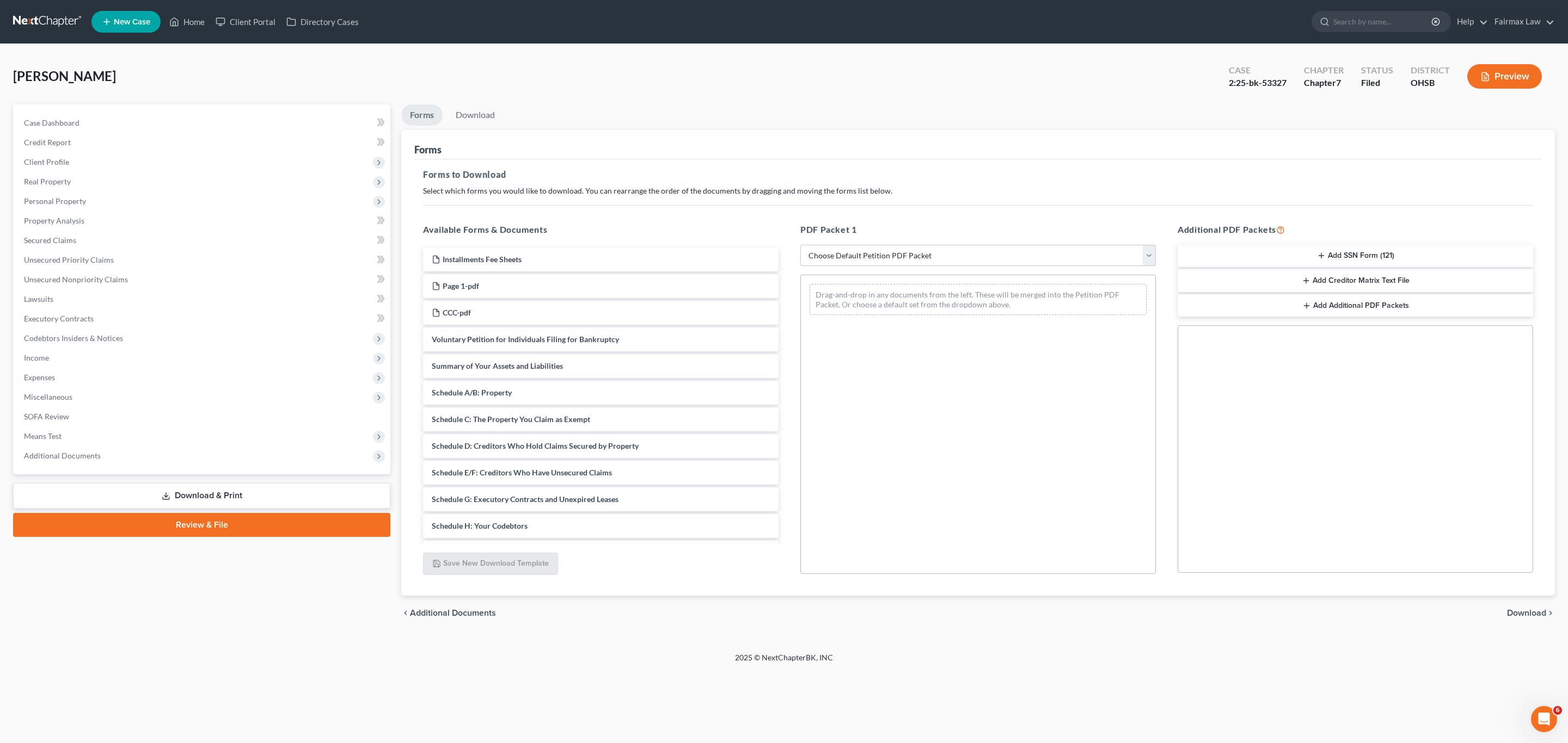
click at [902, 253] on select "Choose Default Petition PDF Packet Complete Bankruptcy Petition (all forms and …" at bounding box center [979, 255] width 356 height 21
select select "0"
click at [801, 245] on select "Choose Default Petition PDF Packet Complete Bankruptcy Petition (all forms and …" at bounding box center [979, 255] width 356 height 21
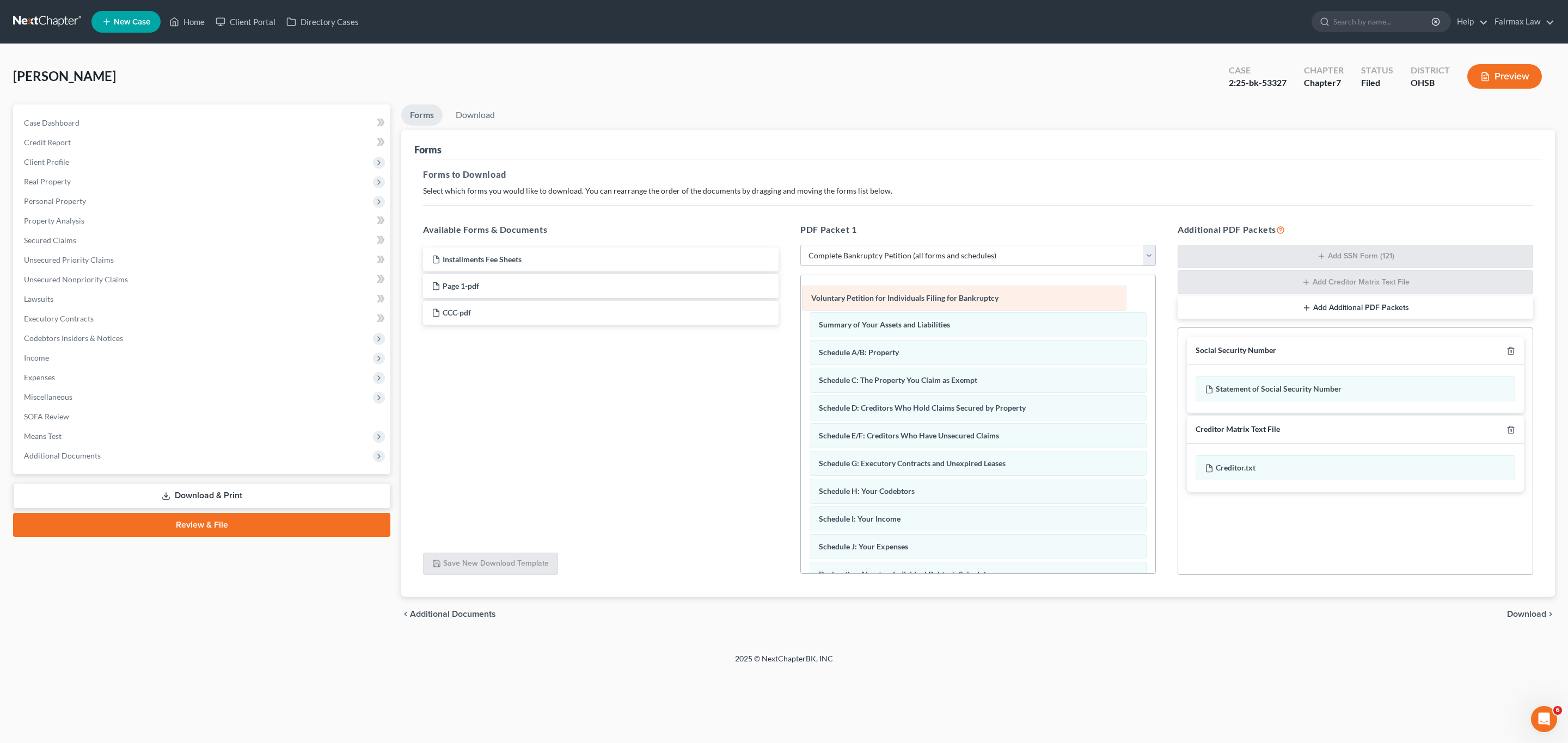
drag, startPoint x: 927, startPoint y: 305, endPoint x: 643, endPoint y: 393, distance: 297.3
click at [801, 388] on div "Voluntary Petition for Individuals Filing for Bankruptcy Voluntary Petition for…" at bounding box center [978, 550] width 354 height 549
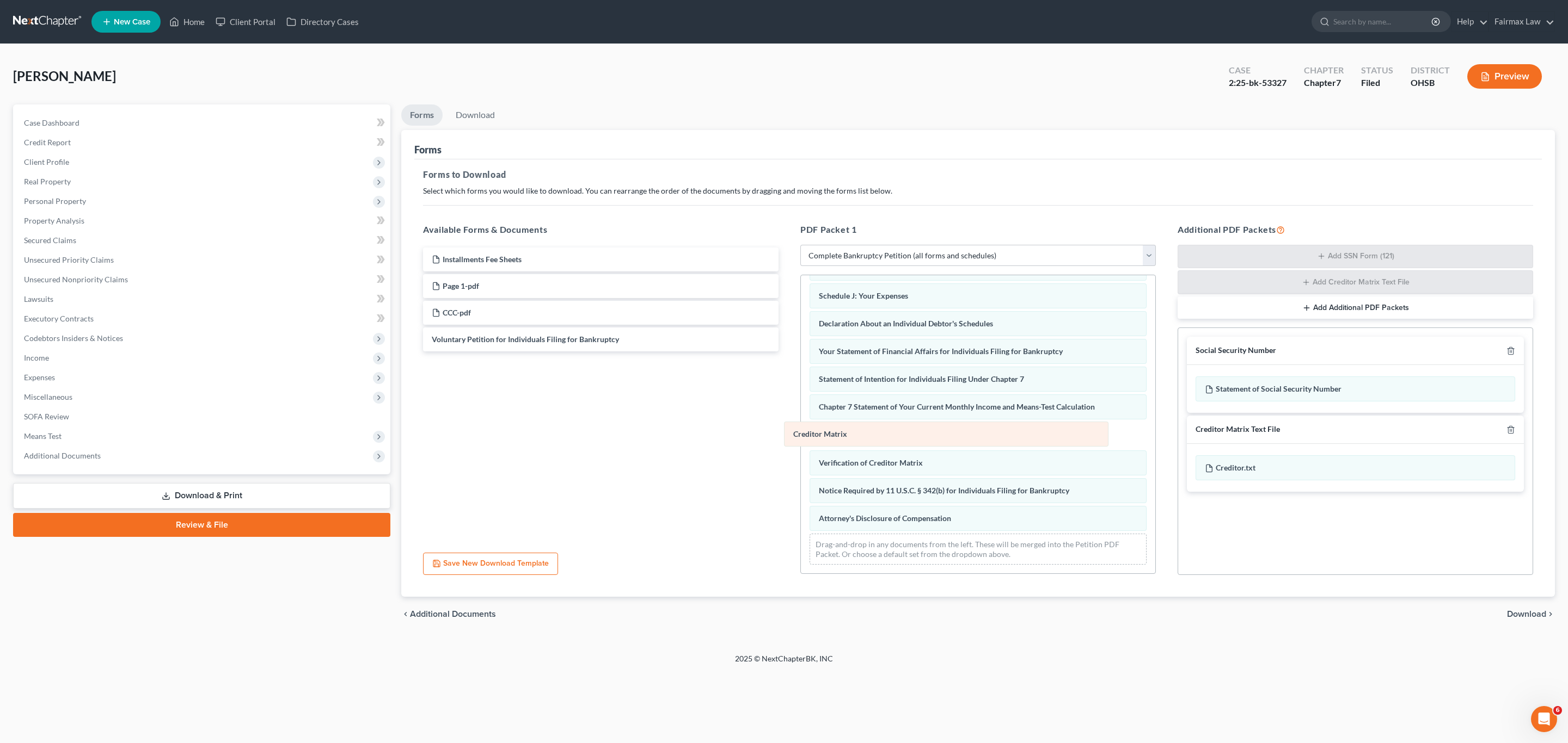
drag, startPoint x: 860, startPoint y: 435, endPoint x: 707, endPoint y: 443, distance: 153.2
click at [801, 442] on div "Creditor Matrix Summary of Your Assets and Liabilities Schedule A/B: Property S…" at bounding box center [978, 313] width 354 height 521
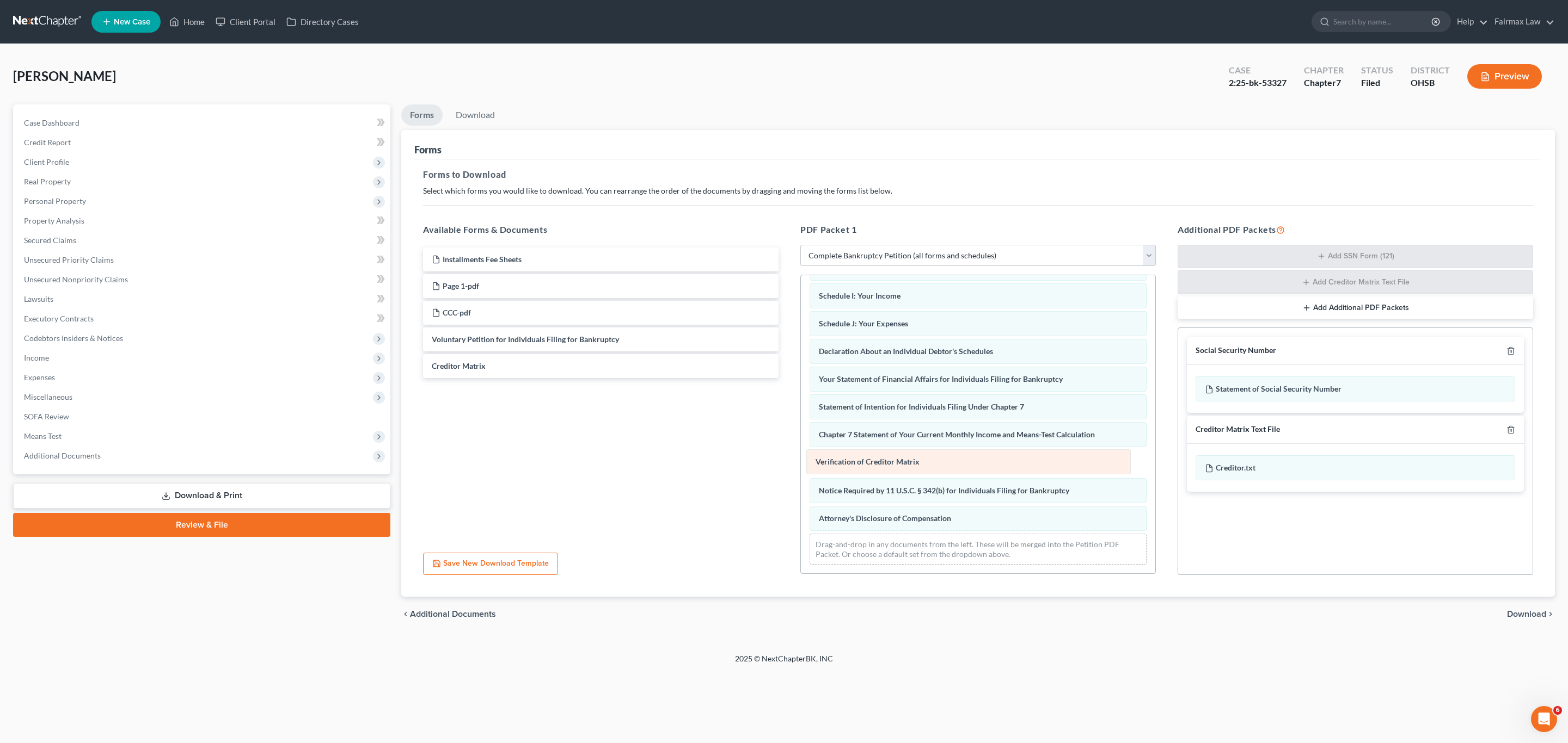
scroll to position [175, 0]
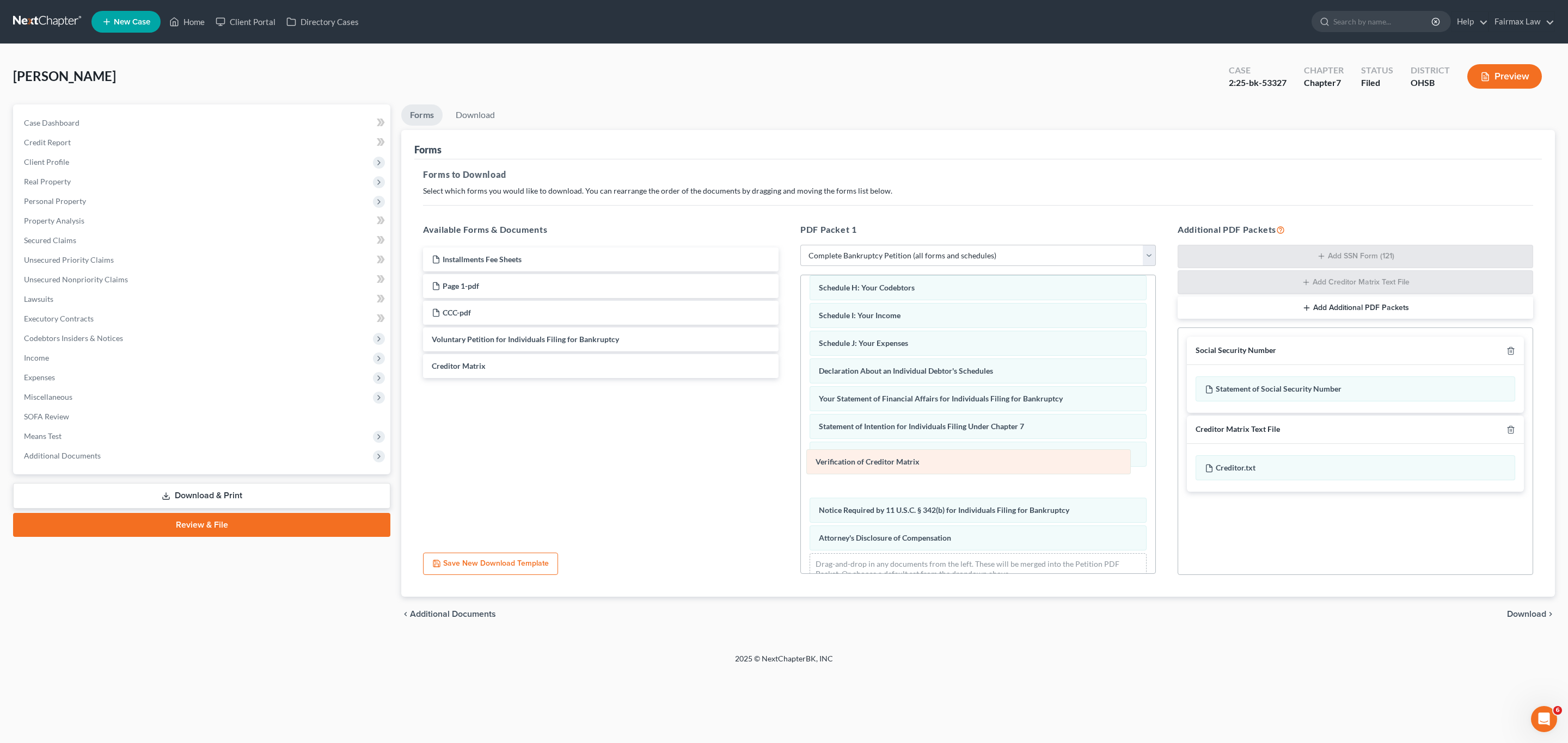
drag, startPoint x: 879, startPoint y: 459, endPoint x: 560, endPoint y: 457, distance: 319.0
click at [801, 457] on div "Verification of Creditor Matrix Summary of Your Assets and Liabilities Schedule…" at bounding box center [978, 346] width 354 height 493
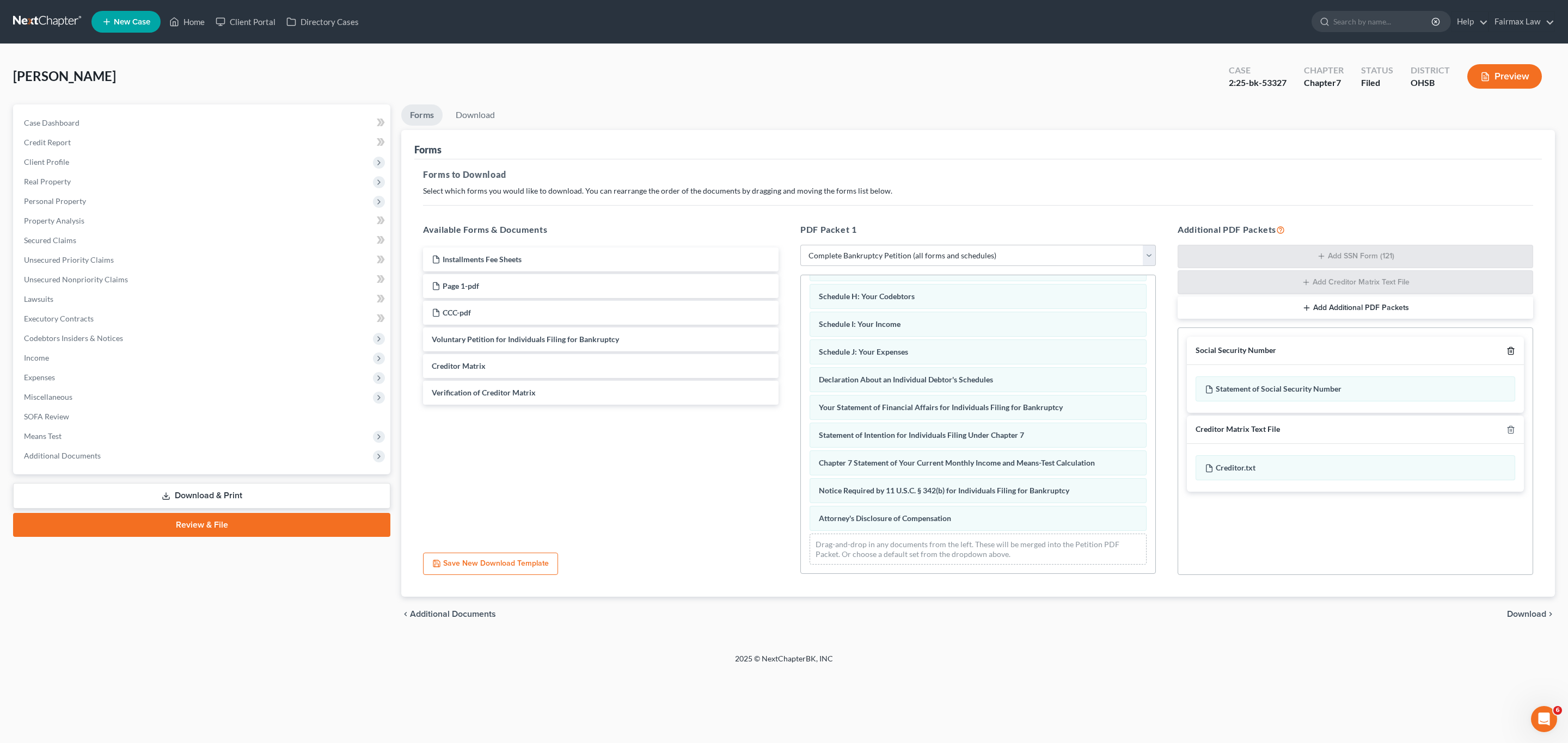
click at [1512, 351] on icon "button" at bounding box center [1511, 351] width 9 height 9
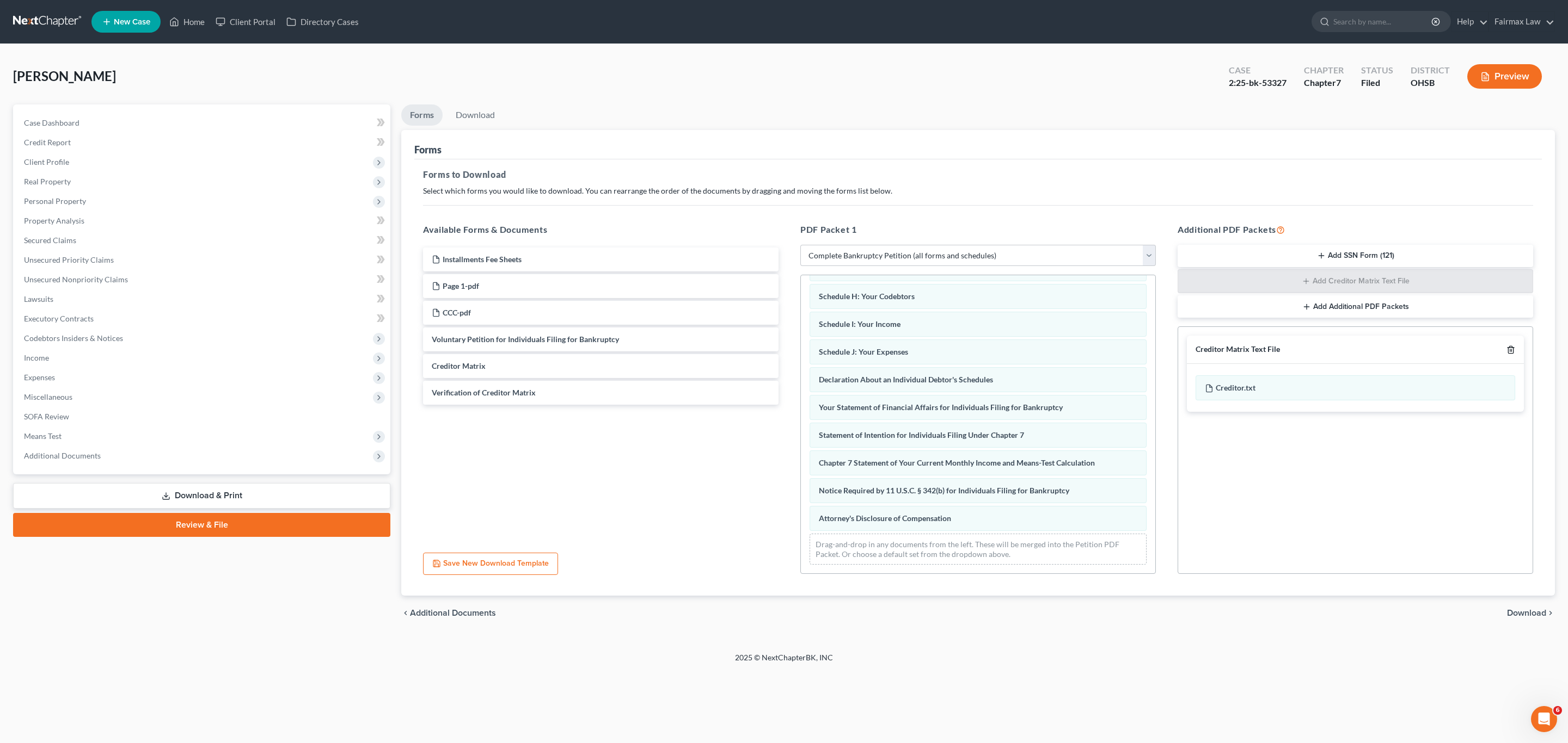
click at [1511, 351] on icon "button" at bounding box center [1511, 350] width 9 height 9
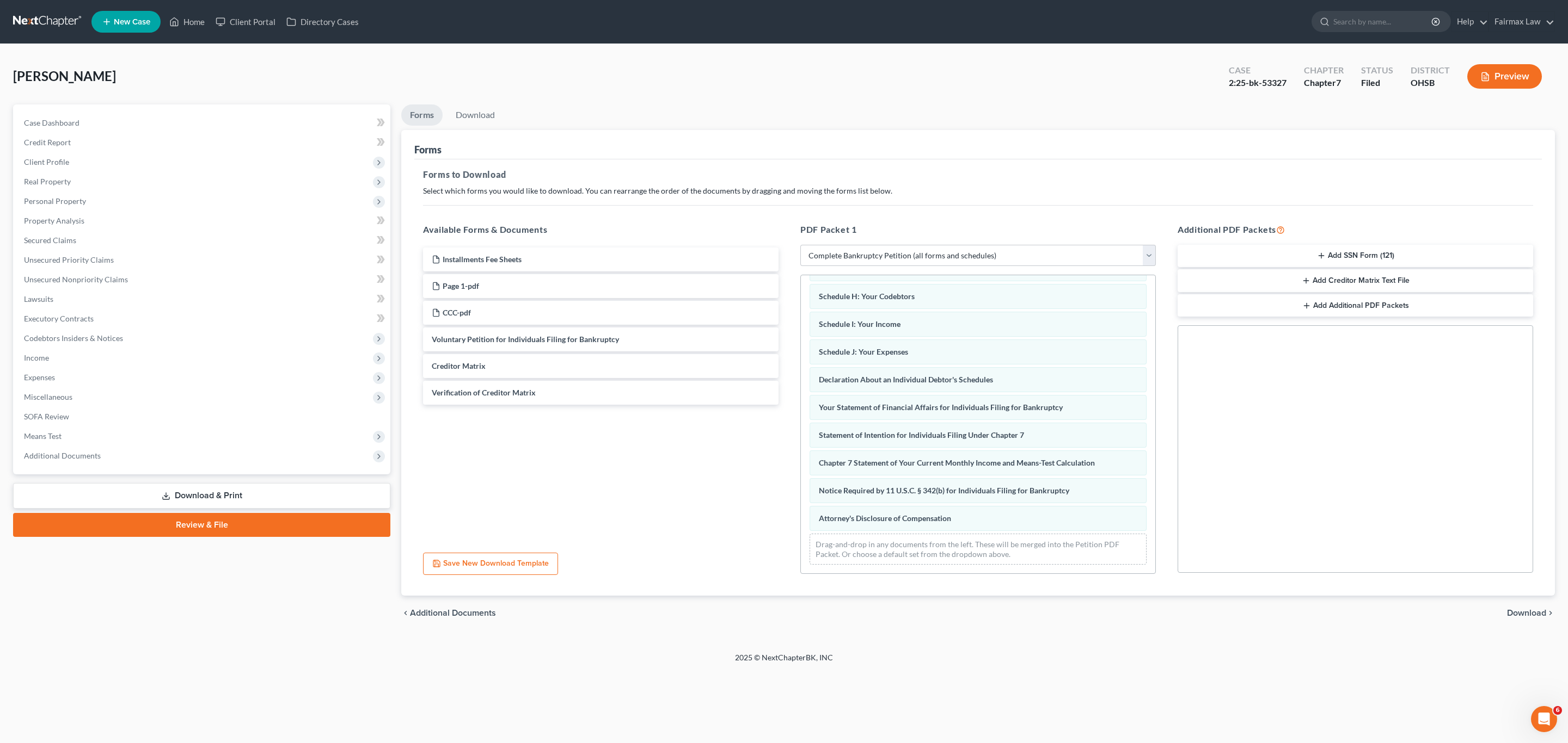
click at [1527, 613] on span "Download" at bounding box center [1527, 613] width 39 height 9
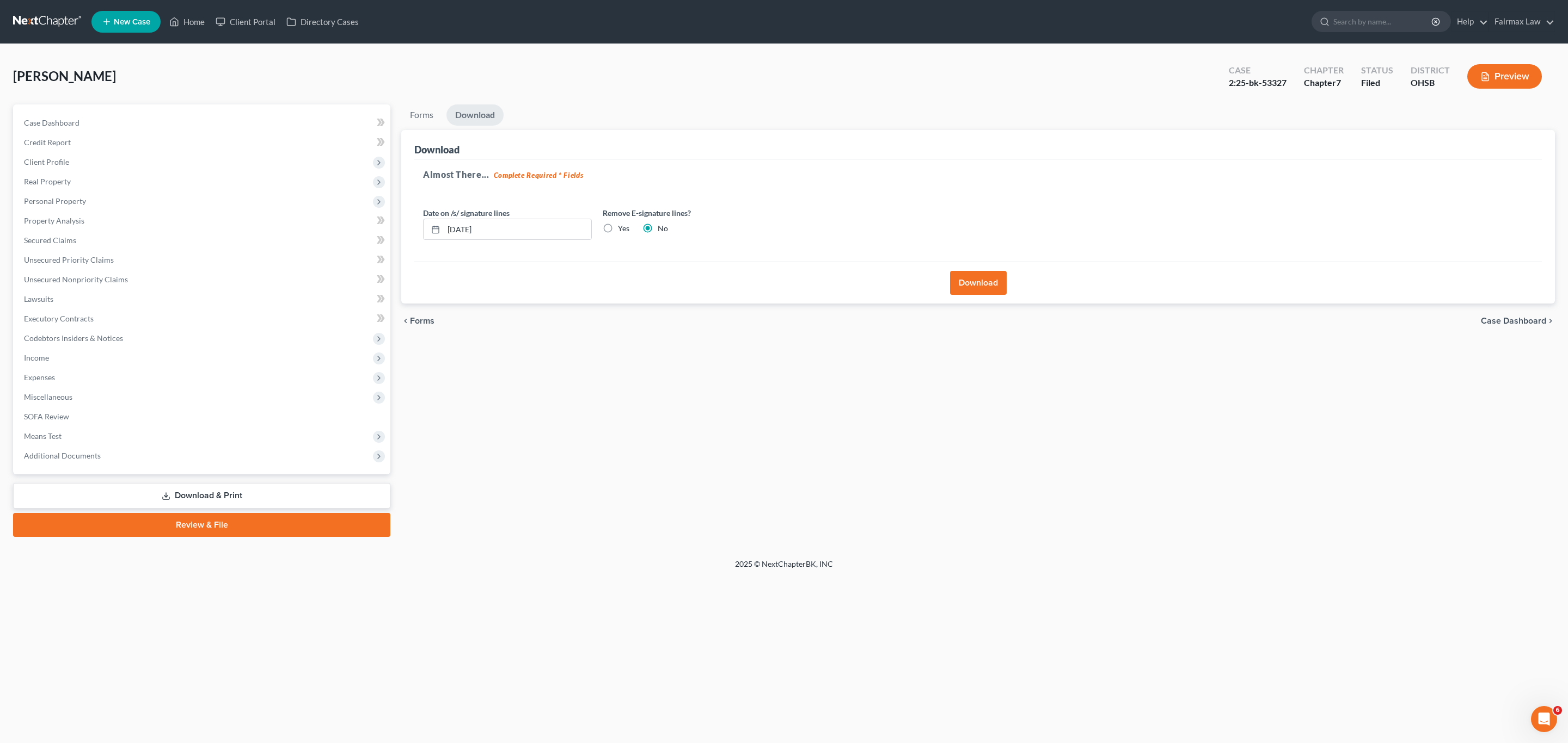
click at [962, 284] on button "Download" at bounding box center [979, 283] width 56 height 24
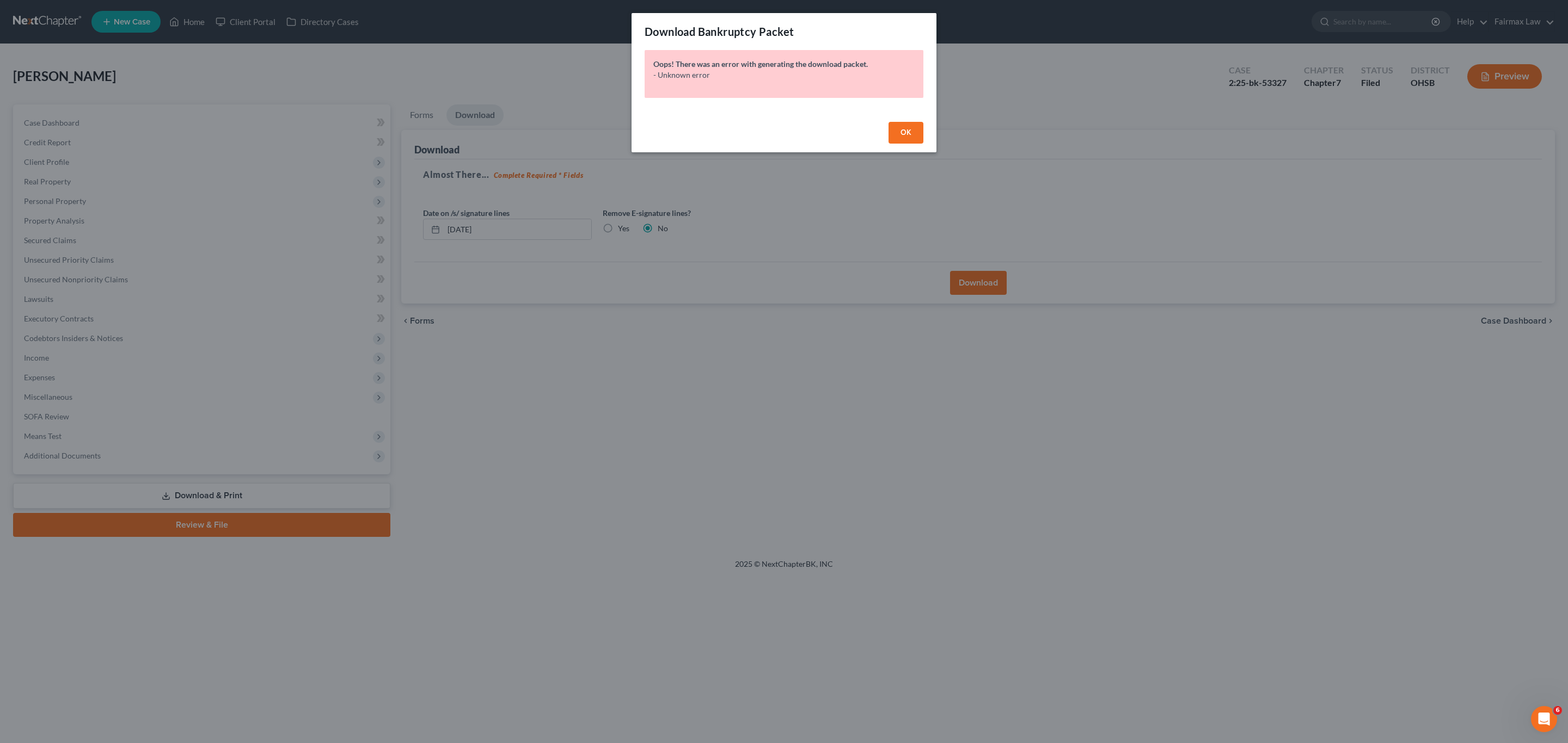
click at [902, 133] on span "OK" at bounding box center [906, 133] width 11 height 9
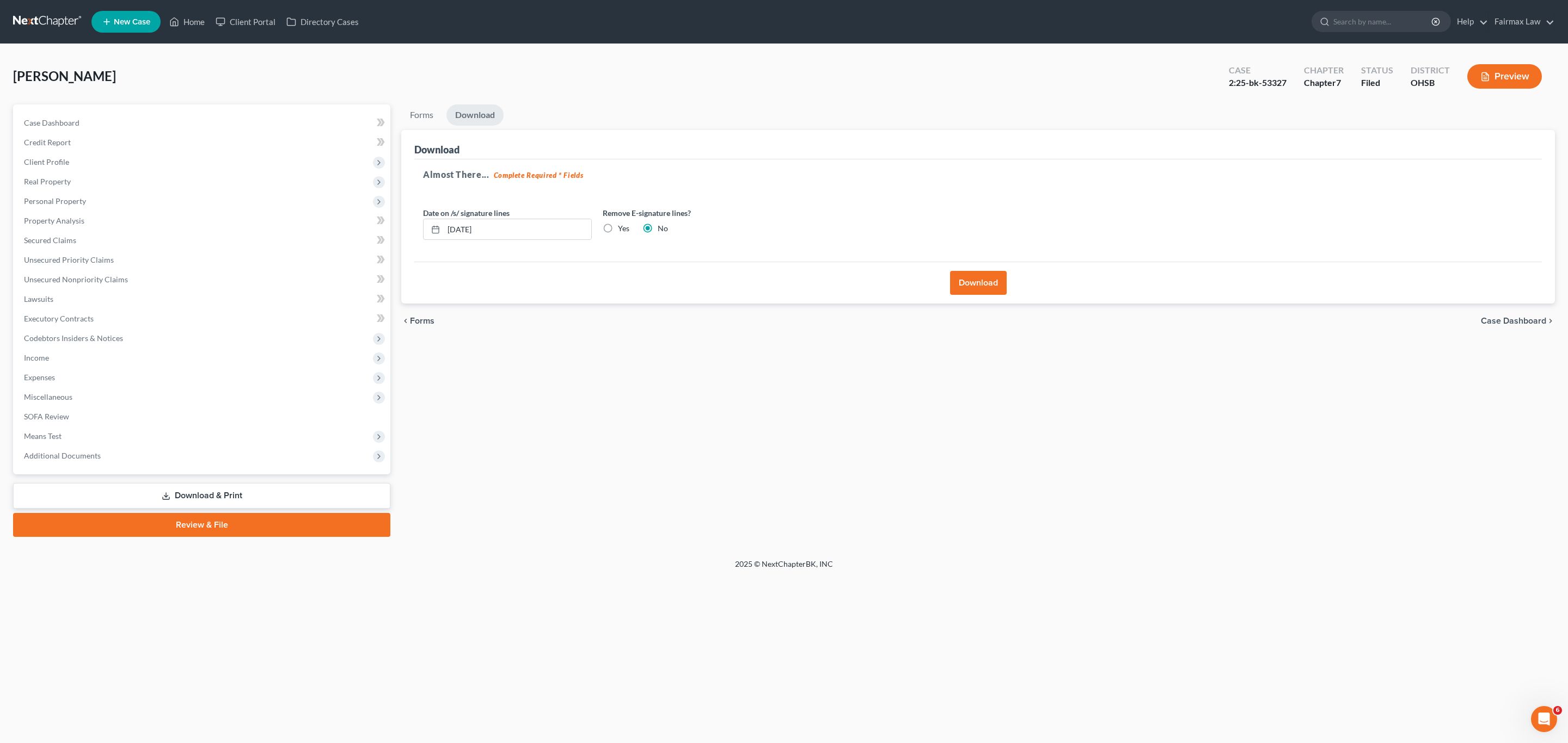
click at [951, 266] on div "Download" at bounding box center [978, 282] width 1127 height 42
click at [999, 283] on button "Download" at bounding box center [979, 283] width 56 height 24
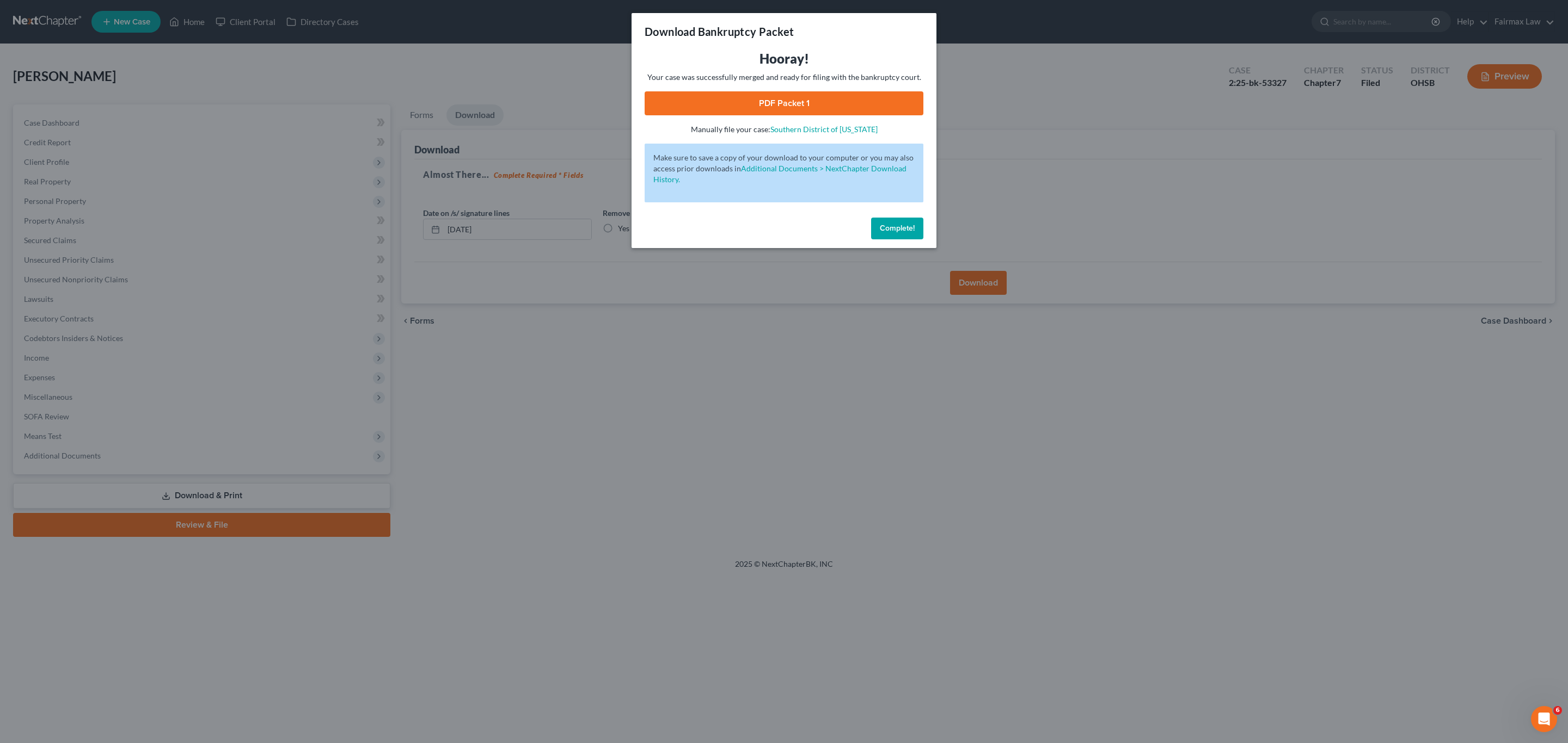
click at [769, 102] on link "PDF Packet 1" at bounding box center [784, 103] width 279 height 24
click at [896, 233] on button "Complete!" at bounding box center [896, 228] width 52 height 21
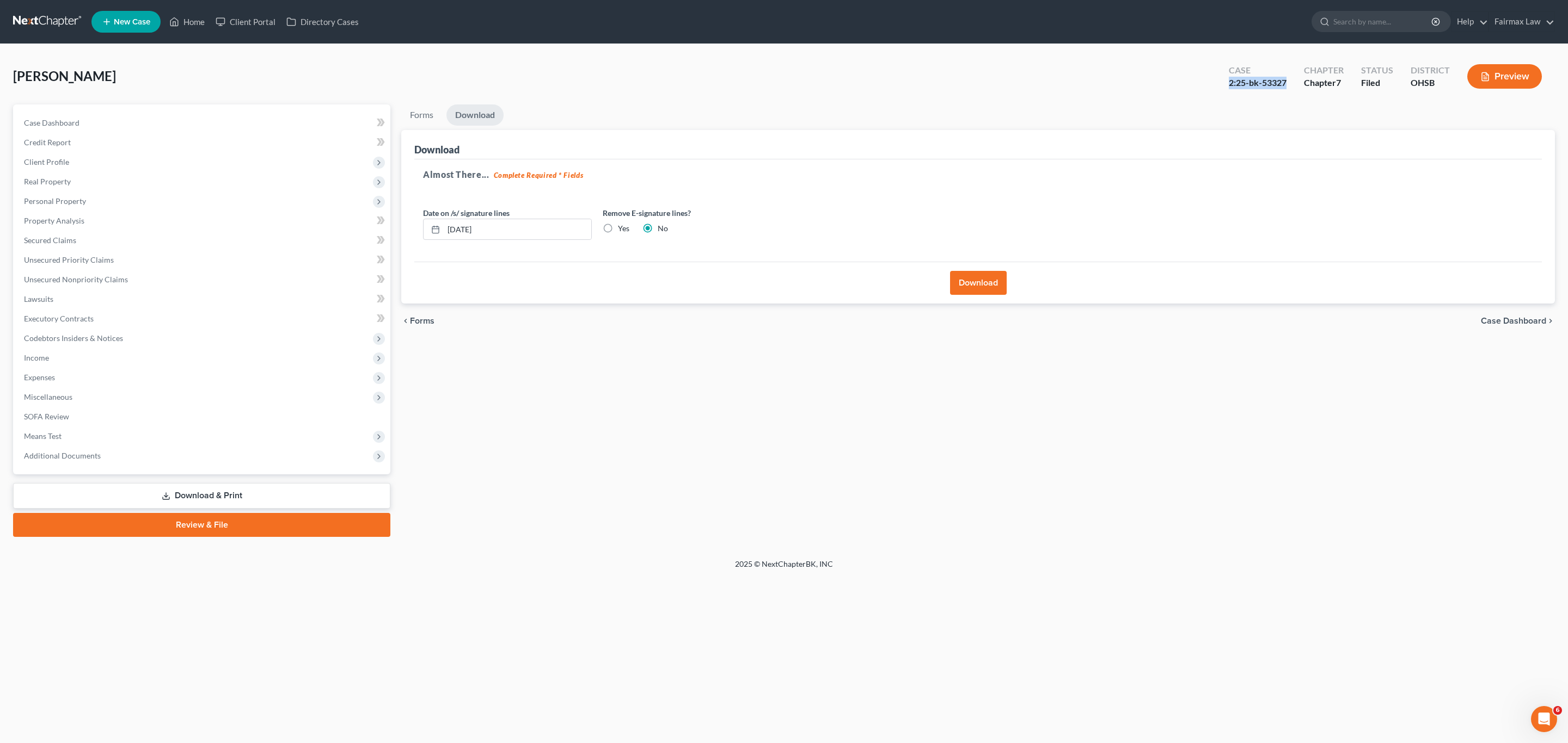
drag, startPoint x: 1294, startPoint y: 81, endPoint x: 1228, endPoint y: 80, distance: 66.0
click at [1228, 80] on div "Case 2:25-bk-53327" at bounding box center [1257, 78] width 75 height 32
click at [1237, 122] on ul "Forms Download" at bounding box center [978, 117] width 1154 height 26
drag, startPoint x: 1287, startPoint y: 82, endPoint x: 1227, endPoint y: 83, distance: 60.0
click at [1227, 83] on div "Case 2:25-bk-53327" at bounding box center [1257, 78] width 75 height 32
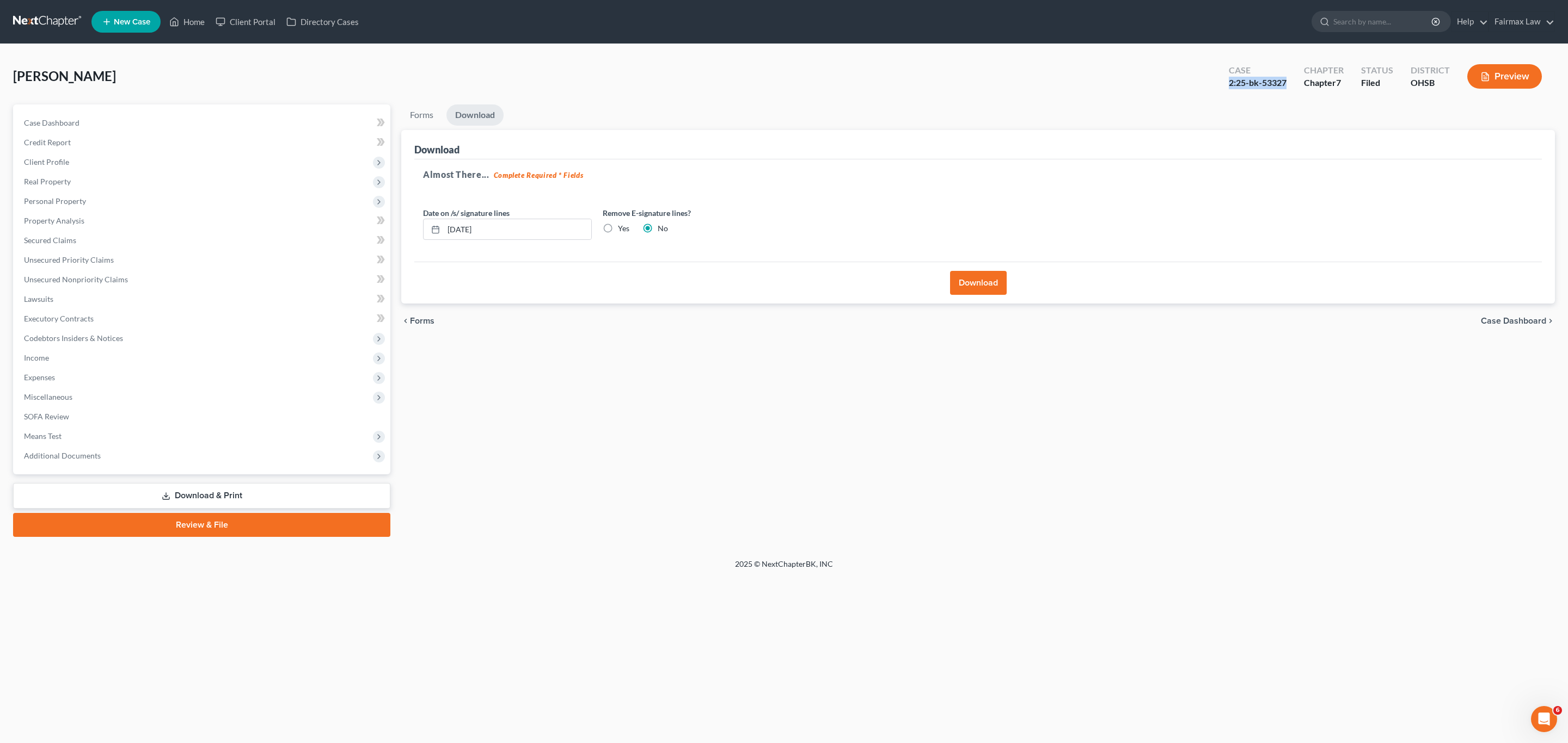
copy div "2:25-bk-53327"
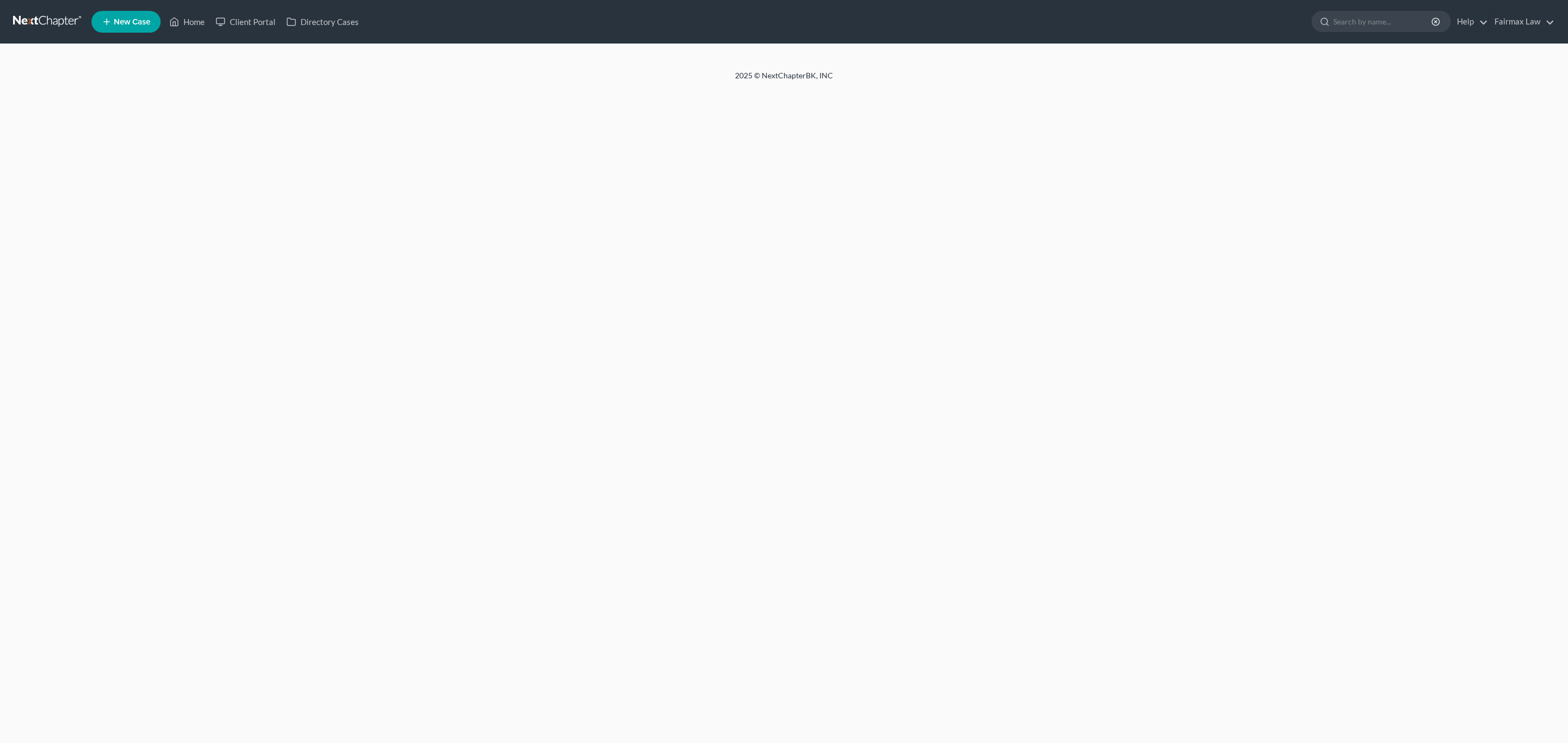
select select "1"
select select "0"
select select "36"
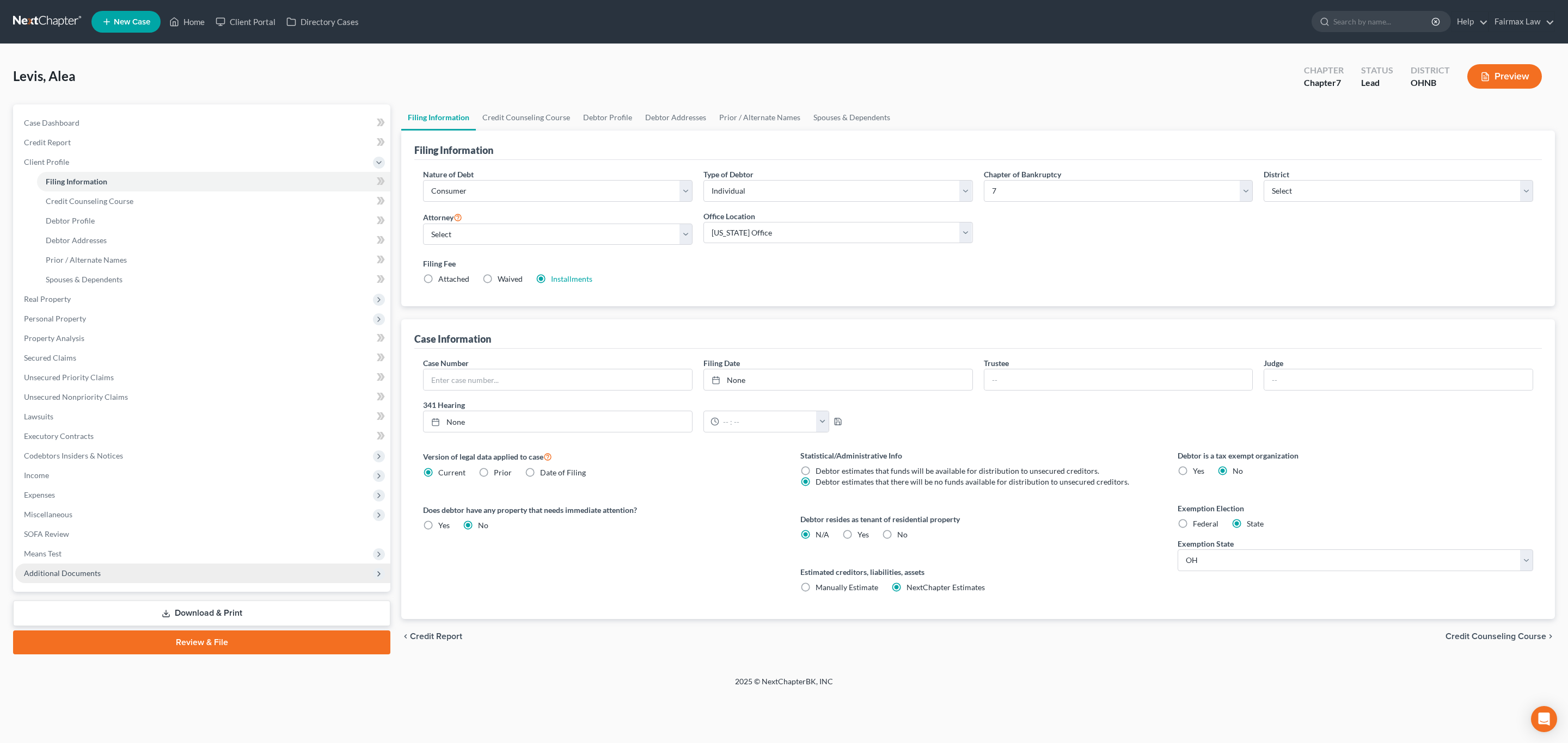
click at [203, 583] on span "Additional Documents" at bounding box center [203, 573] width 375 height 20
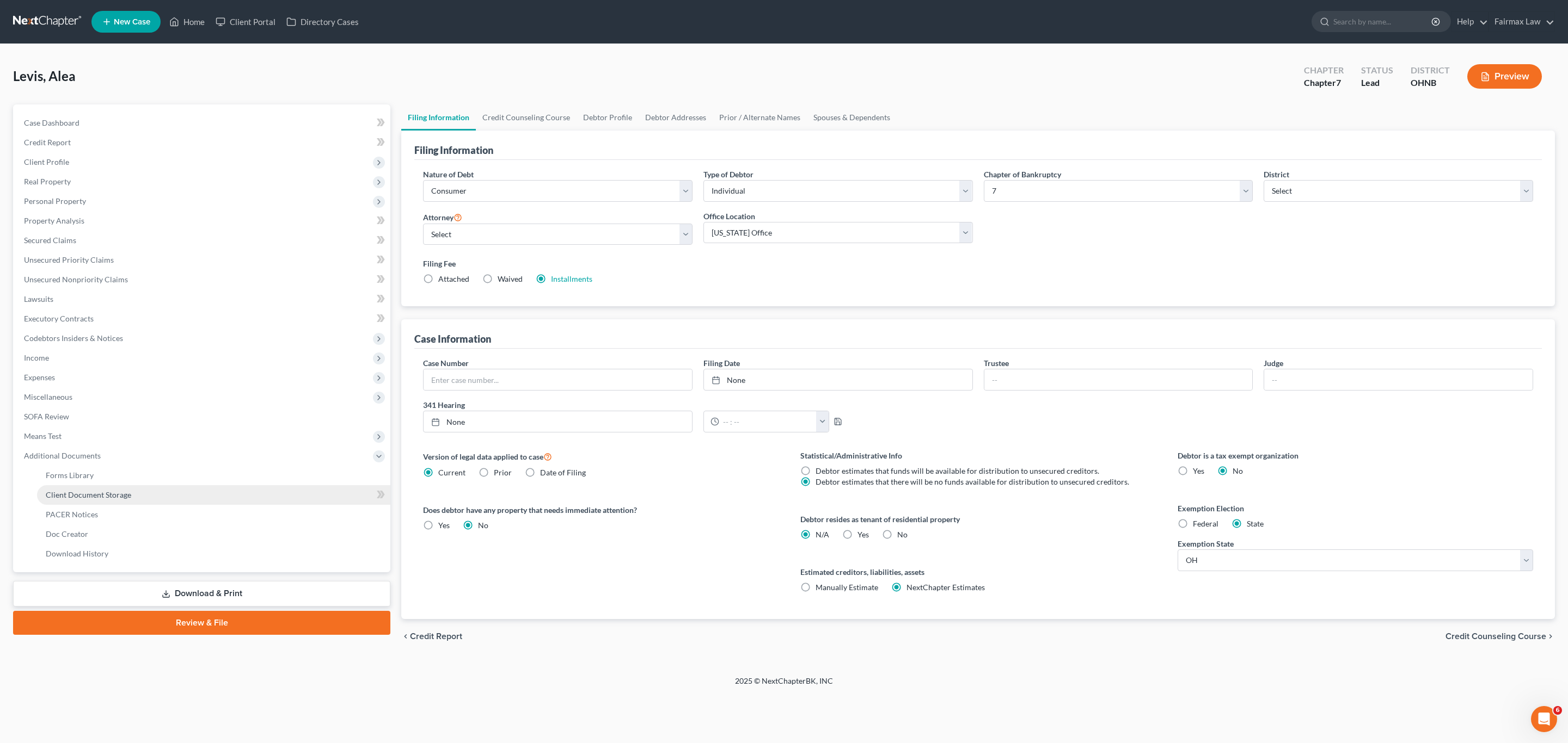
click at [109, 493] on span "Client Document Storage" at bounding box center [88, 494] width 86 height 9
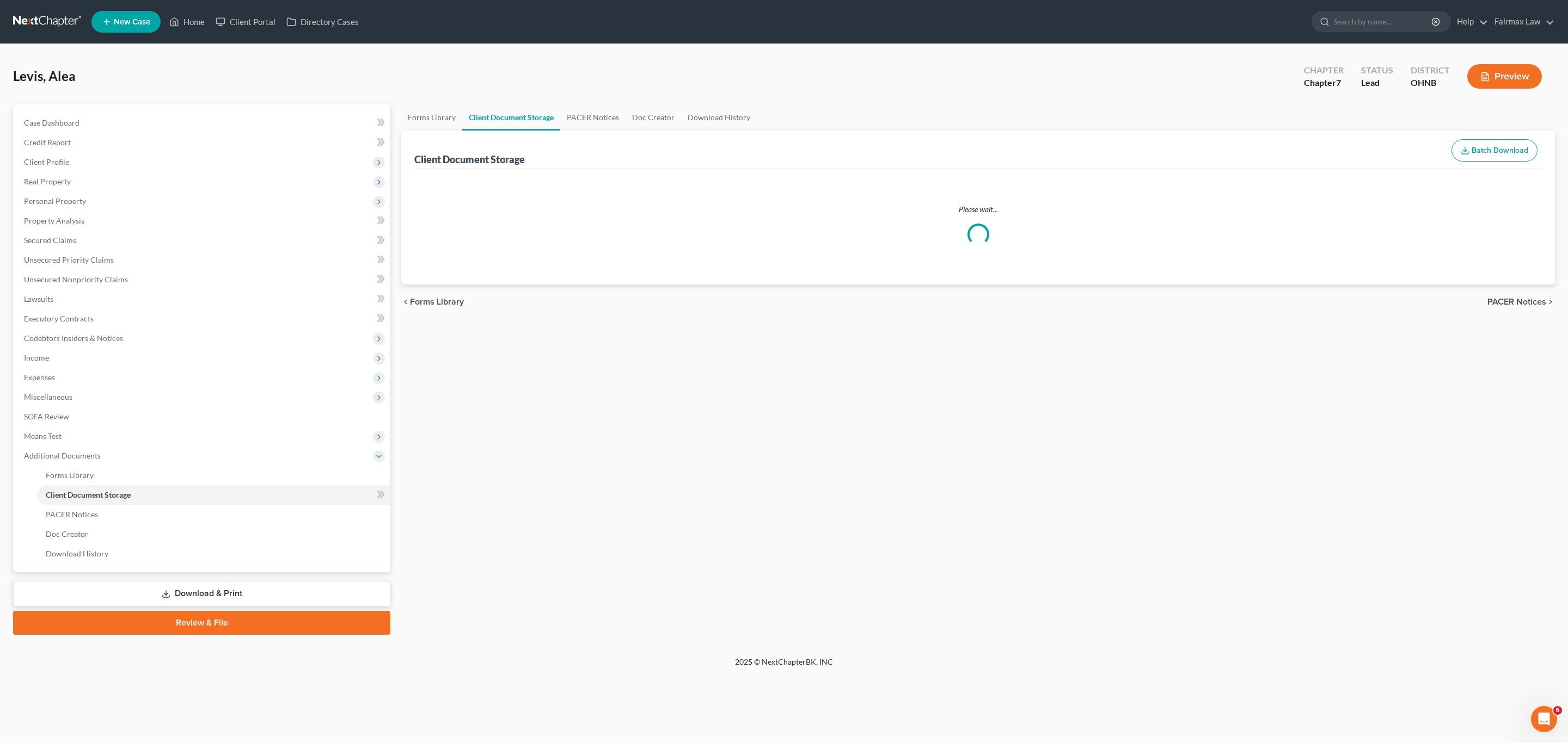
select select "16"
select select "5"
select select "24"
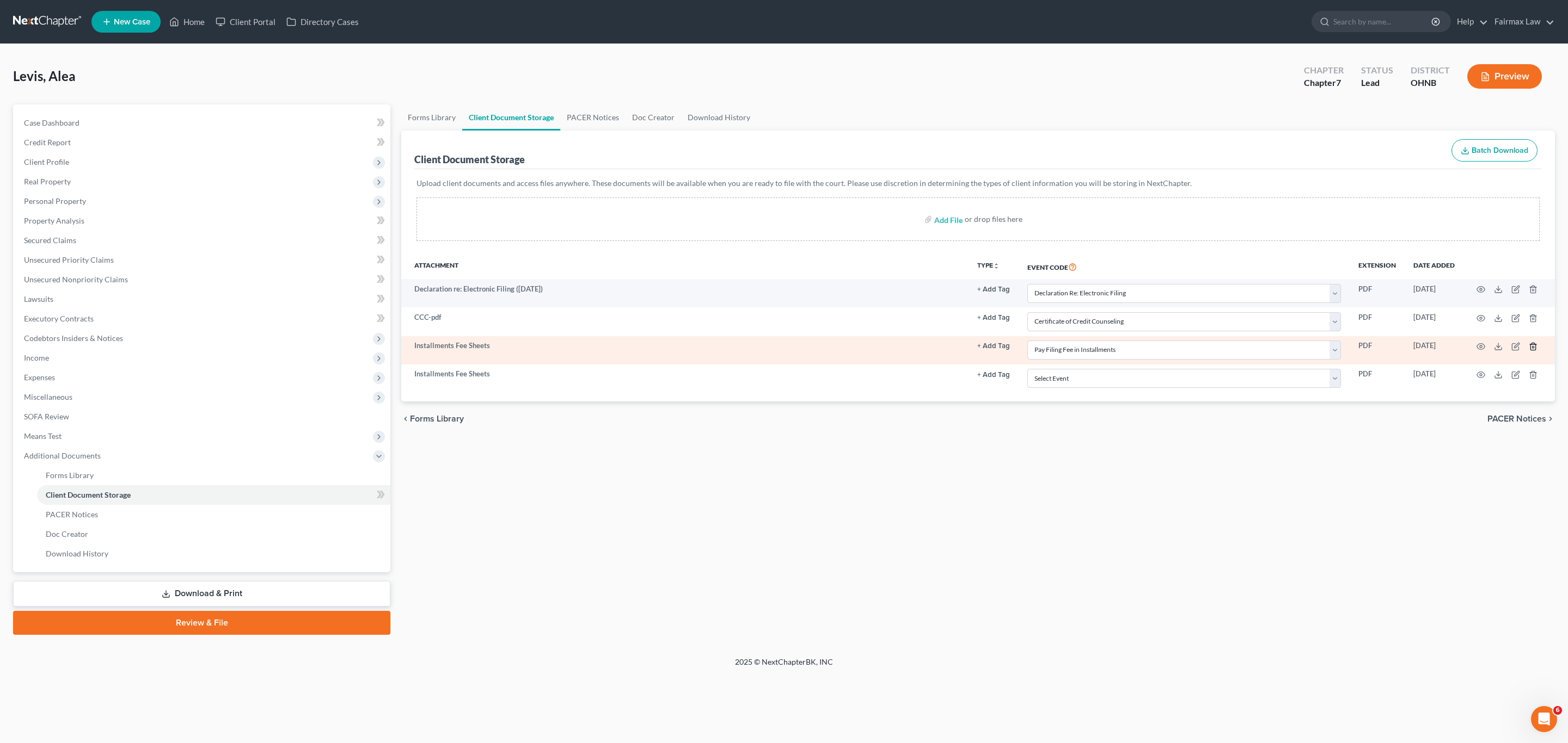
click at [1534, 346] on icon "button" at bounding box center [1533, 346] width 9 height 9
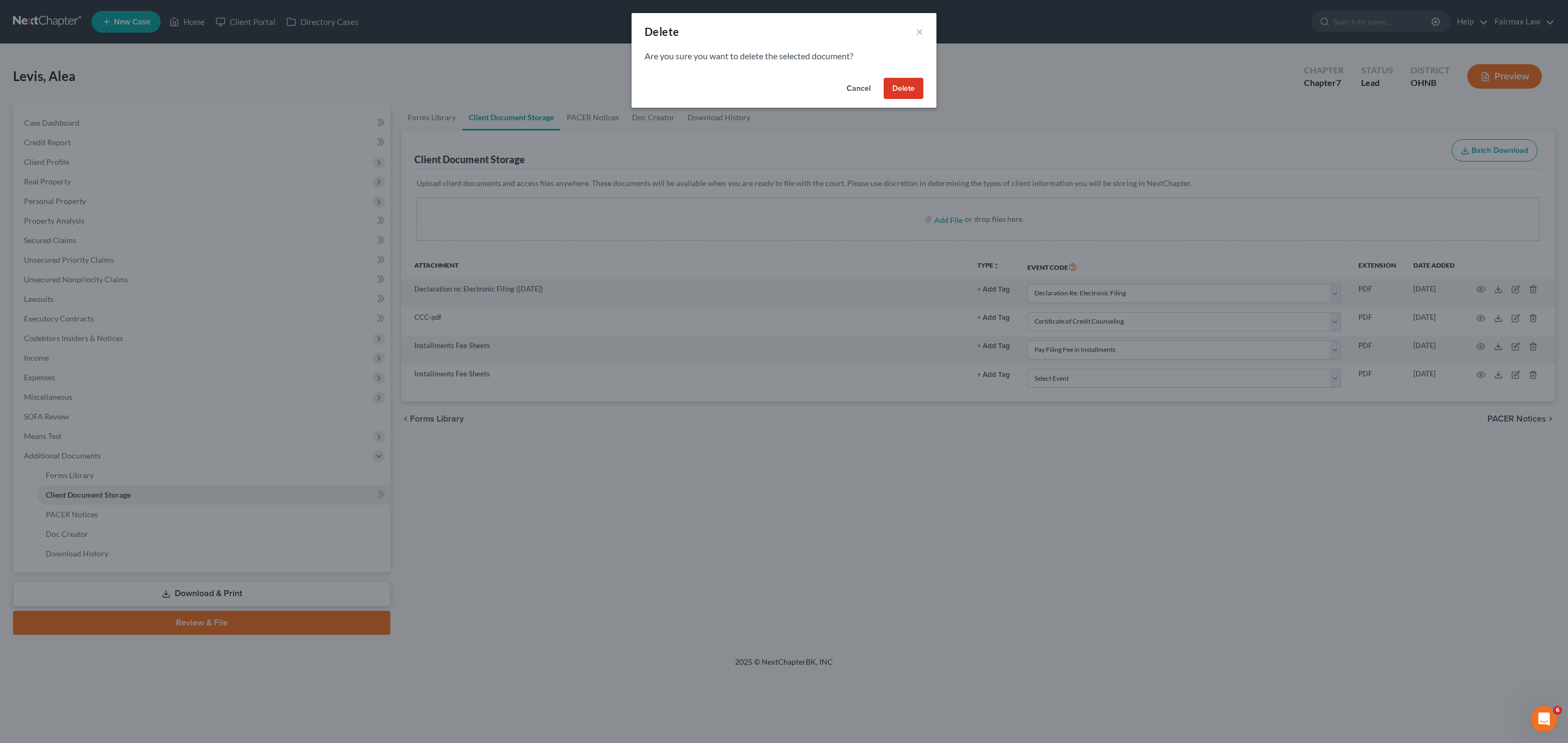
click at [905, 93] on button "Delete" at bounding box center [903, 88] width 39 height 21
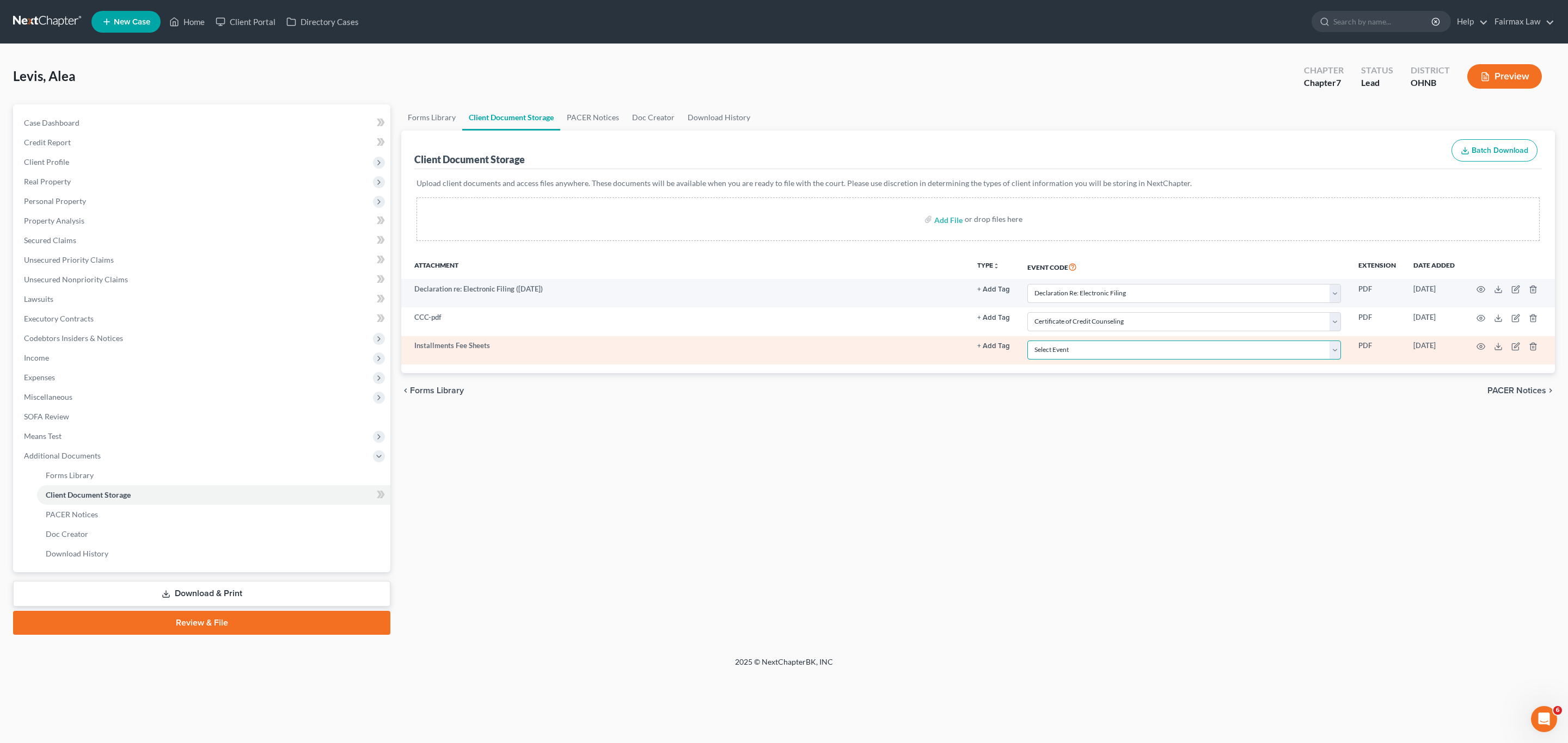
click at [1286, 346] on select "Select Event 20 Largest Unsecured Creditors Amended List of Creditors (Fee) Ame…" at bounding box center [1184, 350] width 314 height 19
select select "24"
click at [1028, 343] on select "Select Event 20 Largest Unsecured Creditors Amended List of Creditors (Fee) Ame…" at bounding box center [1184, 350] width 314 height 19
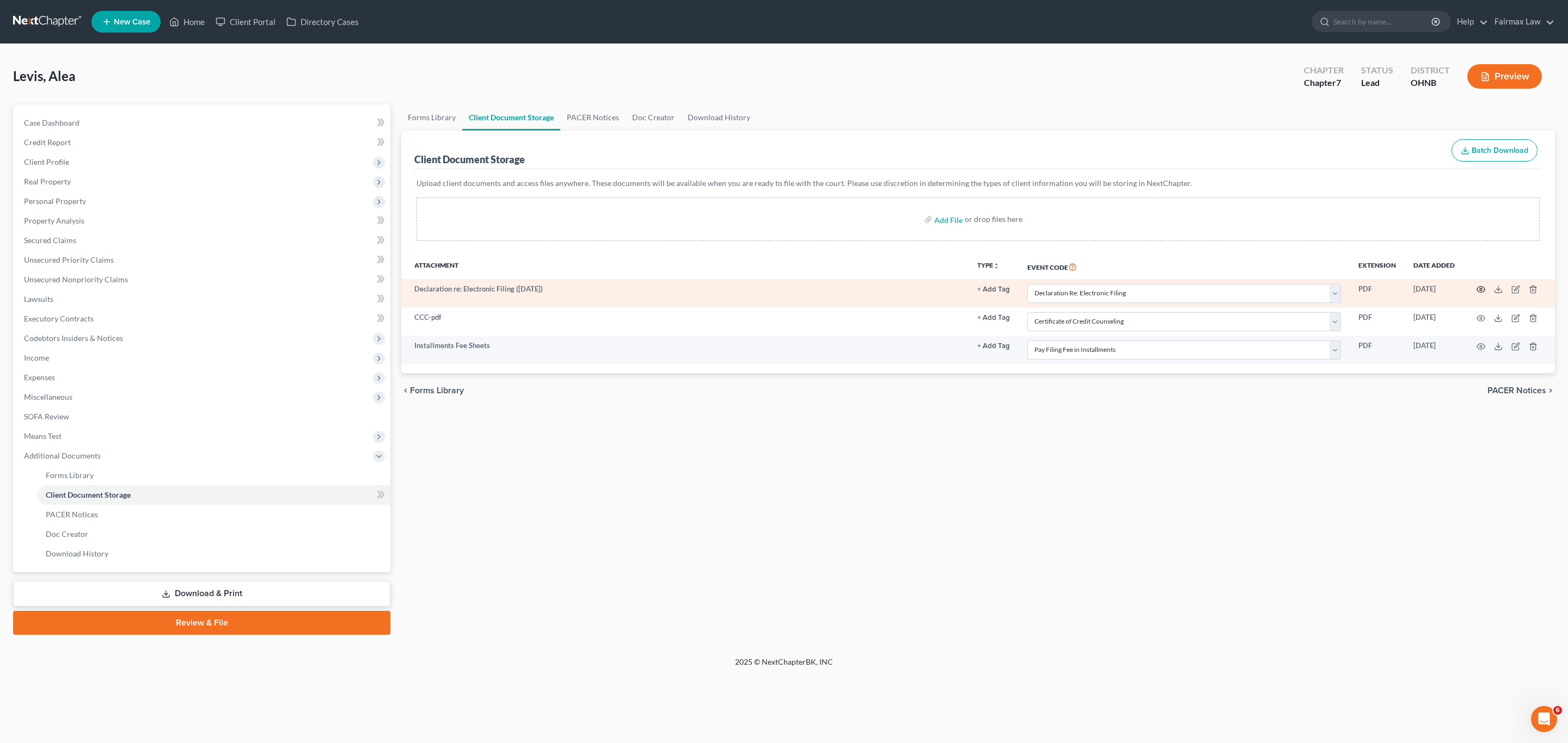
click at [1483, 287] on icon "button" at bounding box center [1481, 289] width 9 height 9
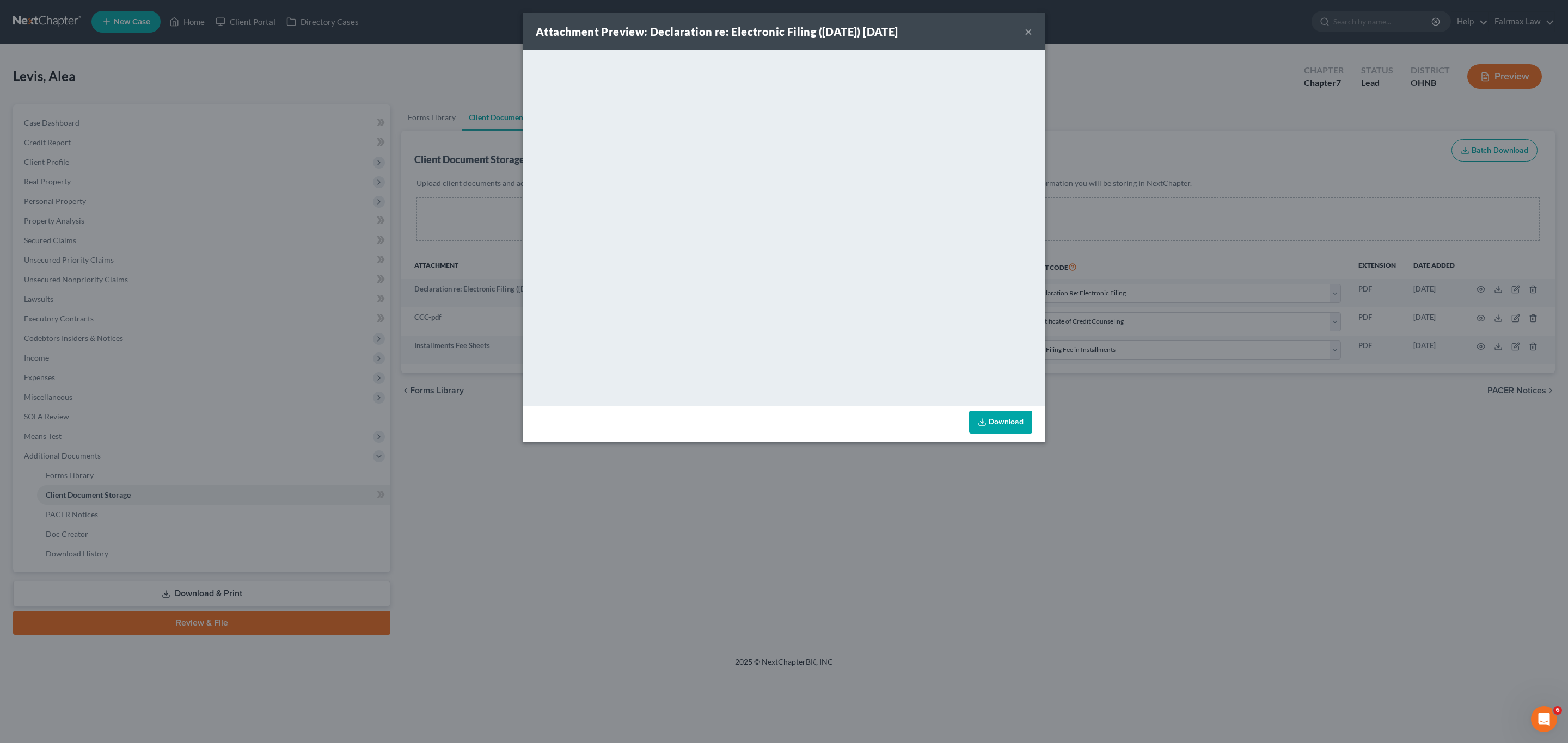
click at [1024, 31] on div "Attachment Preview: Declaration re: Electronic Filing (07/30/2025) 07/30/2025 ×" at bounding box center [784, 31] width 523 height 37
click at [1028, 30] on button "×" at bounding box center [1028, 31] width 8 height 13
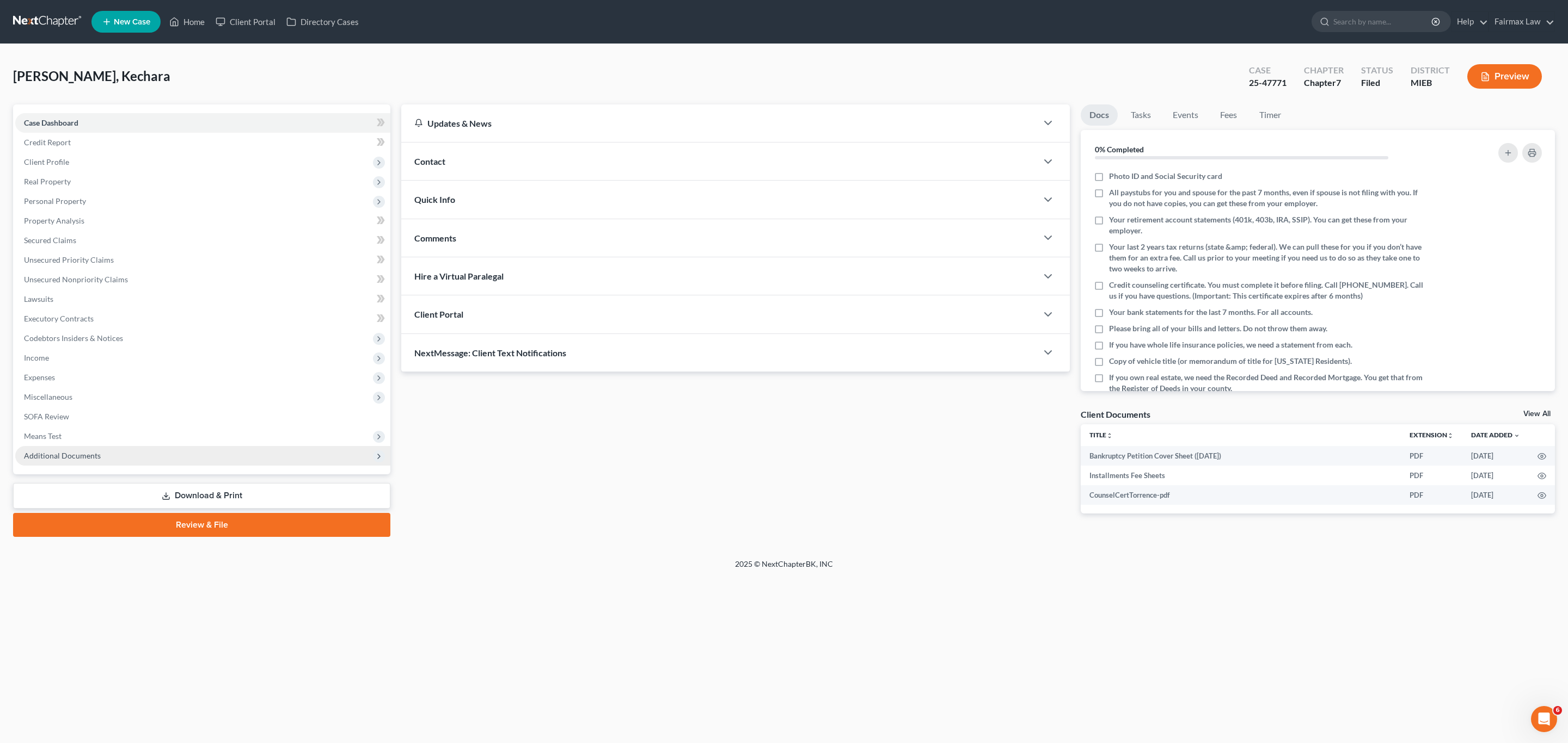
click at [98, 453] on span "Additional Documents" at bounding box center [203, 456] width 375 height 20
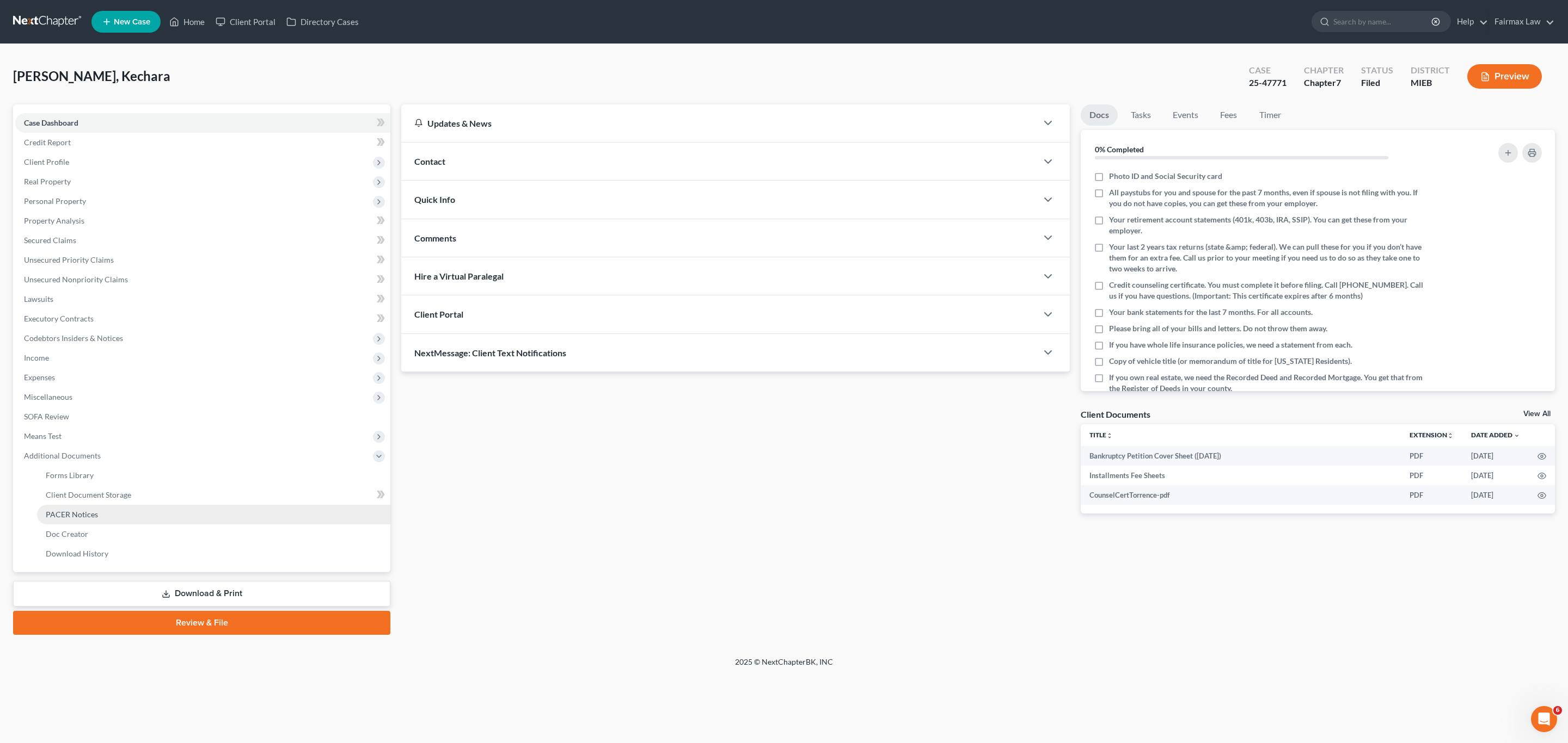
click at [62, 516] on span "PACER Notices" at bounding box center [71, 514] width 52 height 9
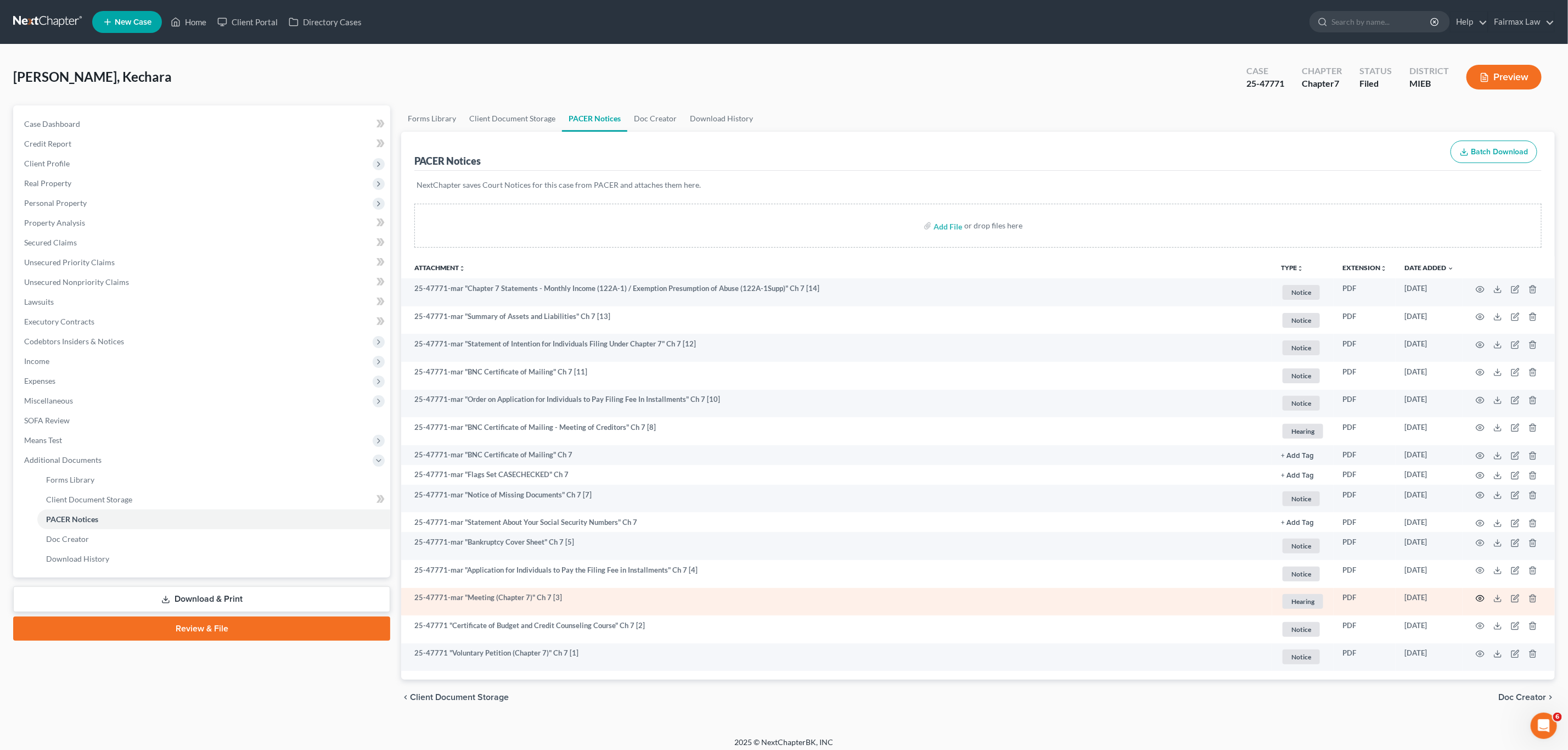
click at [1479, 596] on icon "button" at bounding box center [1480, 599] width 9 height 9
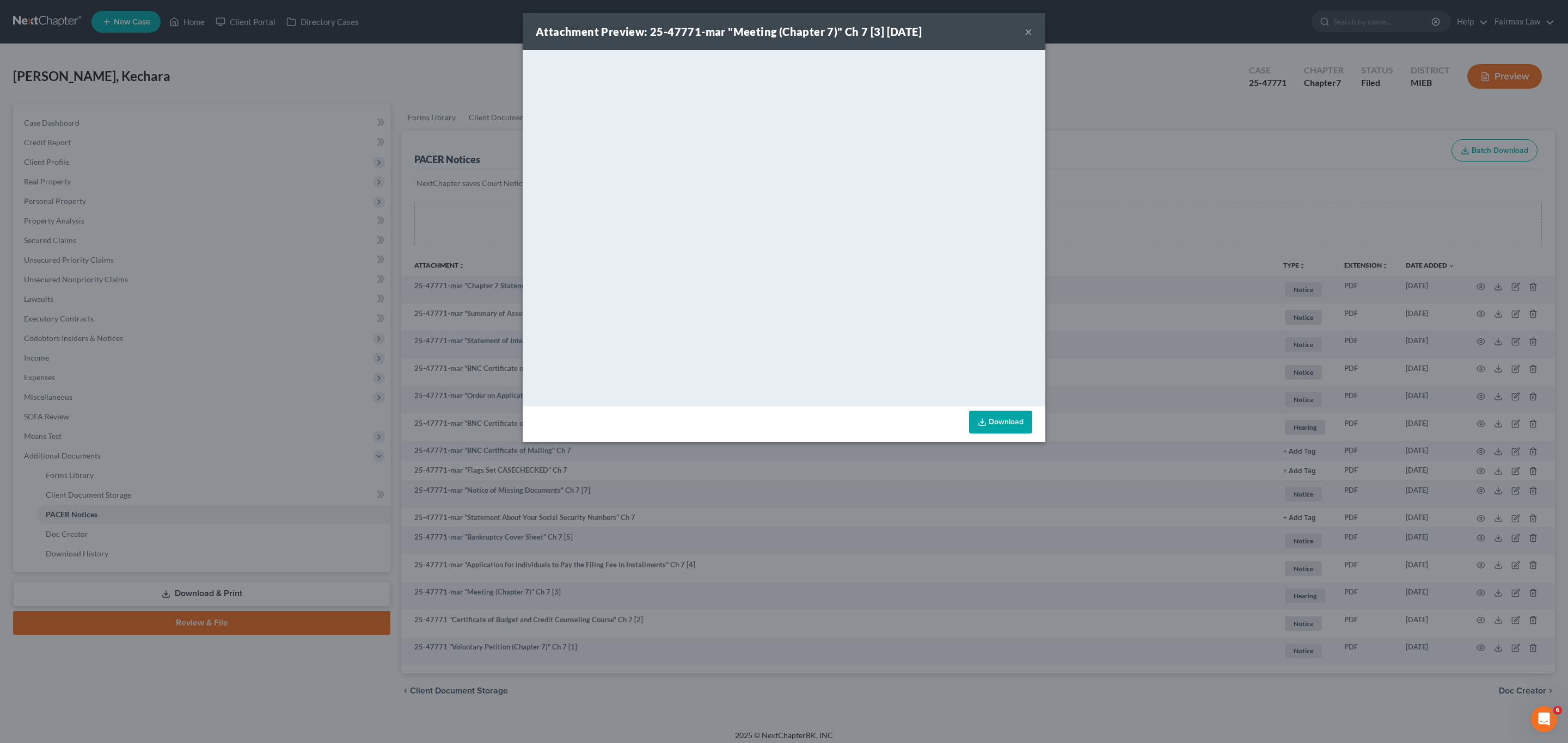
drag, startPoint x: 1029, startPoint y: 29, endPoint x: 1023, endPoint y: 47, distance: 19.0
click at [1029, 28] on button "×" at bounding box center [1028, 31] width 8 height 13
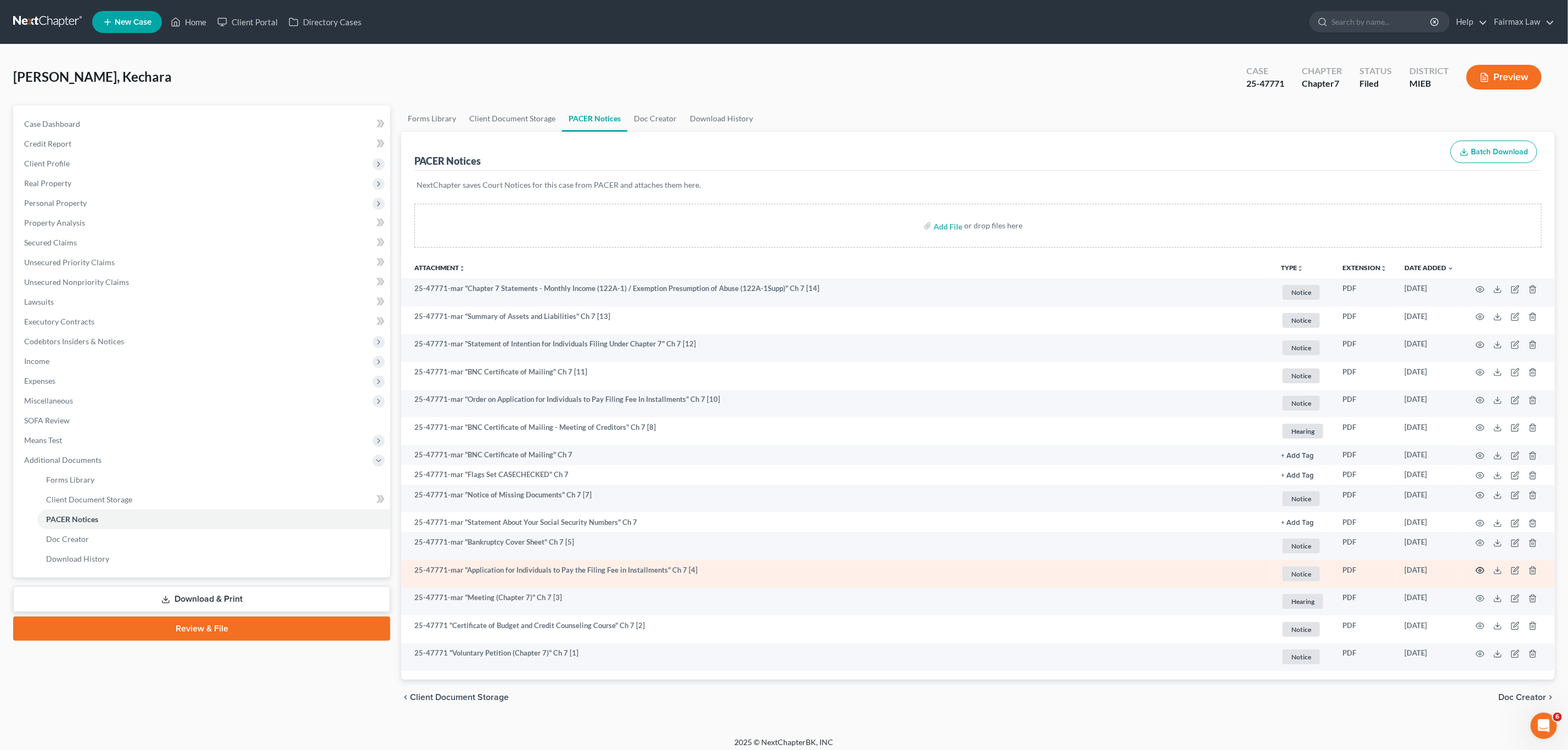
click at [1476, 573] on icon "button" at bounding box center [1480, 570] width 9 height 9
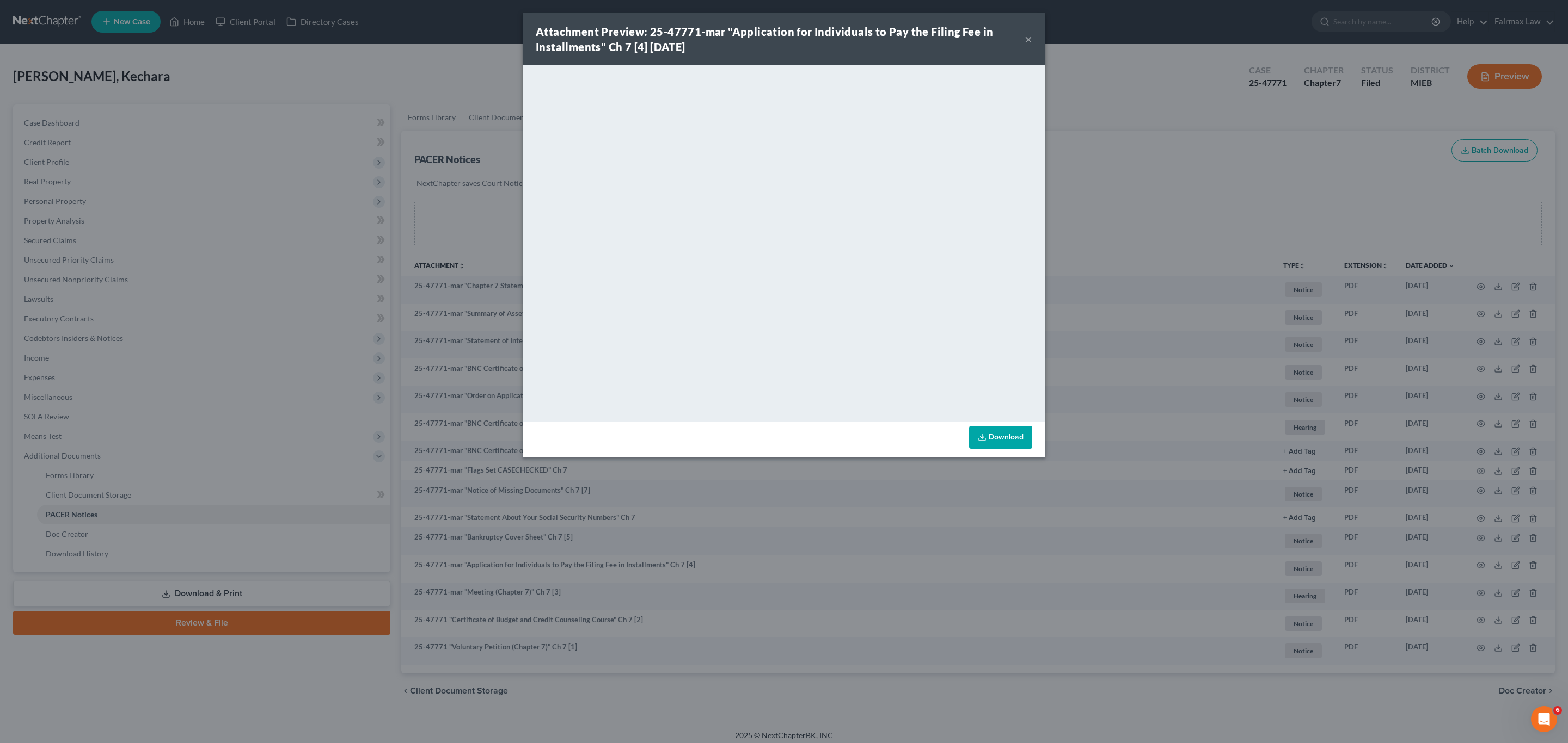
click at [1029, 37] on button "×" at bounding box center [1028, 38] width 8 height 13
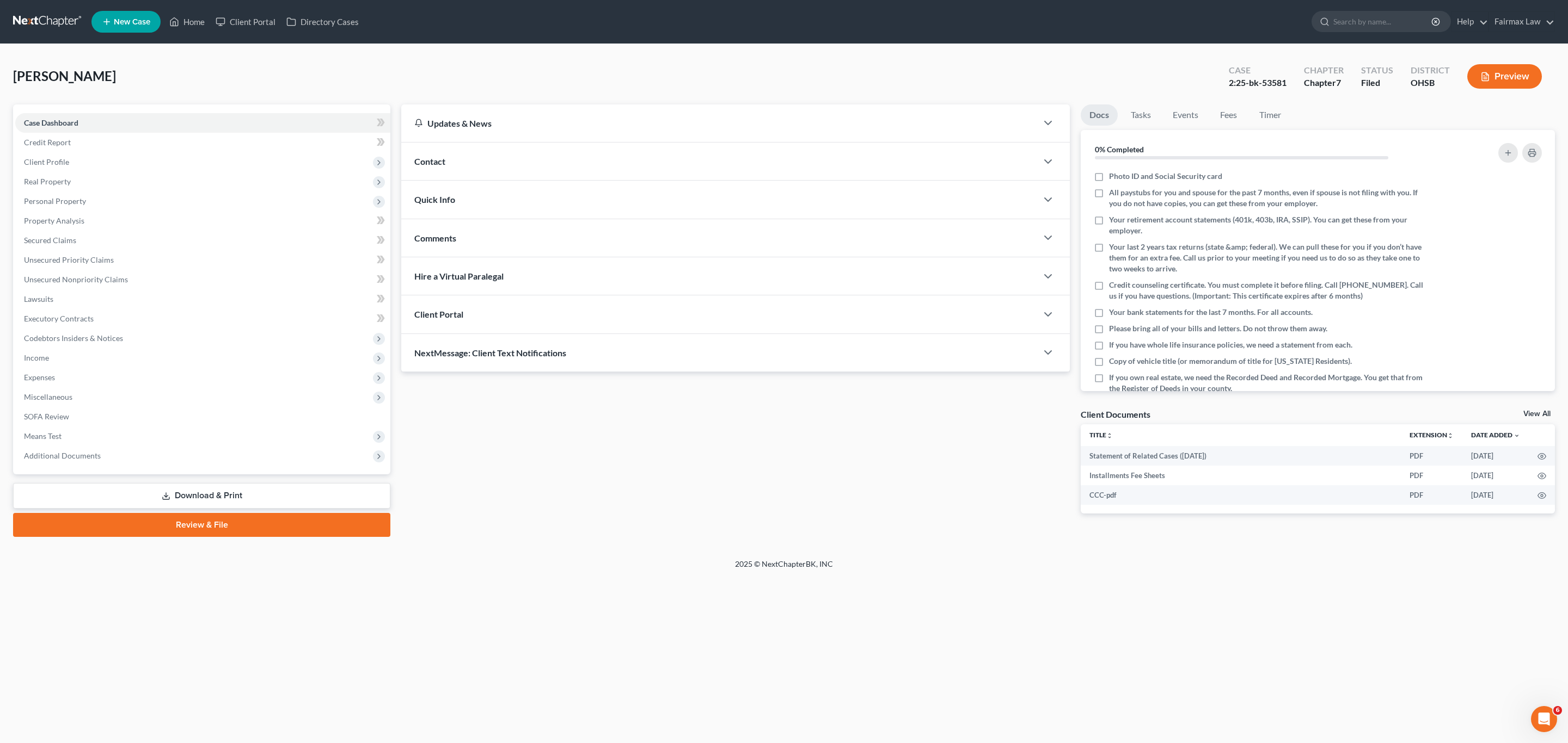
drag, startPoint x: 608, startPoint y: 451, endPoint x: 739, endPoint y: 324, distance: 182.5
click at [608, 450] on div "Updates & News × [US_STATE] [GEOGRAPHIC_DATA] Notes Take a look at NextChapter'…" at bounding box center [736, 317] width 679 height 427
drag, startPoint x: 1287, startPoint y: 82, endPoint x: 1222, endPoint y: 84, distance: 65.0
click at [1222, 84] on div "Case 2:25-bk-53581" at bounding box center [1257, 78] width 75 height 32
click at [1107, 59] on div "Aboagye-Mensah, Emmanuella Upgraded Case 2:25-bk-53581 Chapter Chapter 7 Status…" at bounding box center [784, 80] width 1541 height 47
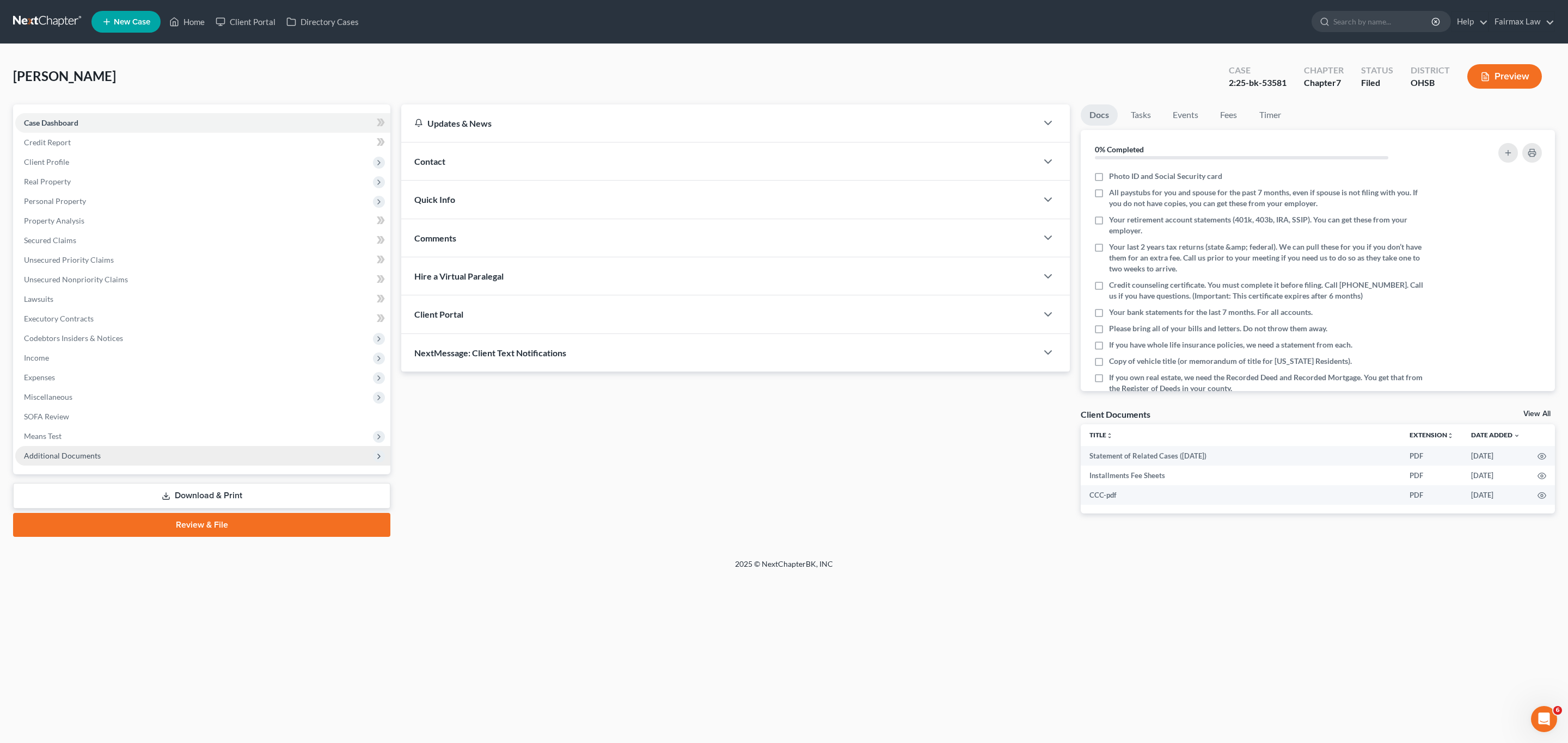
click at [63, 454] on span "Additional Documents" at bounding box center [62, 456] width 77 height 9
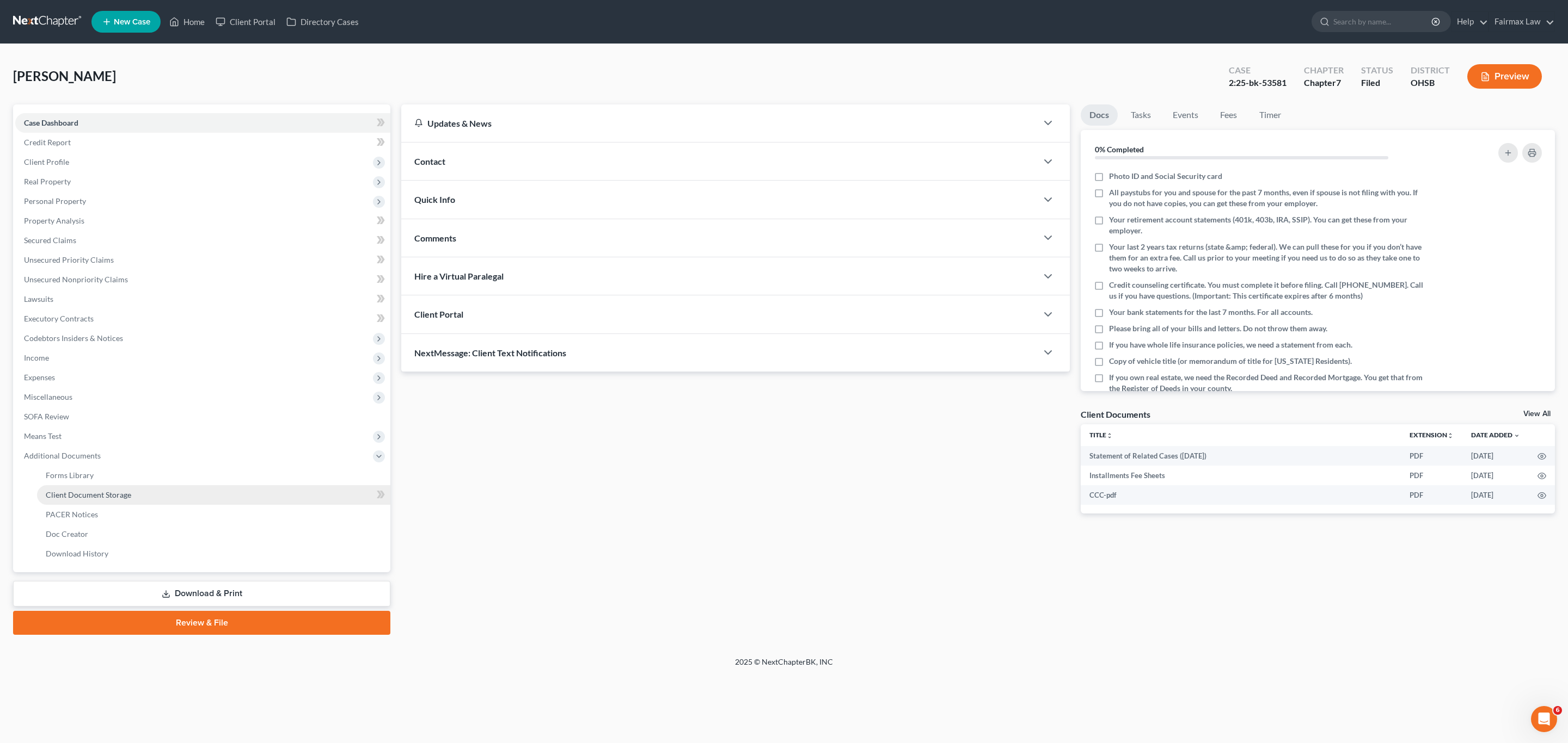
click at [93, 492] on span "Client Document Storage" at bounding box center [88, 494] width 86 height 9
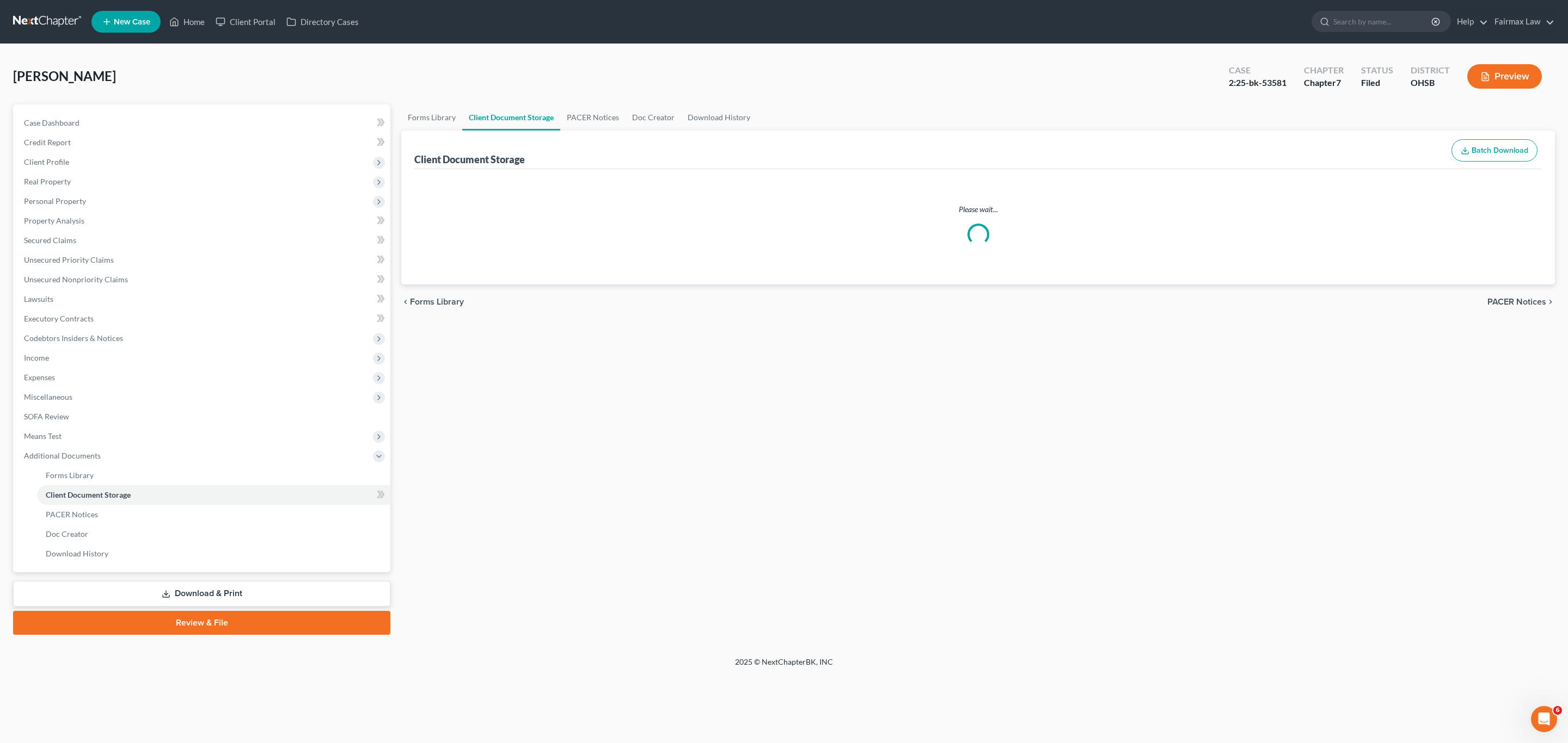
select select "7"
select select "37"
select select "52"
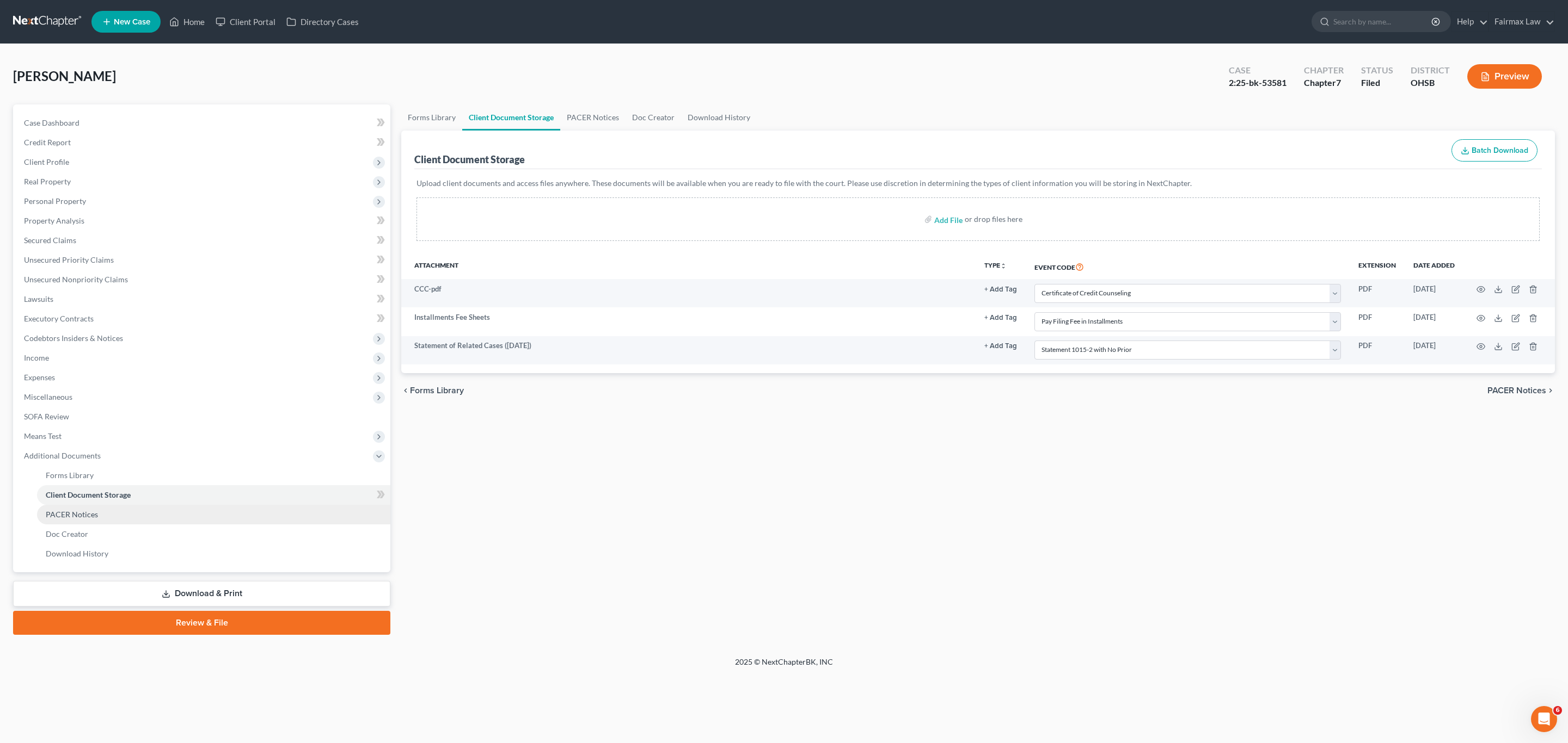
click at [66, 515] on span "PACER Notices" at bounding box center [71, 514] width 52 height 9
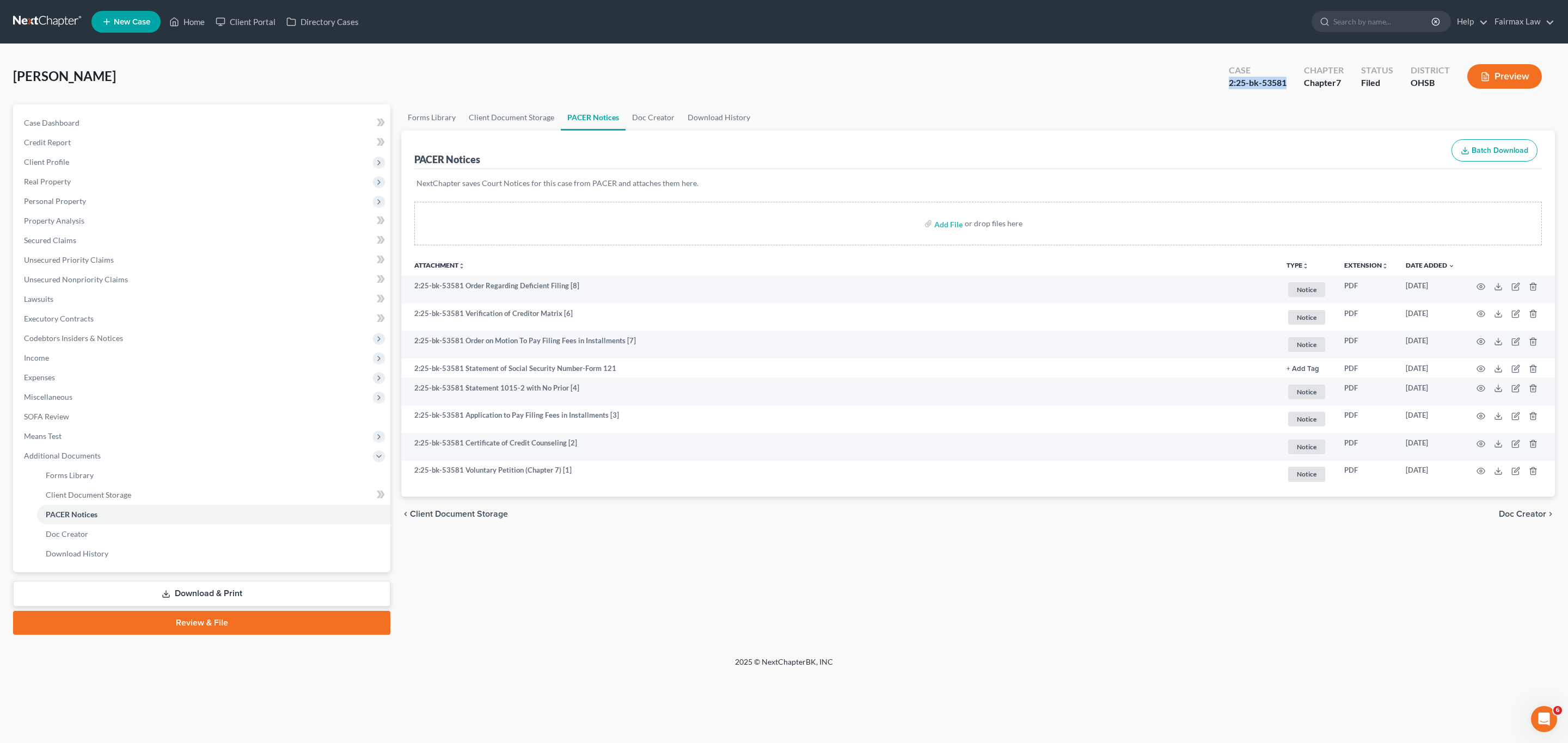
drag, startPoint x: 1289, startPoint y: 81, endPoint x: 1227, endPoint y: 84, distance: 62.1
click at [1227, 84] on div "Case 2:25-bk-53581" at bounding box center [1257, 78] width 75 height 32
copy div "2:25-bk-53581"
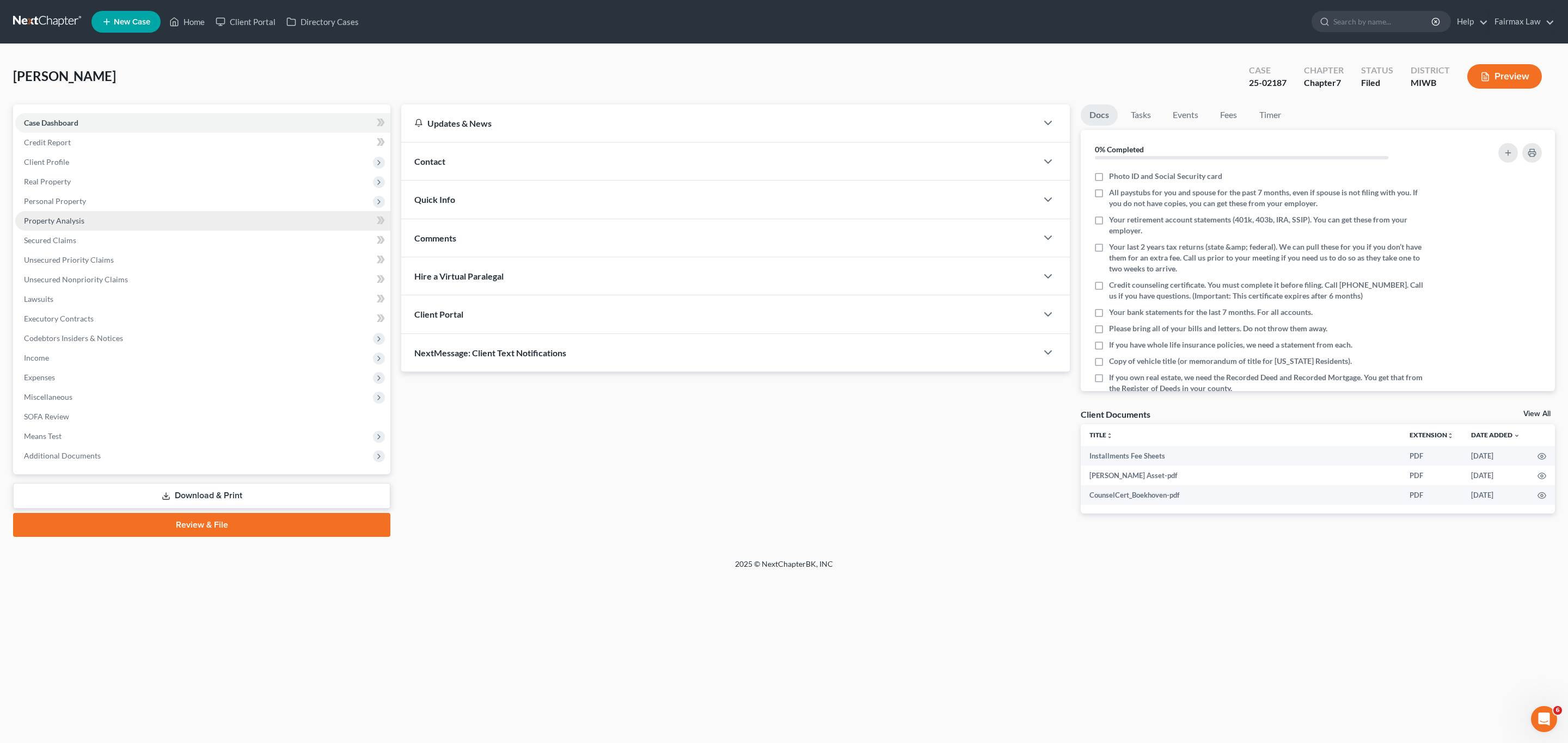
click at [56, 219] on span "Property Analysis" at bounding box center [54, 221] width 61 height 9
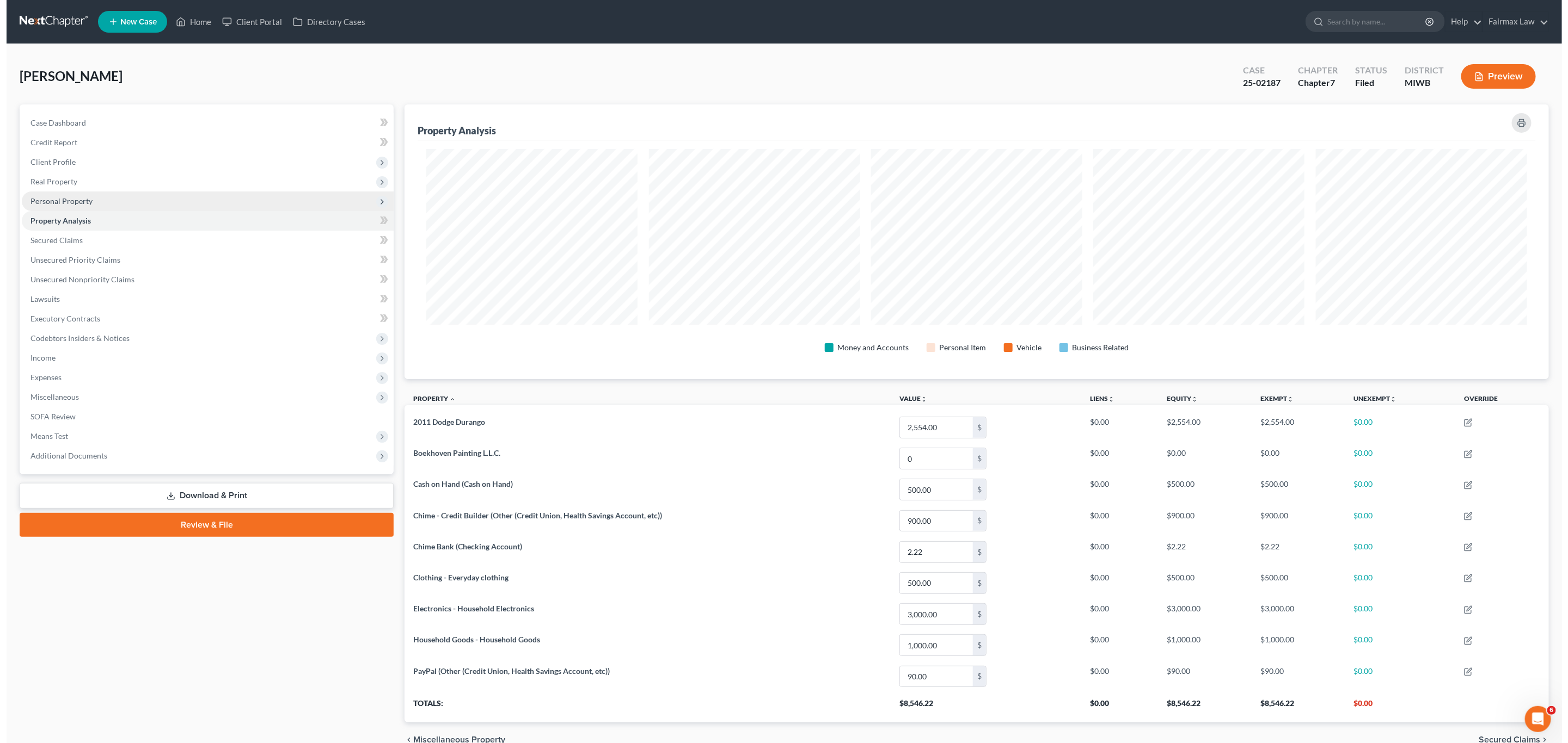
scroll to position [274, 1145]
click at [66, 198] on span "Personal Property" at bounding box center [55, 201] width 62 height 9
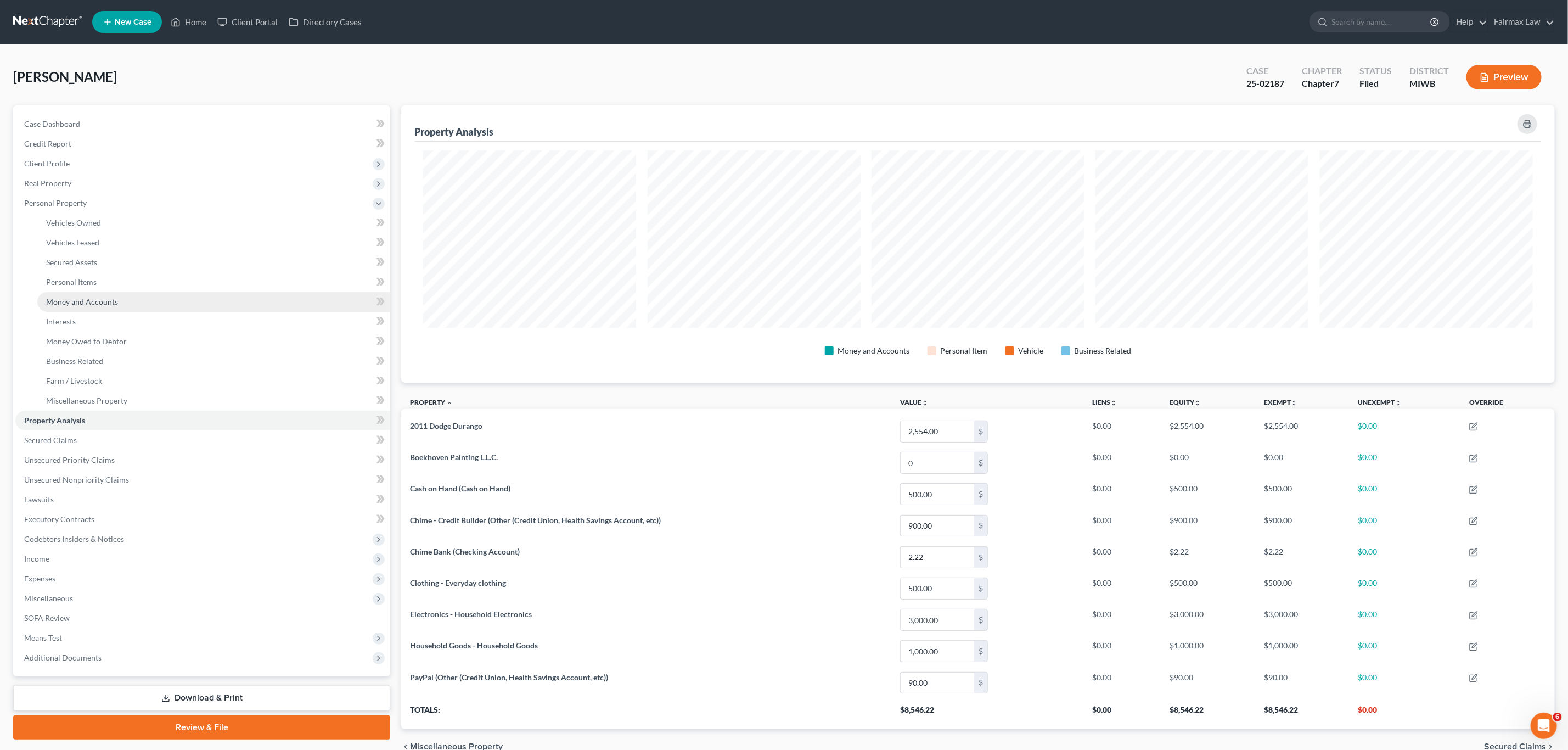
click at [100, 297] on span "Money and Accounts" at bounding box center [81, 301] width 72 height 9
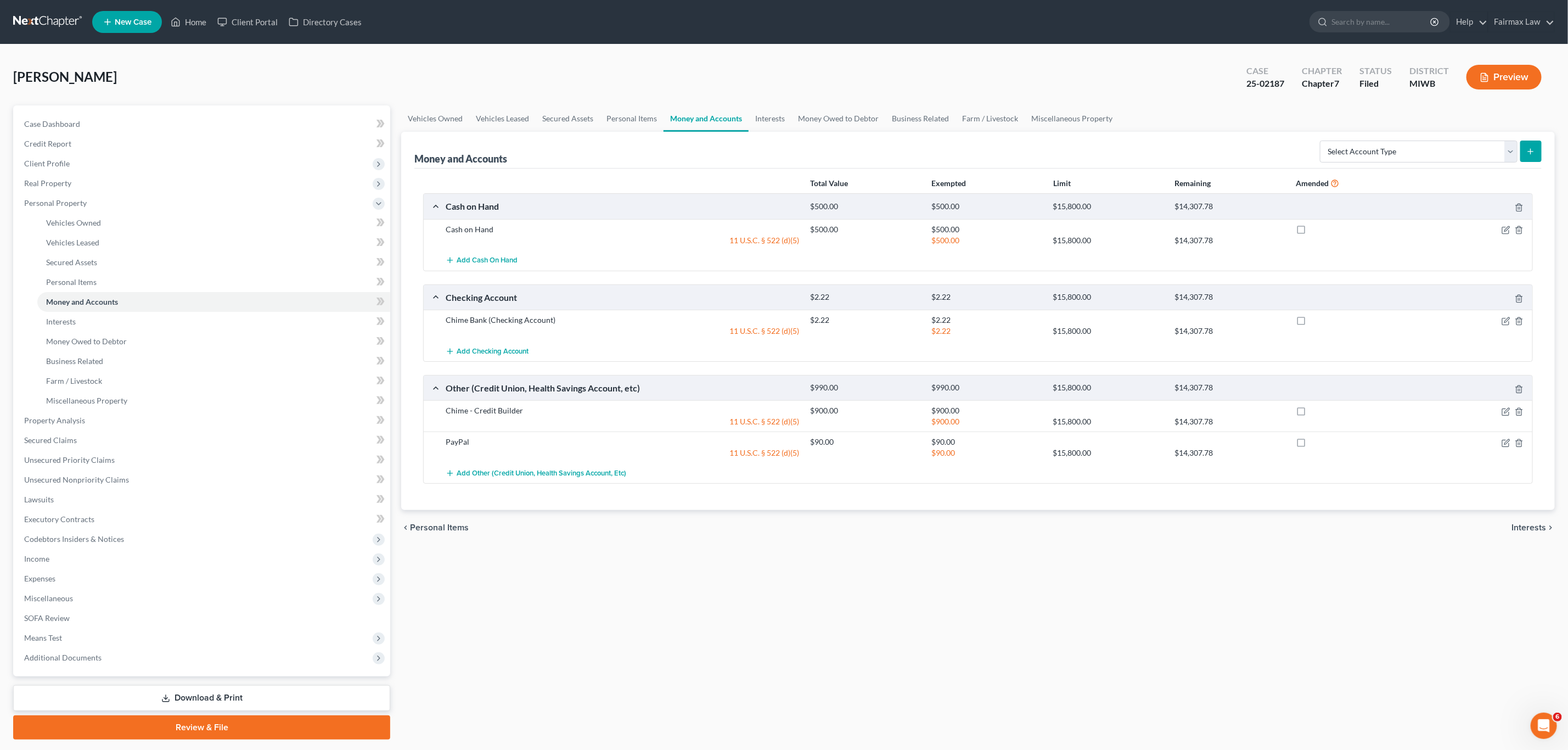
click at [1159, 78] on div "Boekhoven, Jonathan Upgraded Case 25-02187 Chapter Chapter 7 Status Filed Distr…" at bounding box center [784, 81] width 1542 height 47
drag, startPoint x: 85, startPoint y: 478, endPoint x: 273, endPoint y: 456, distance: 189.3
click at [85, 478] on span "Unsecured Nonpriority Claims" at bounding box center [77, 480] width 105 height 9
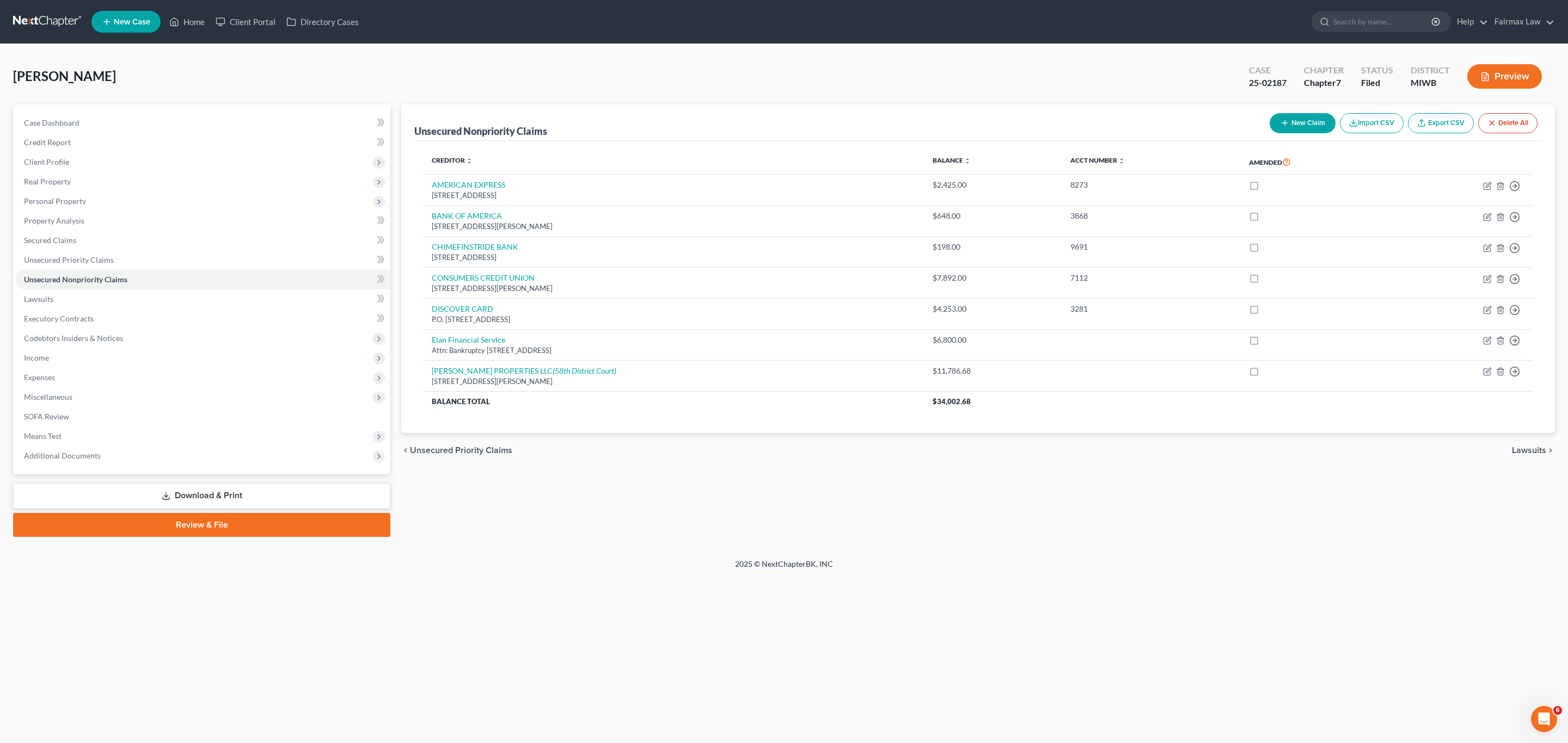
click at [652, 569] on div "2025 © NextChapterBK, INC" at bounding box center [784, 569] width 621 height 20
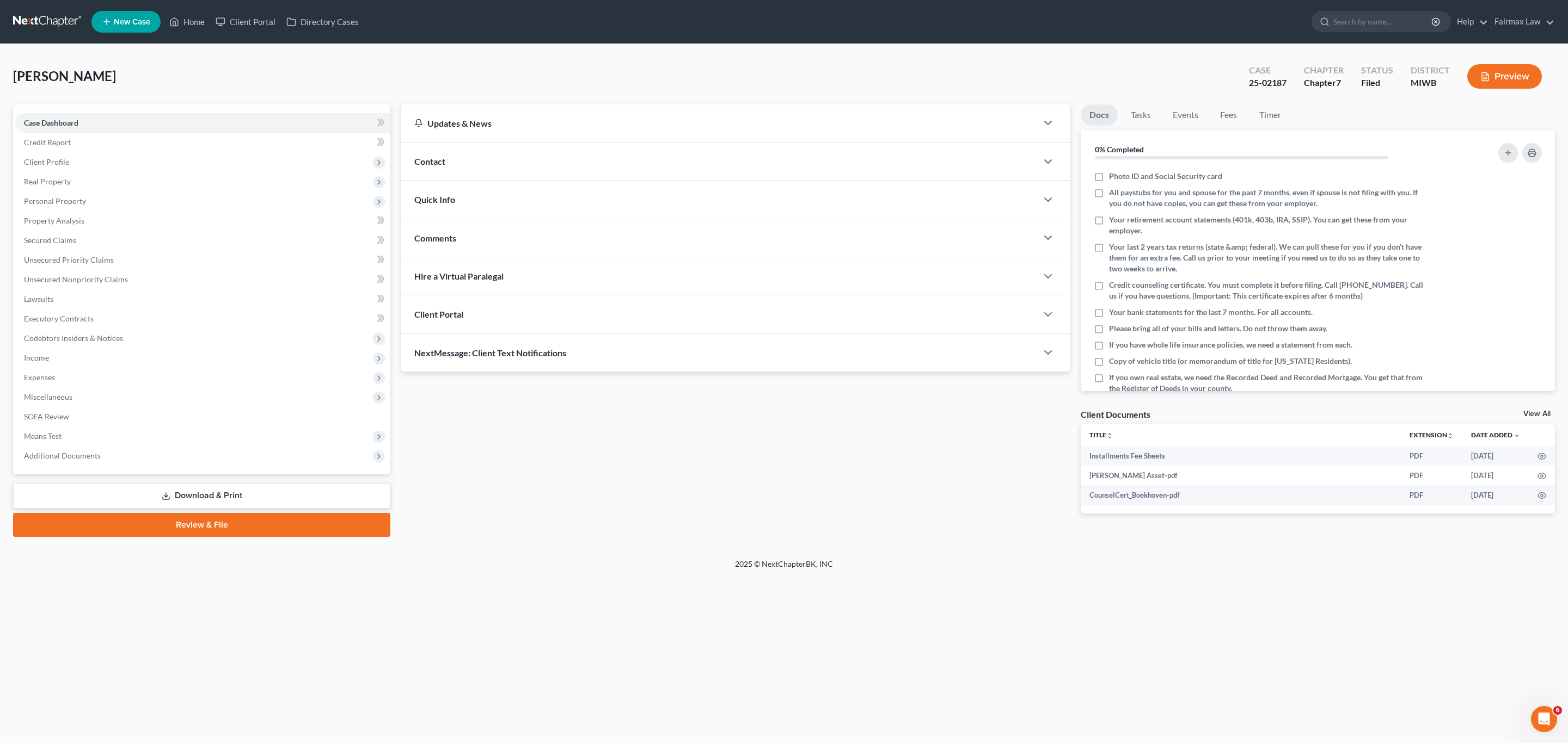
click at [695, 447] on div "Updates & News × [US_STATE] Western District Notes Take a look at NextChapter's…" at bounding box center [736, 317] width 679 height 427
